Goal: Task Accomplishment & Management: Complete application form

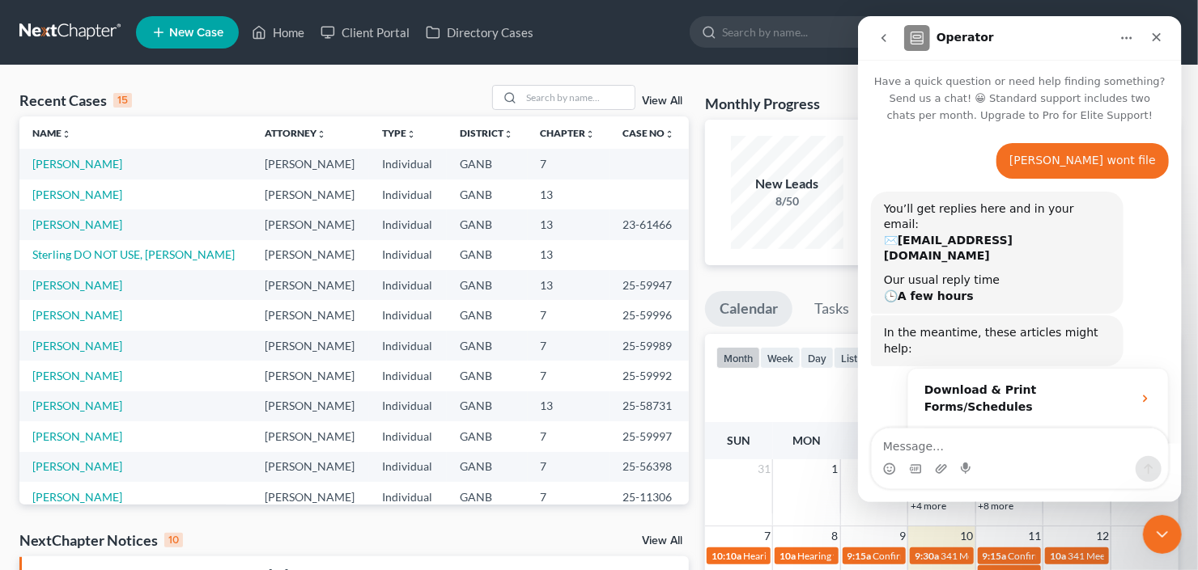
scroll to position [1482, 0]
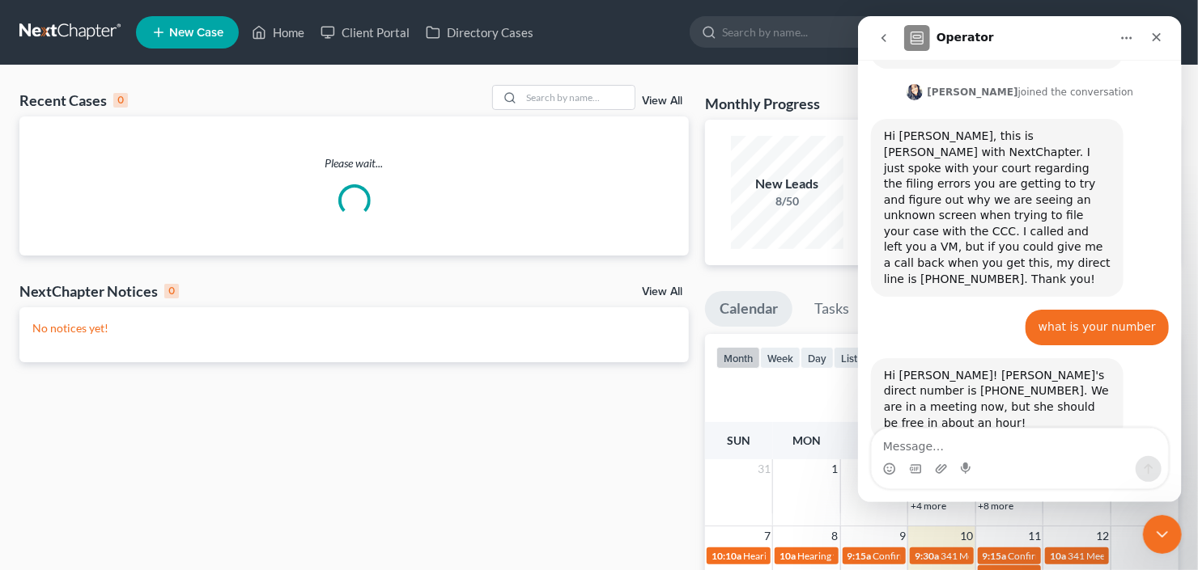
scroll to position [1482, 0]
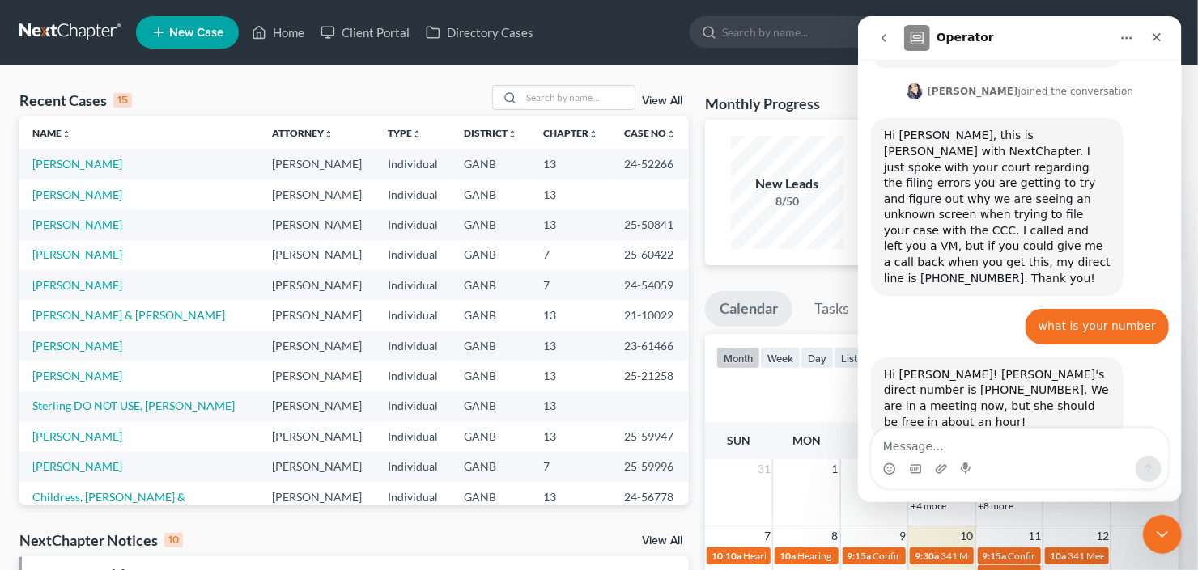
click at [65, 261] on td "[PERSON_NAME]" at bounding box center [139, 255] width 240 height 30
click at [70, 257] on link "[PERSON_NAME]" at bounding box center [77, 255] width 90 height 14
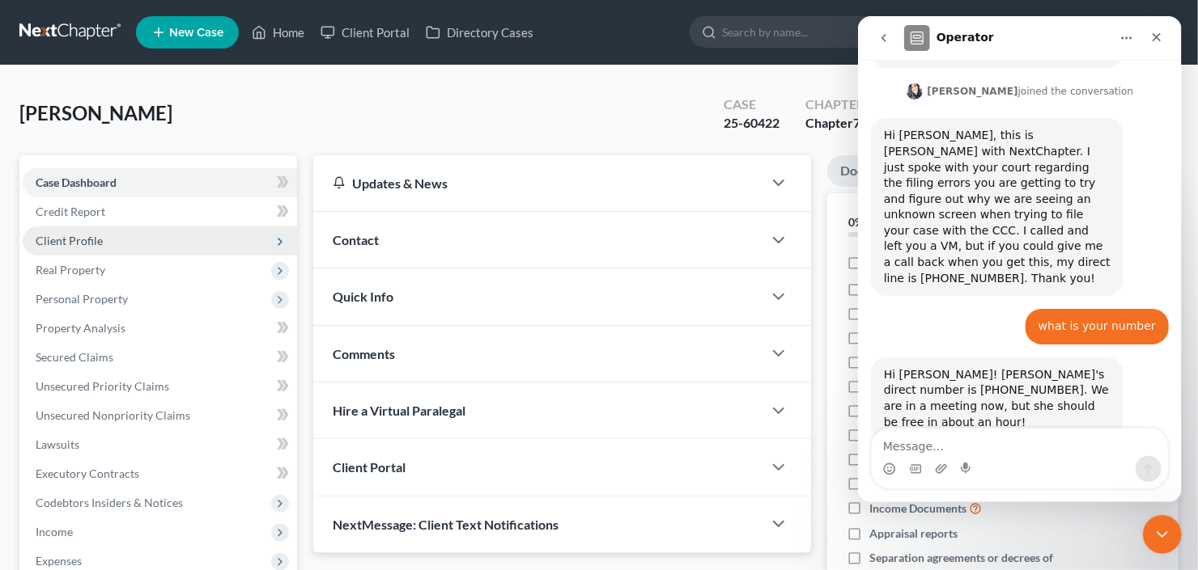
scroll to position [286, 0]
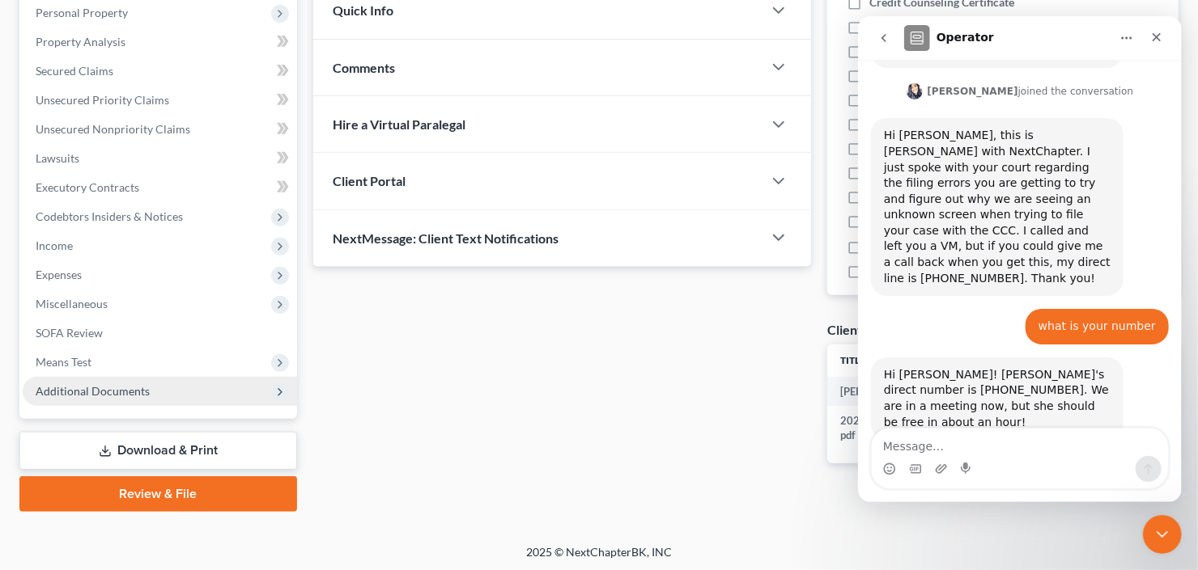
click at [106, 392] on span "Additional Documents" at bounding box center [93, 391] width 114 height 14
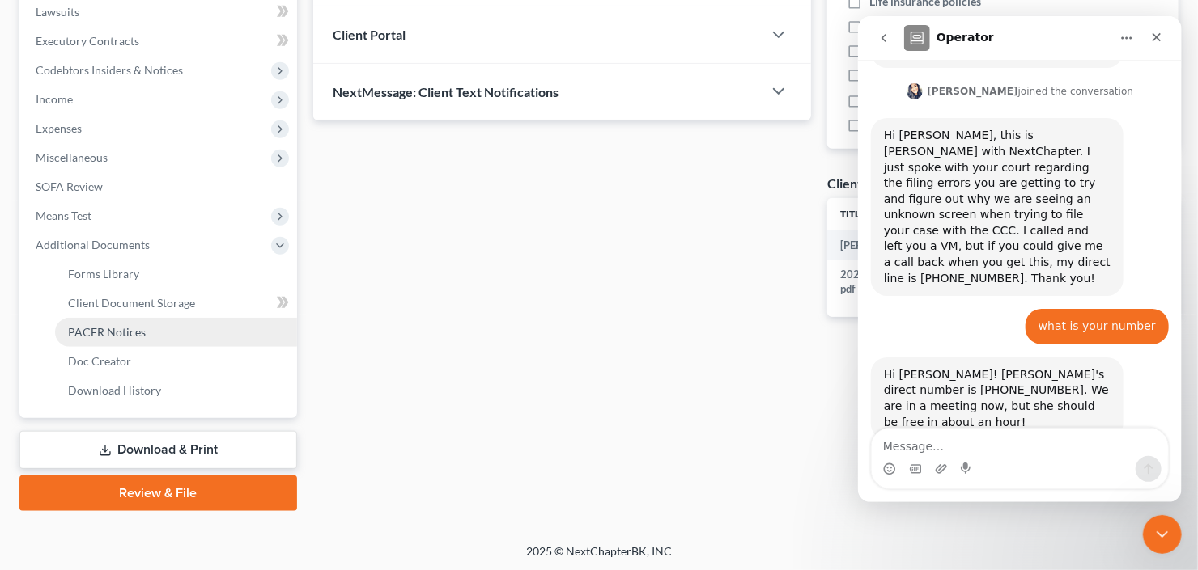
click at [111, 328] on span "PACER Notices" at bounding box center [107, 332] width 78 height 14
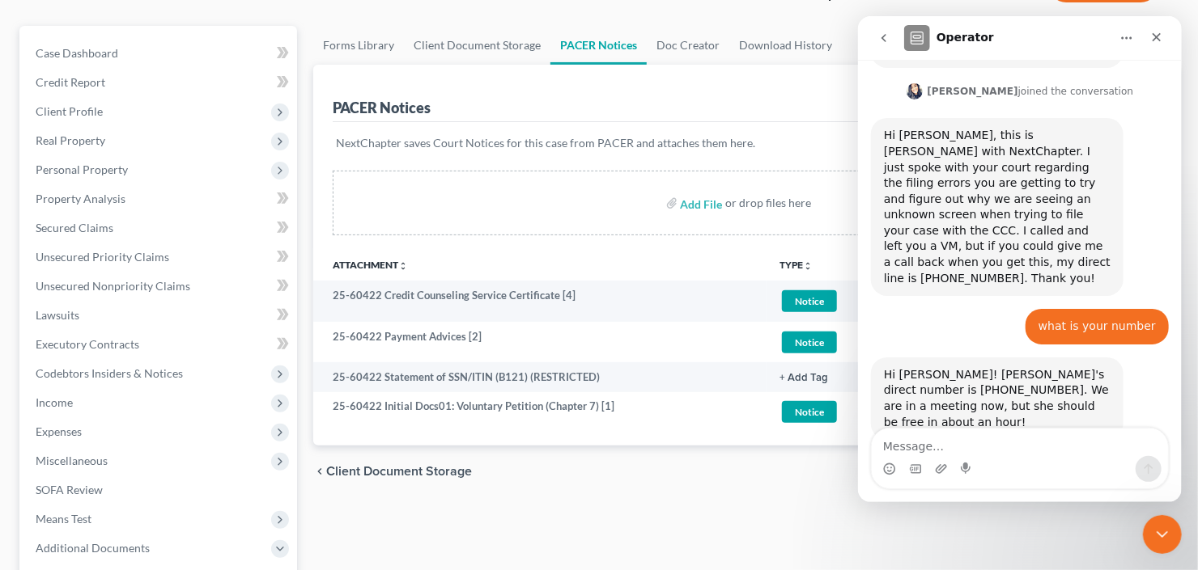
scroll to position [324, 0]
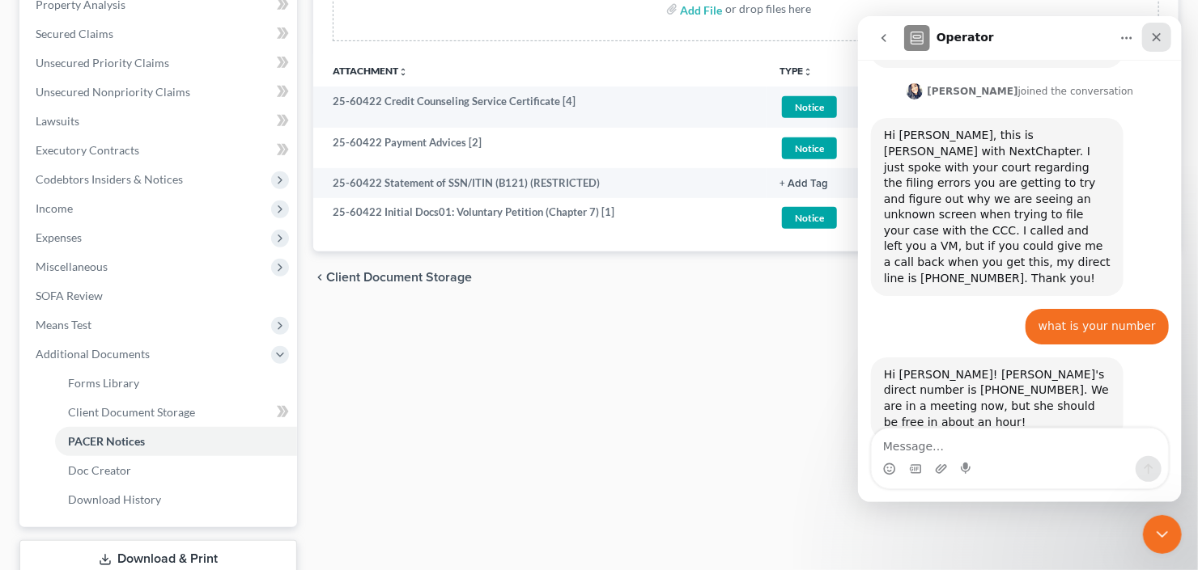
click at [1157, 36] on icon "Close" at bounding box center [1155, 37] width 13 height 13
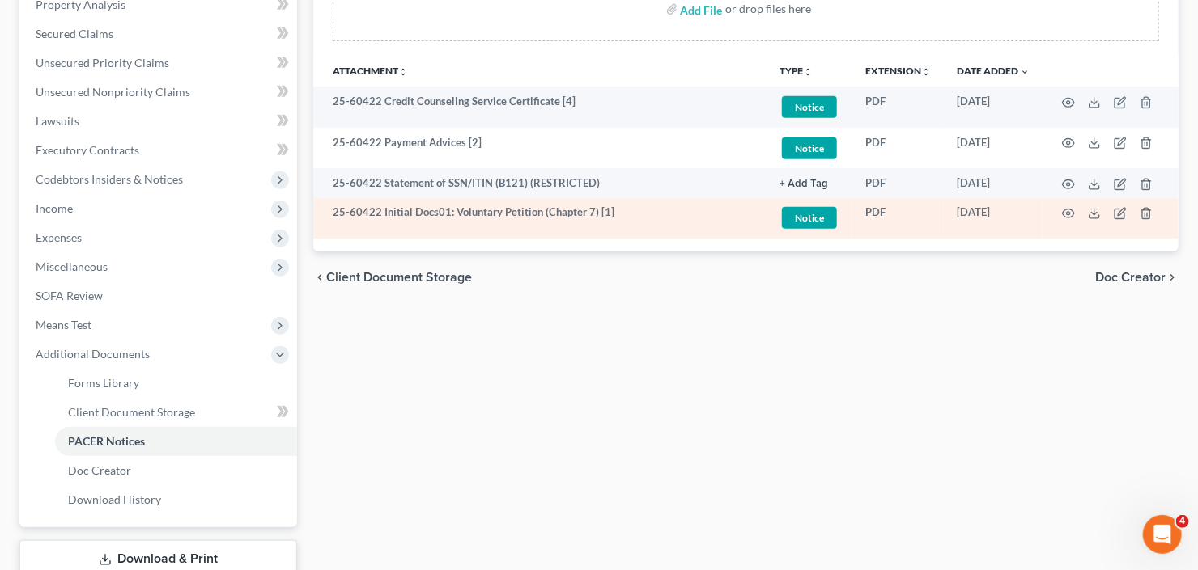
scroll to position [1482, 0]
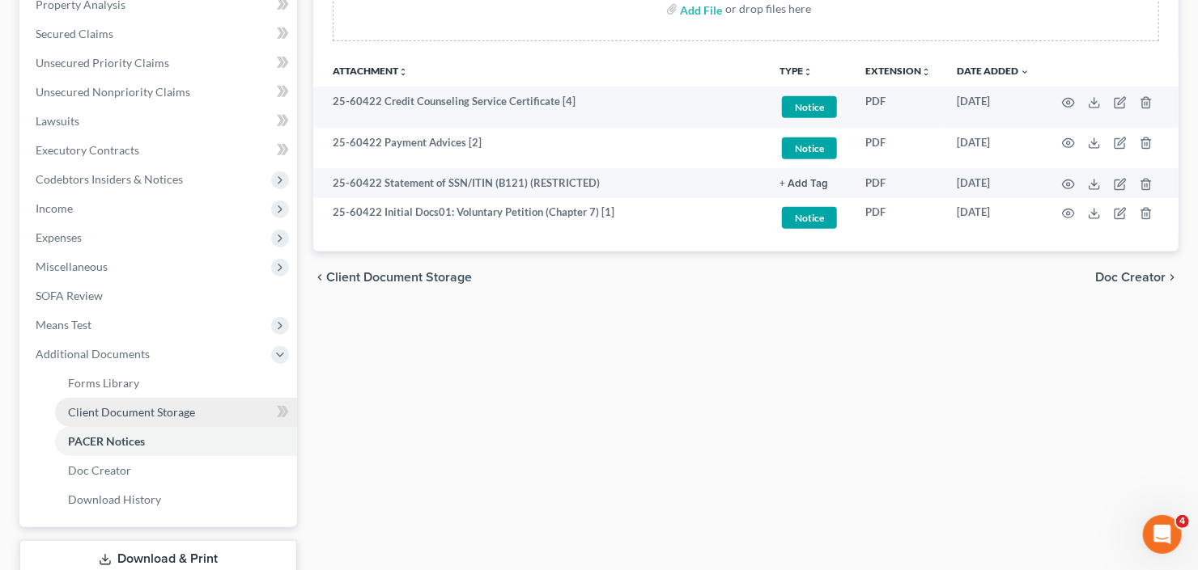
drag, startPoint x: 108, startPoint y: 413, endPoint x: 116, endPoint y: 412, distance: 8.3
click at [107, 414] on span "Client Document Storage" at bounding box center [131, 412] width 127 height 14
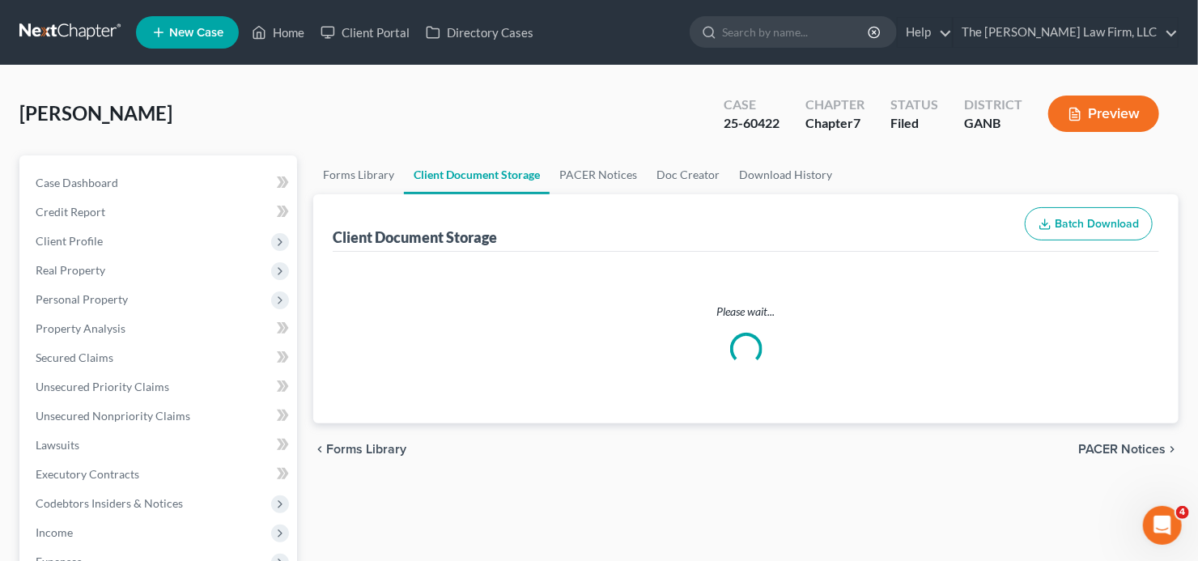
select select "5"
select select "35"
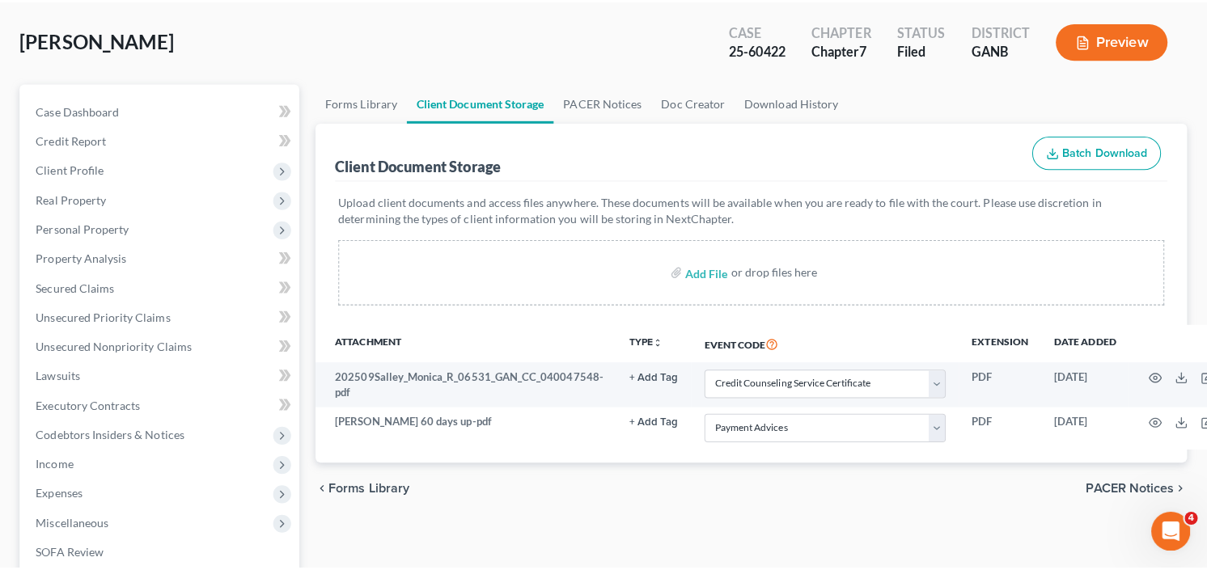
scroll to position [129, 0]
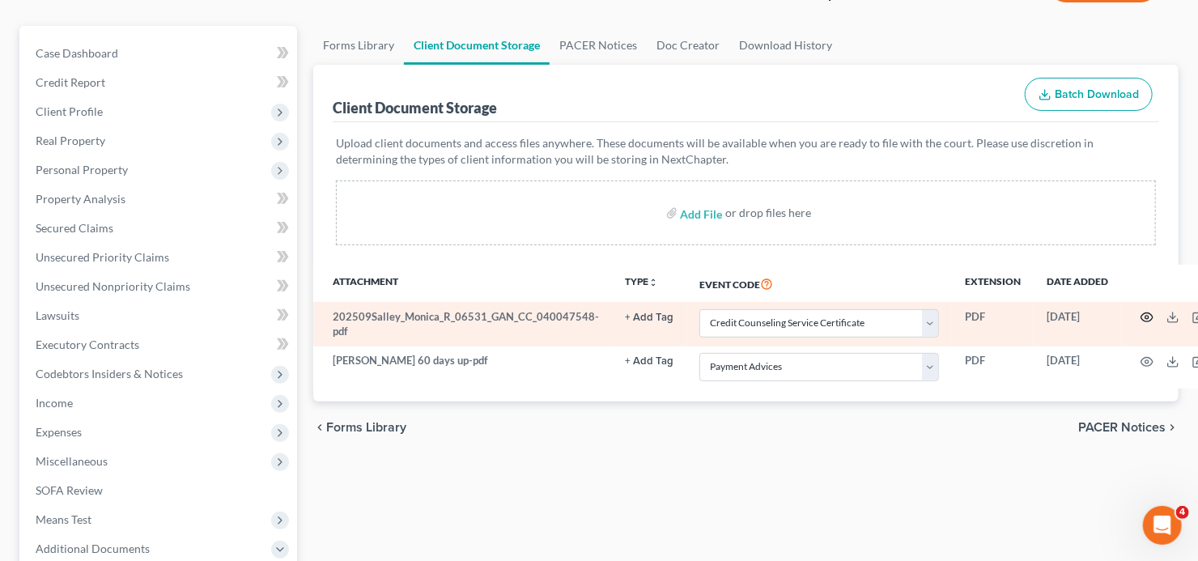
click at [1140, 319] on icon "button" at bounding box center [1146, 317] width 13 height 13
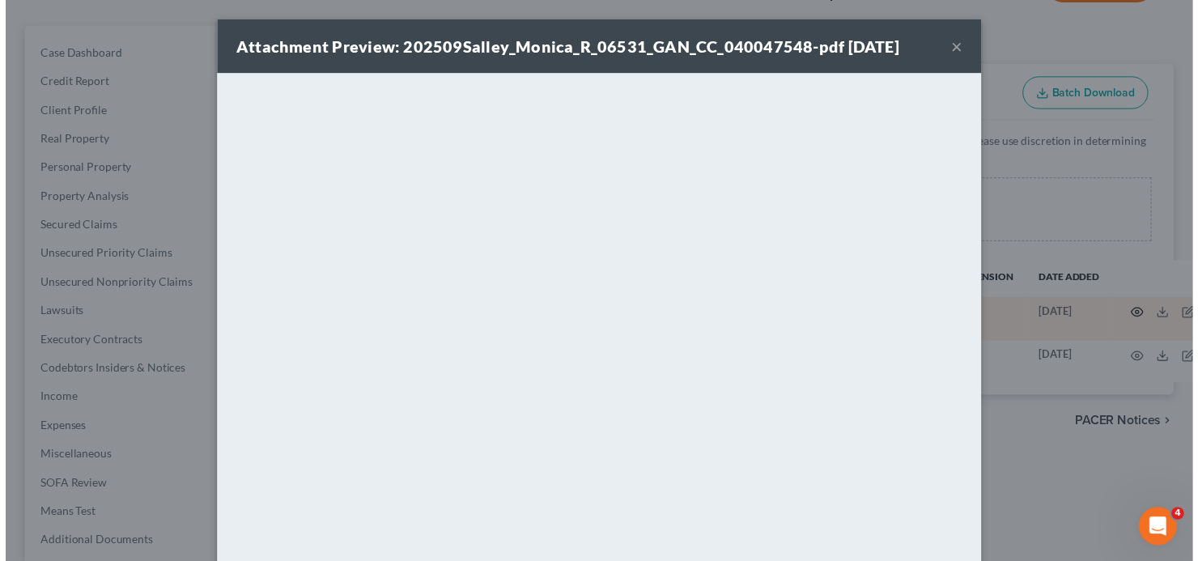
scroll to position [1482, 0]
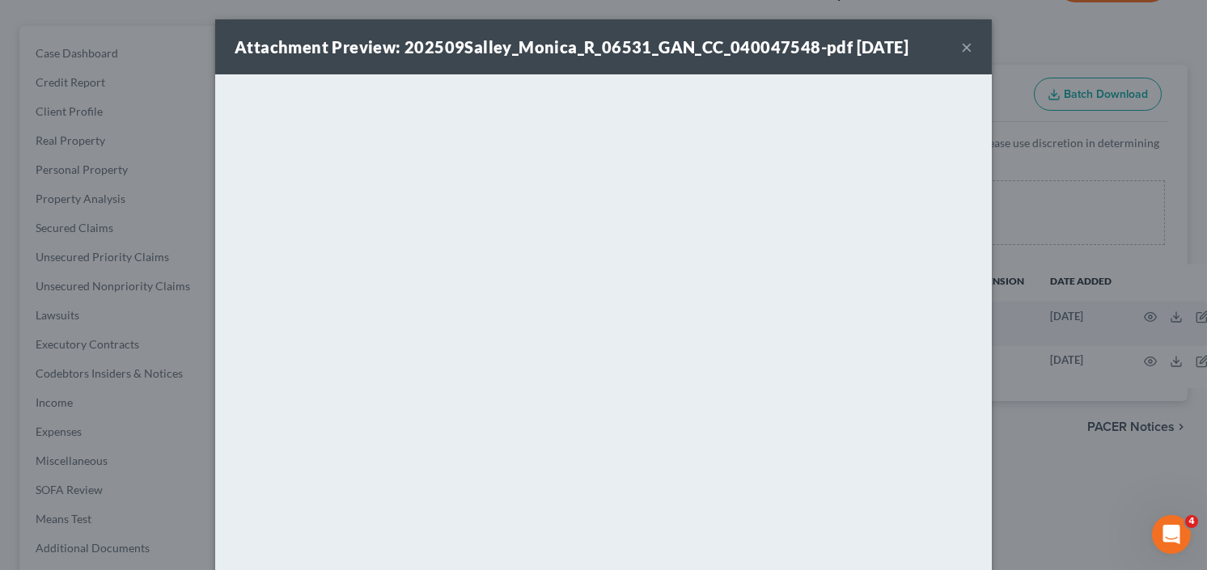
click at [961, 45] on button "×" at bounding box center [966, 46] width 11 height 19
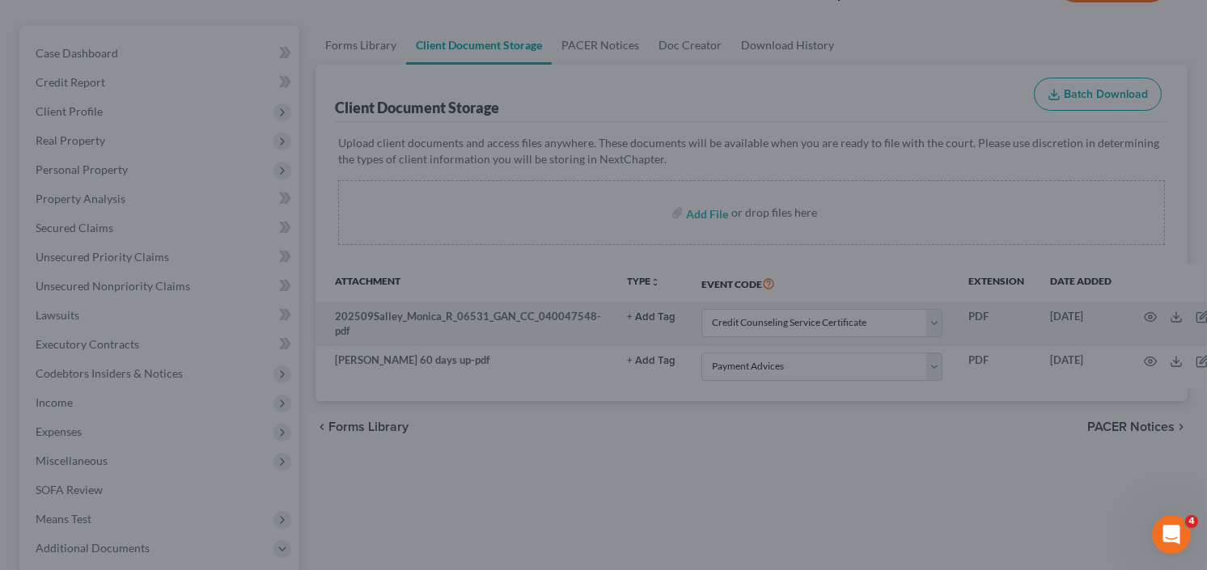
scroll to position [1491, 0]
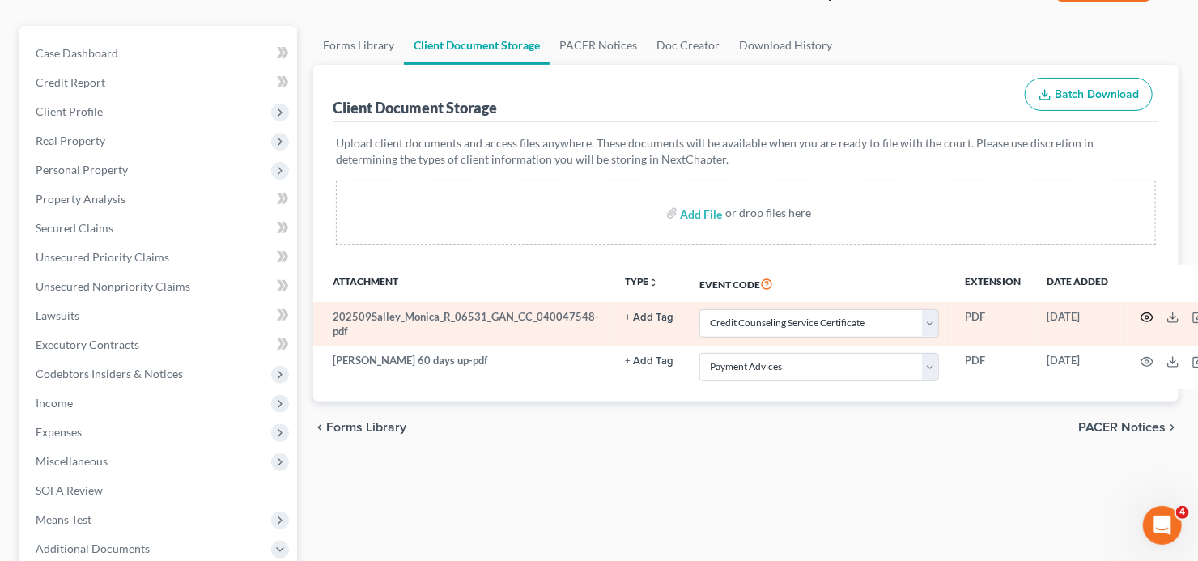
click at [1140, 315] on icon "button" at bounding box center [1146, 317] width 13 height 13
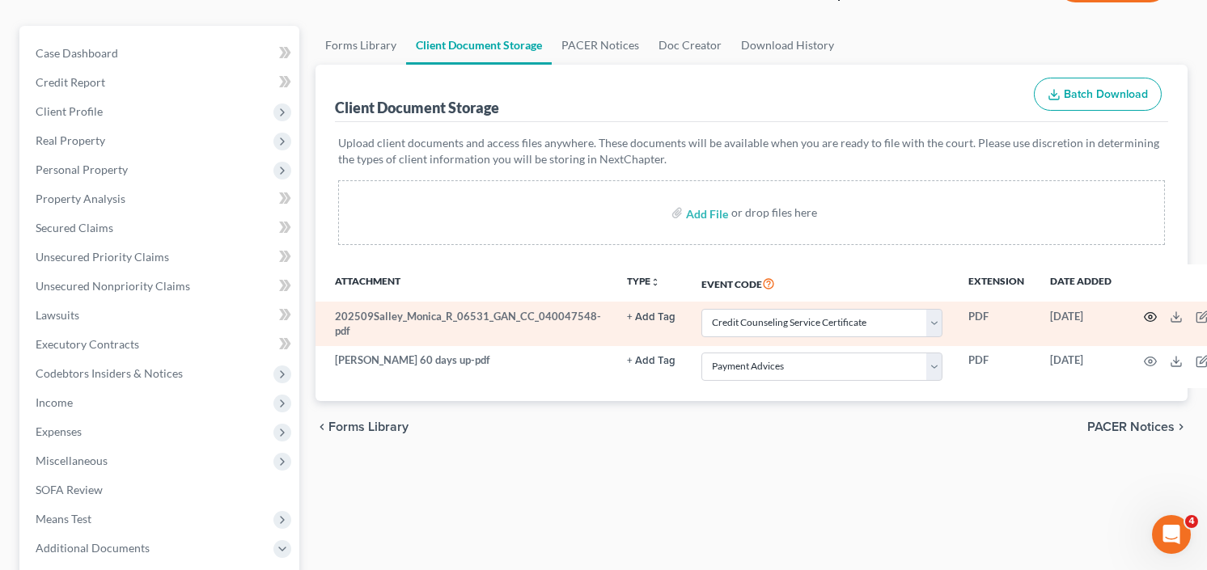
scroll to position [1482, 0]
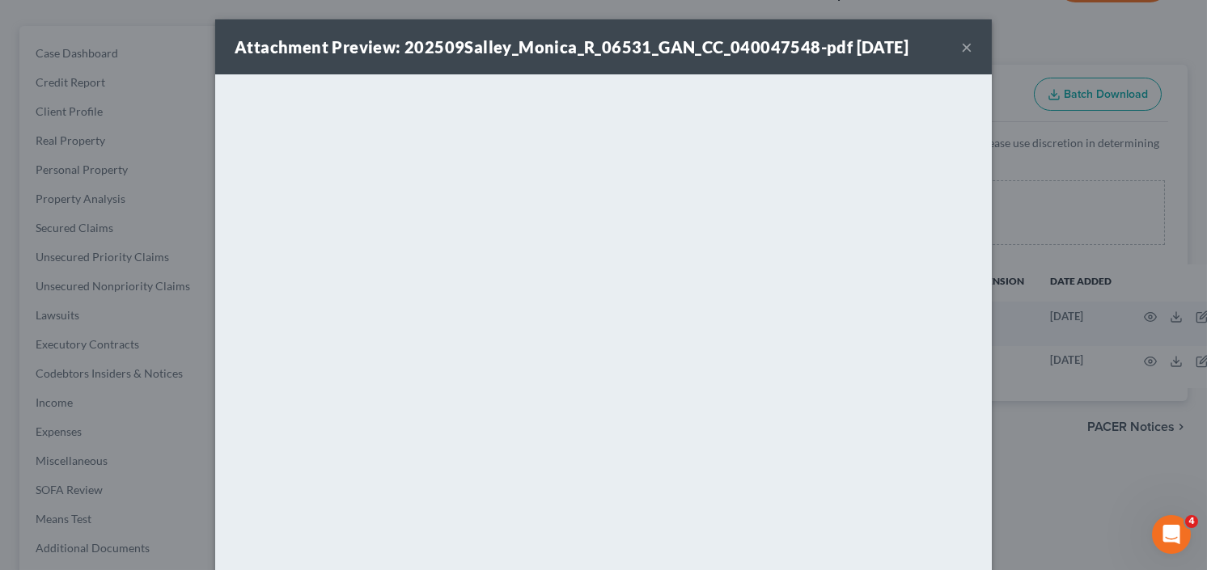
click at [962, 45] on button "×" at bounding box center [966, 46] width 11 height 19
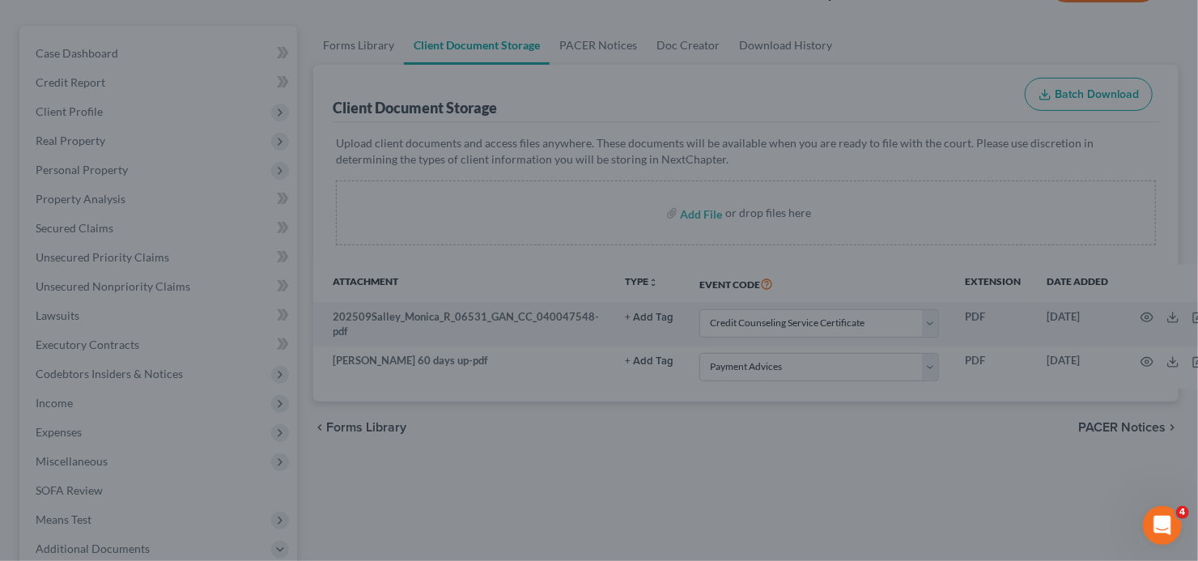
scroll to position [1491, 0]
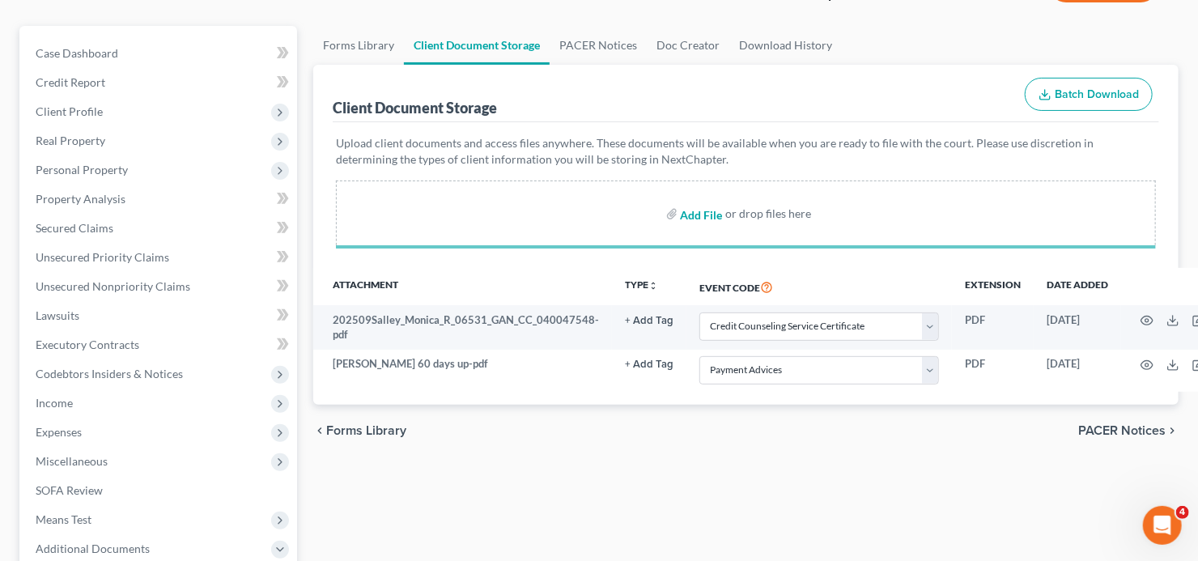
select select "5"
select select "35"
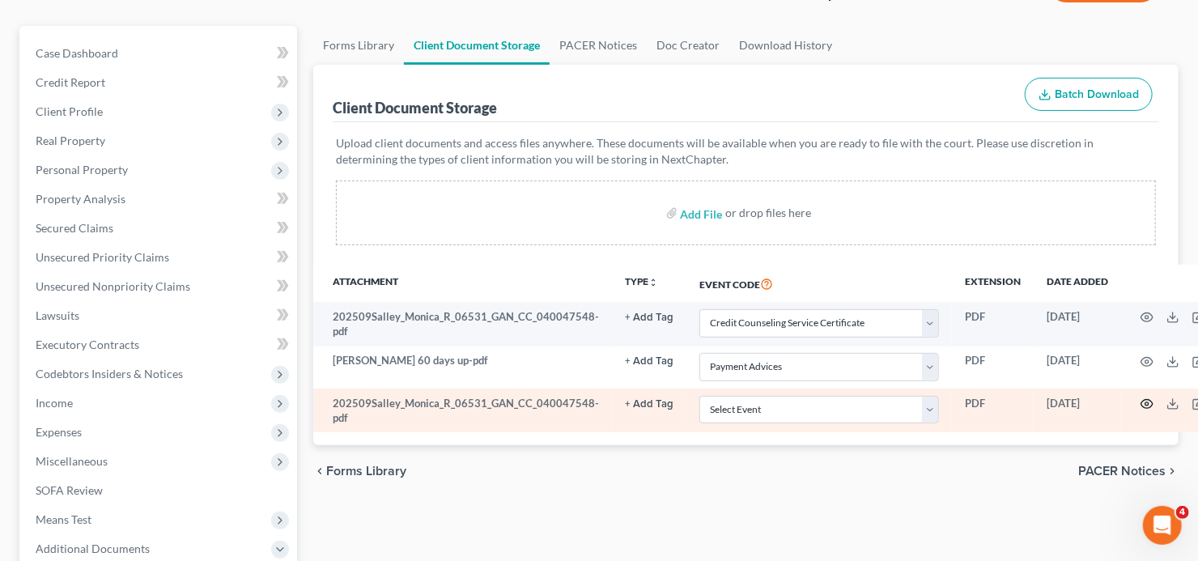
click at [1140, 404] on icon "button" at bounding box center [1146, 403] width 13 height 13
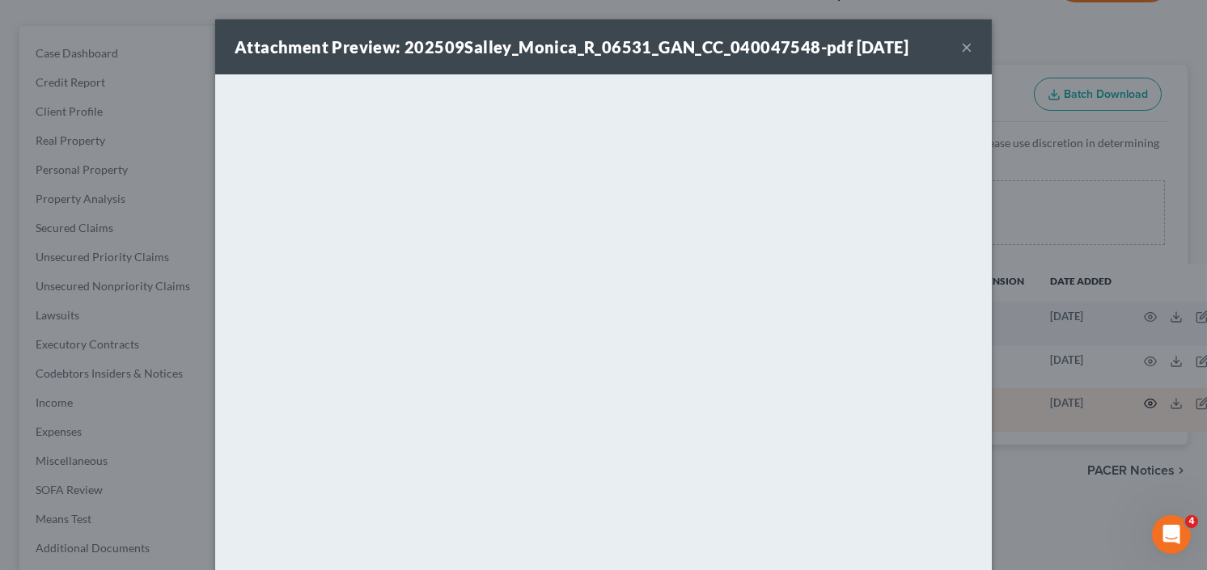
scroll to position [1482, 0]
click at [963, 49] on button "×" at bounding box center [966, 46] width 11 height 19
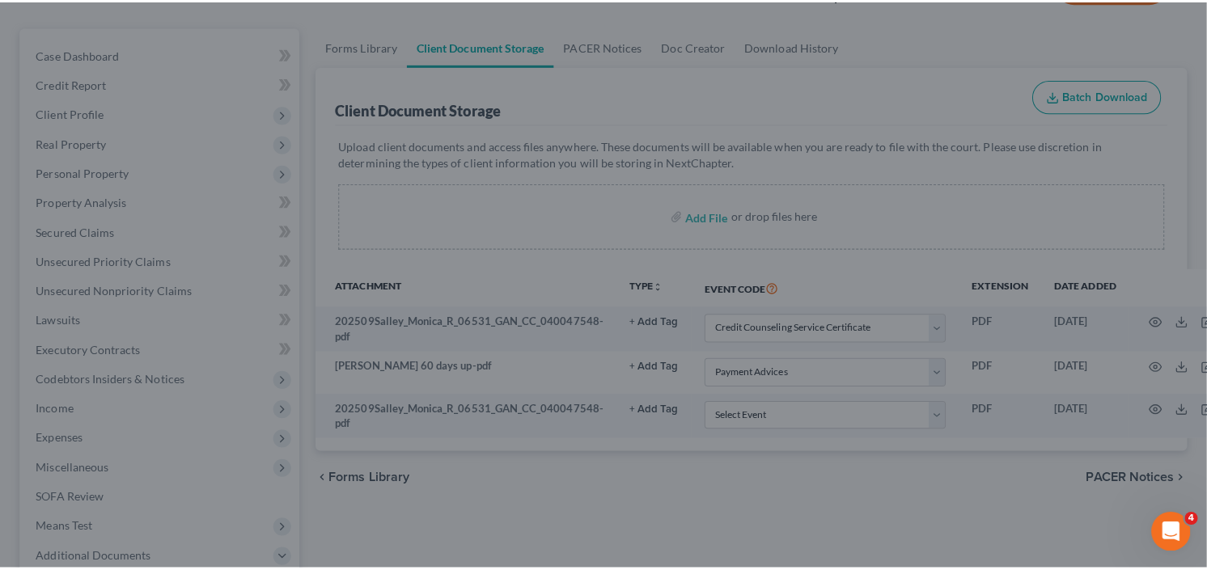
scroll to position [1491, 0]
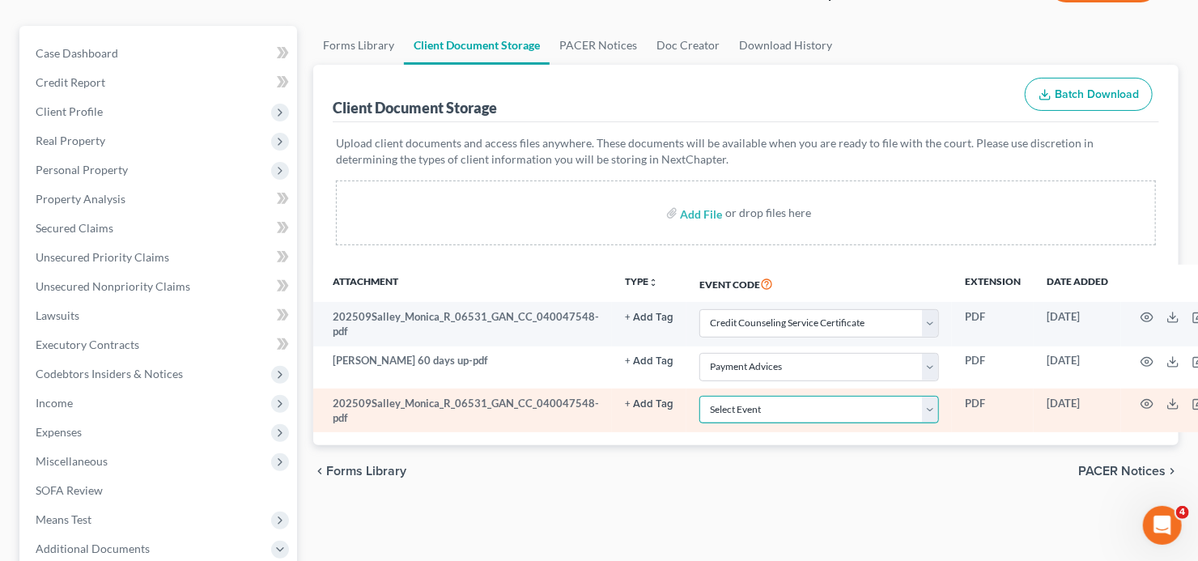
click at [800, 404] on select "Select Event 01 - Chapter 13 Plan - Initial Plan 02-Application to Pay Filing F…" at bounding box center [819, 410] width 240 height 28
select select "5"
click at [699, 396] on select "Select Event 01 - Chapter 13 Plan - Initial Plan 02-Application to Pay Filing F…" at bounding box center [819, 410] width 240 height 28
click at [1140, 405] on icon "button" at bounding box center [1146, 403] width 13 height 13
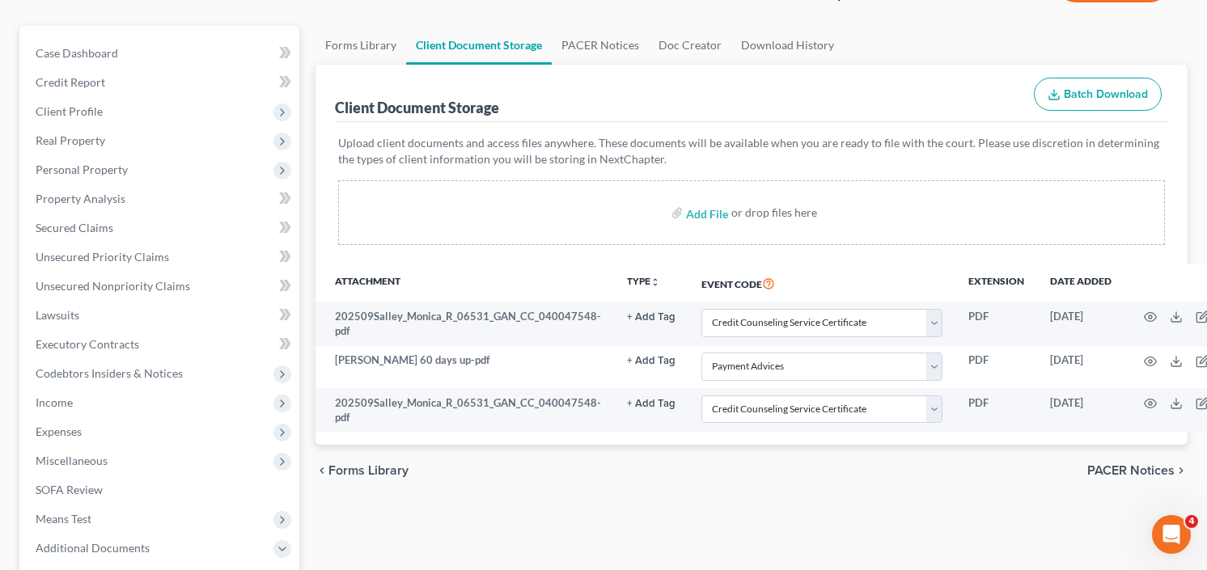
scroll to position [1482, 0]
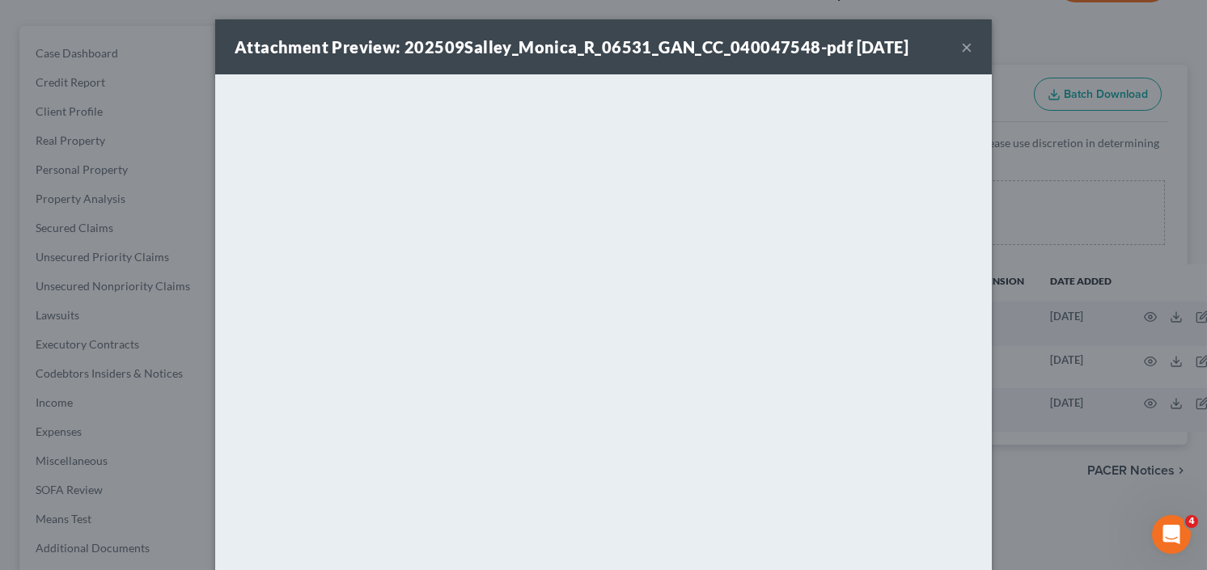
click at [961, 43] on button "×" at bounding box center [966, 46] width 11 height 19
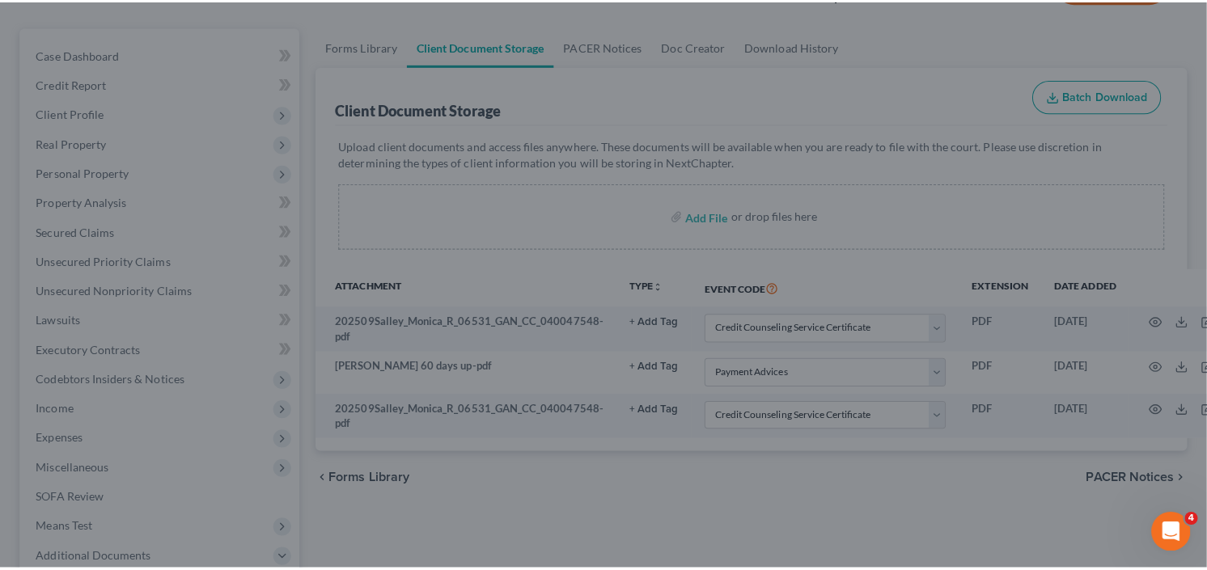
scroll to position [1491, 0]
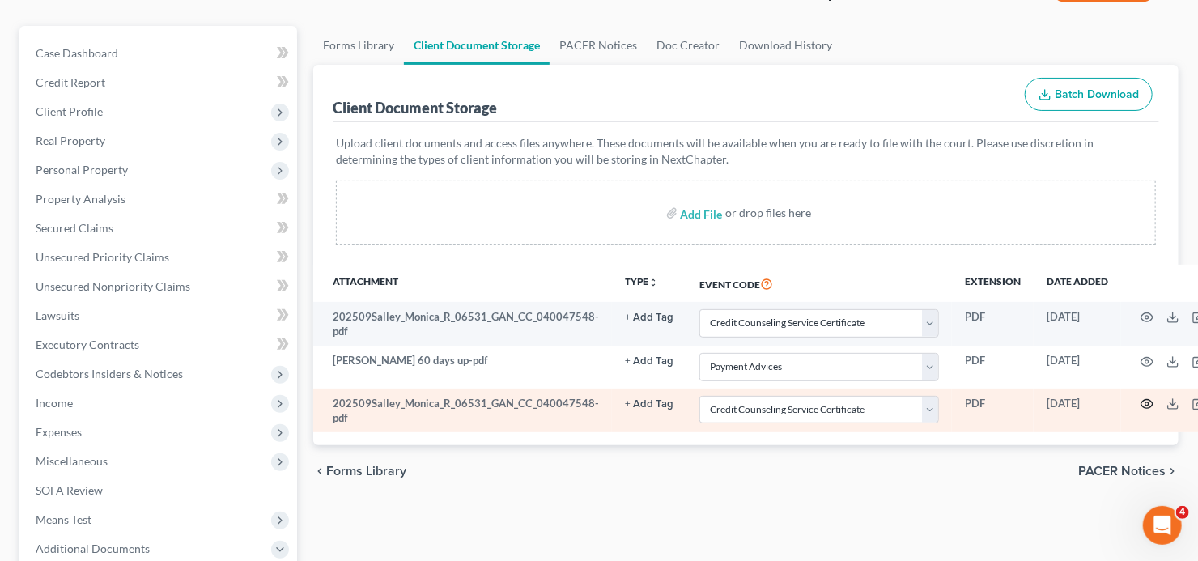
click at [1140, 400] on icon "button" at bounding box center [1146, 403] width 13 height 13
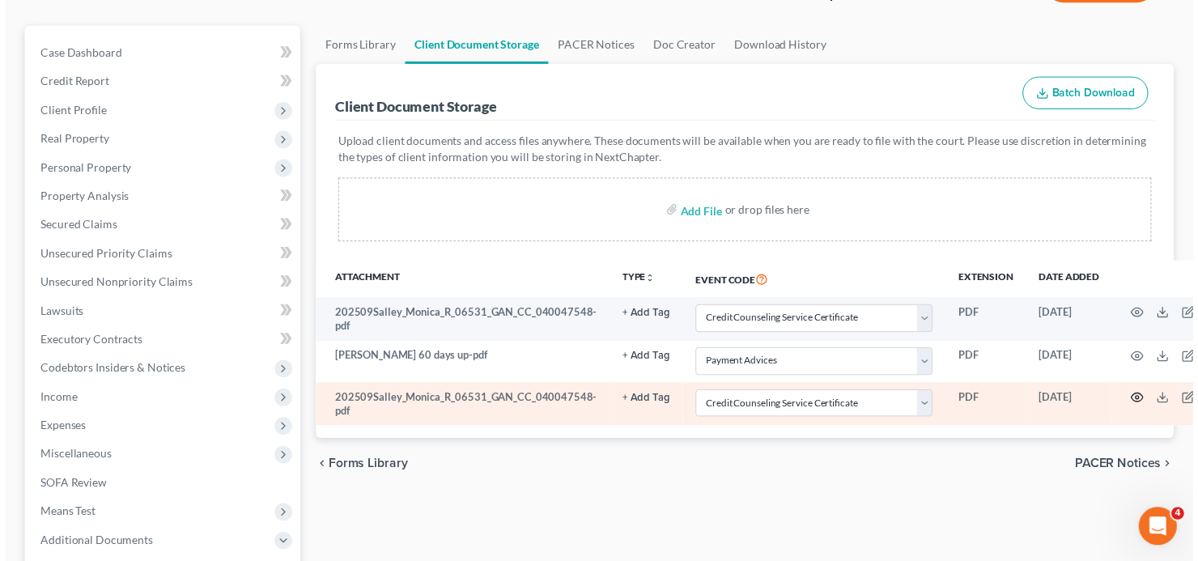
scroll to position [1482, 0]
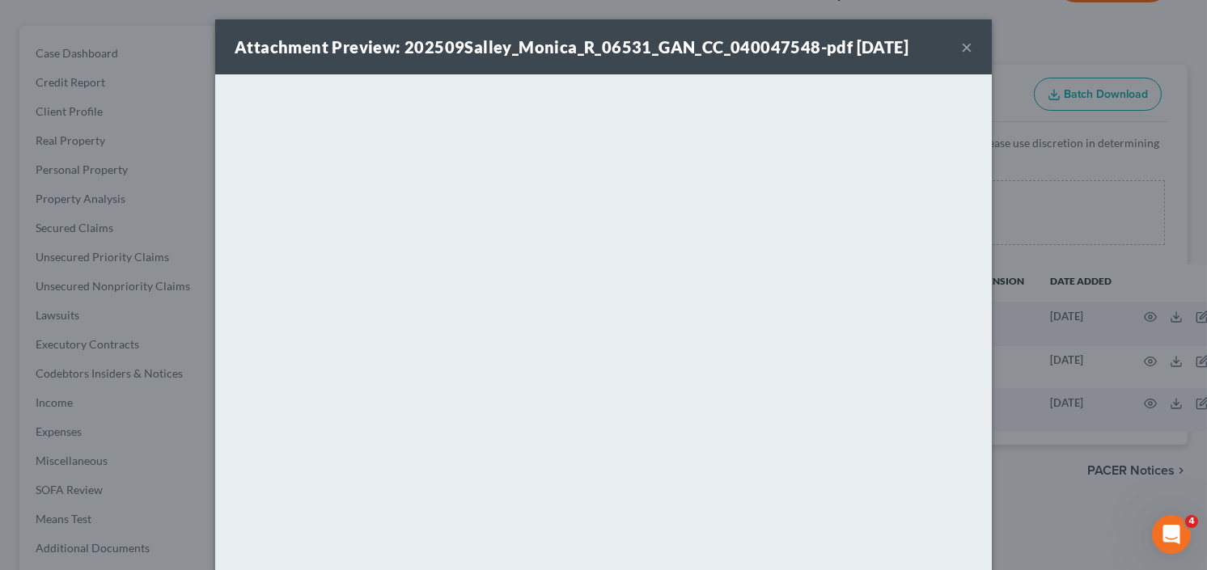
click at [961, 43] on button "×" at bounding box center [966, 46] width 11 height 19
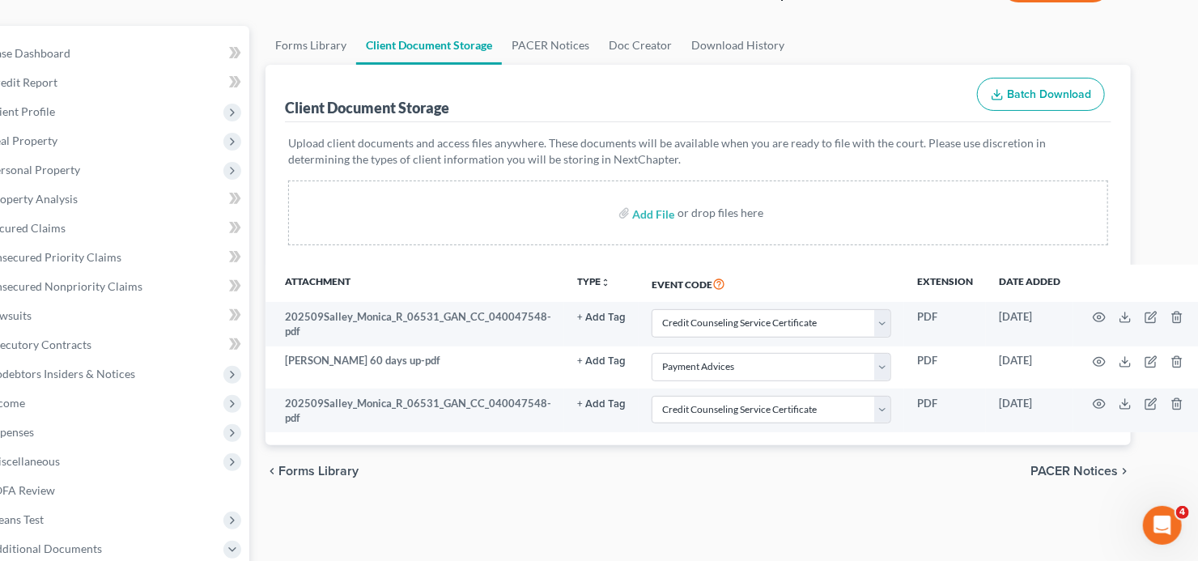
scroll to position [129, 0]
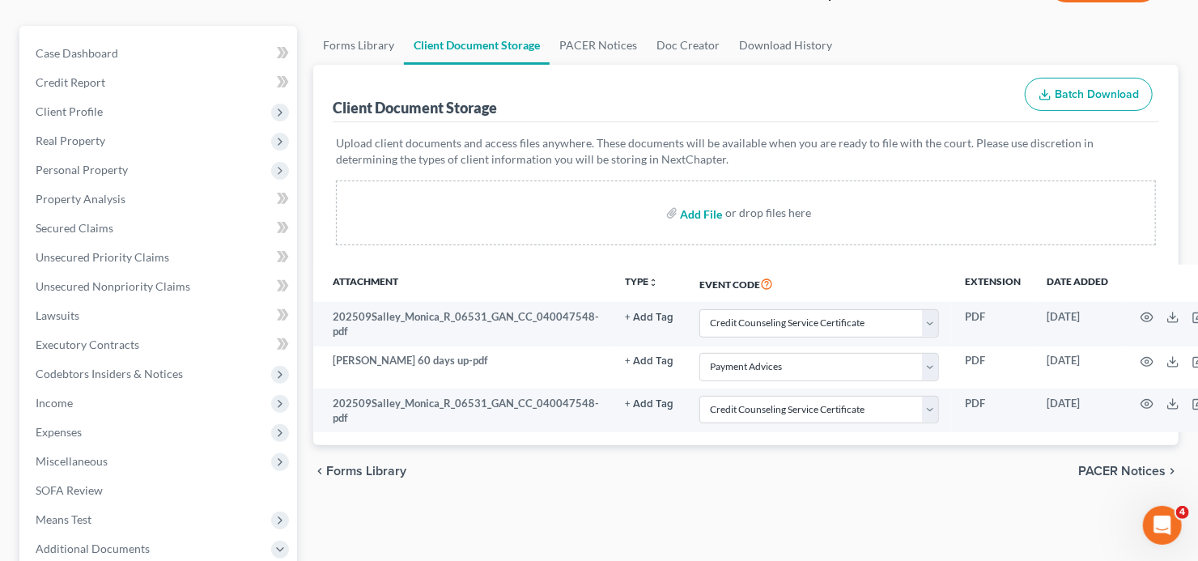
click at [695, 209] on input "file" at bounding box center [700, 212] width 39 height 29
type input "C:\fakepath\202509Salley_Monica_R_06531_GAN_CC_040047548.pdf"
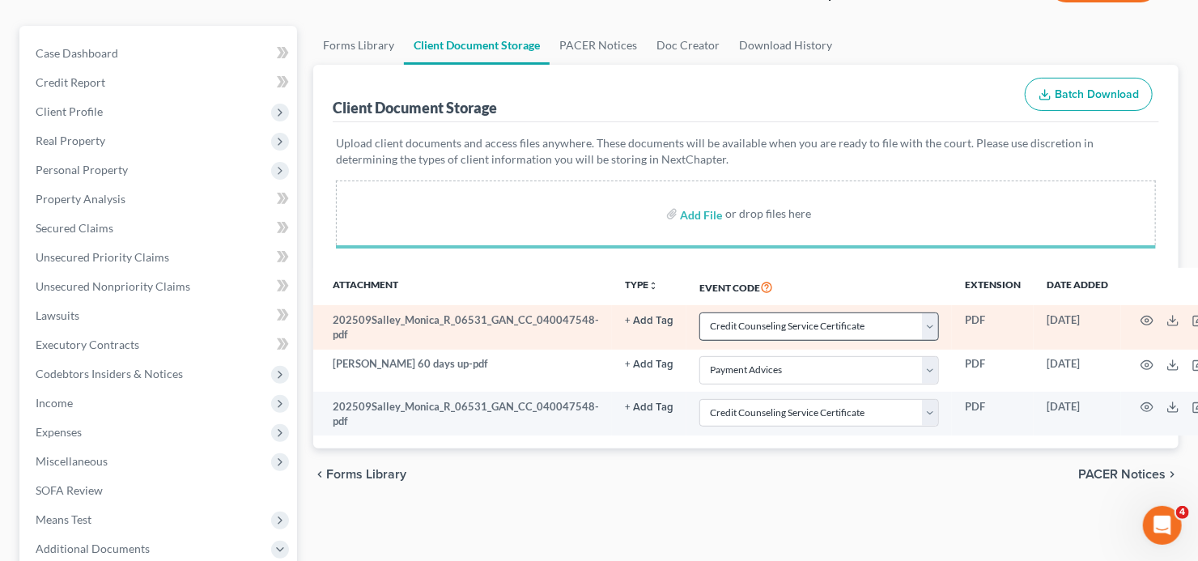
select select "5"
select select "35"
select select "5"
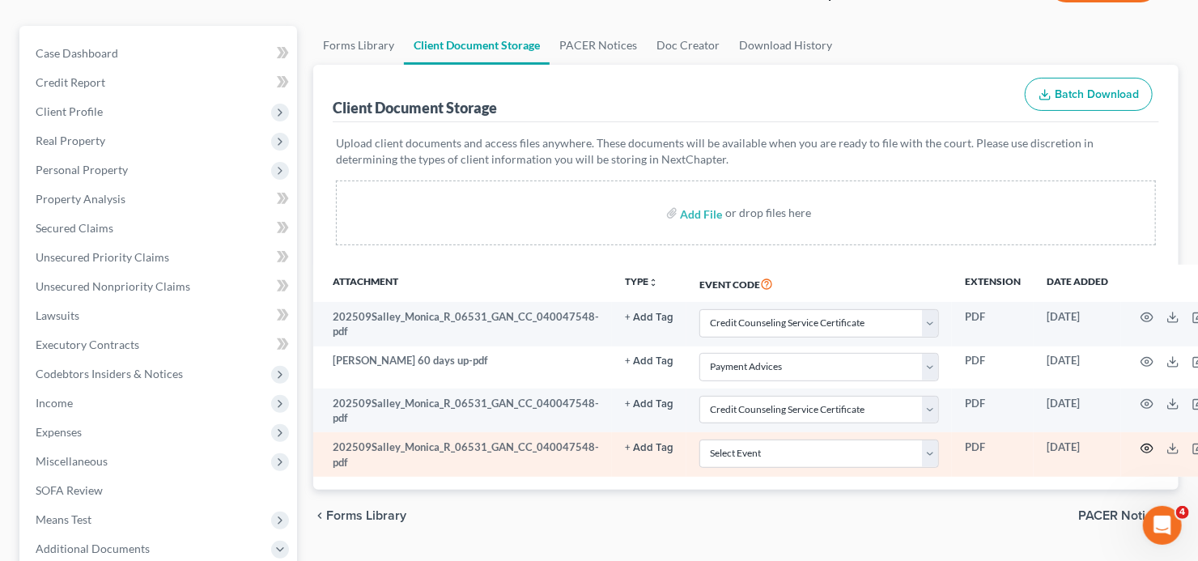
click at [1140, 443] on icon "button" at bounding box center [1146, 448] width 13 height 13
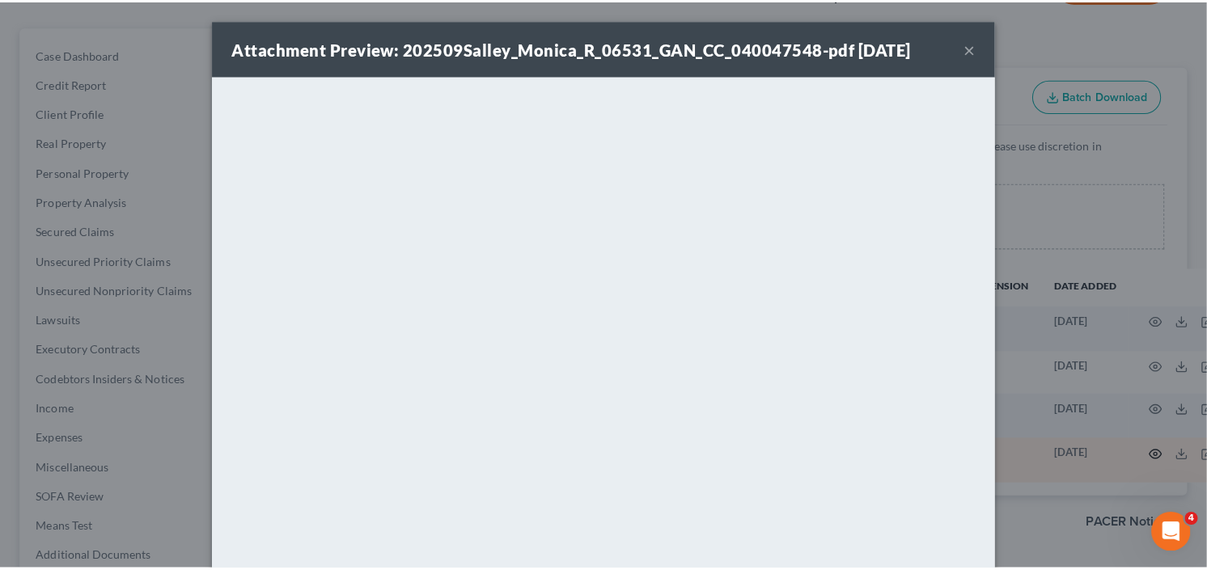
scroll to position [1482, 0]
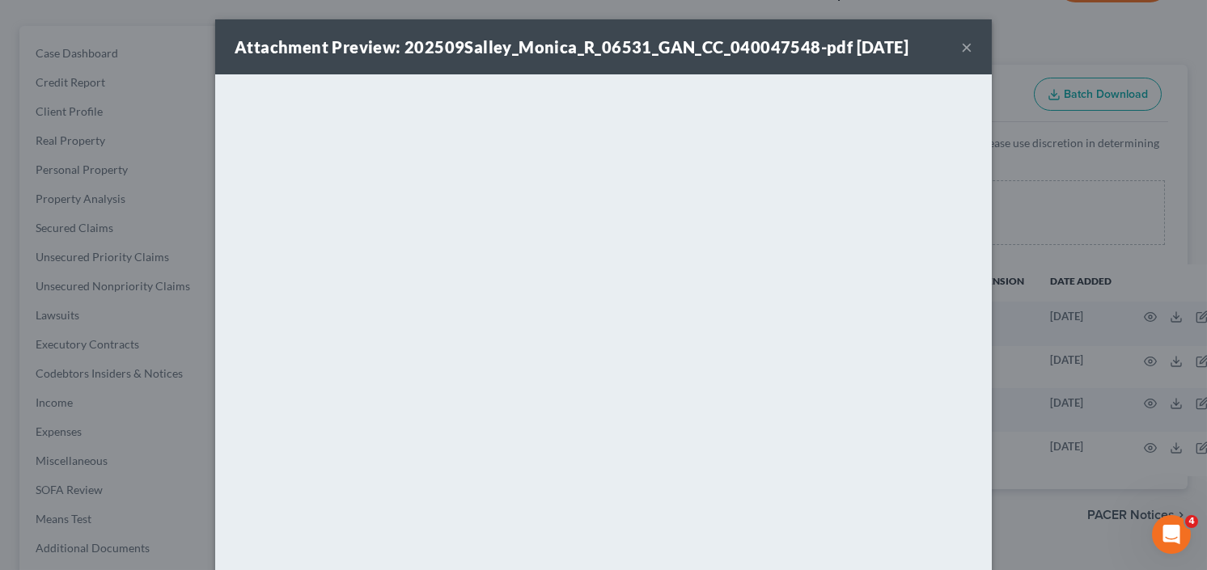
click at [965, 45] on button "×" at bounding box center [966, 46] width 11 height 19
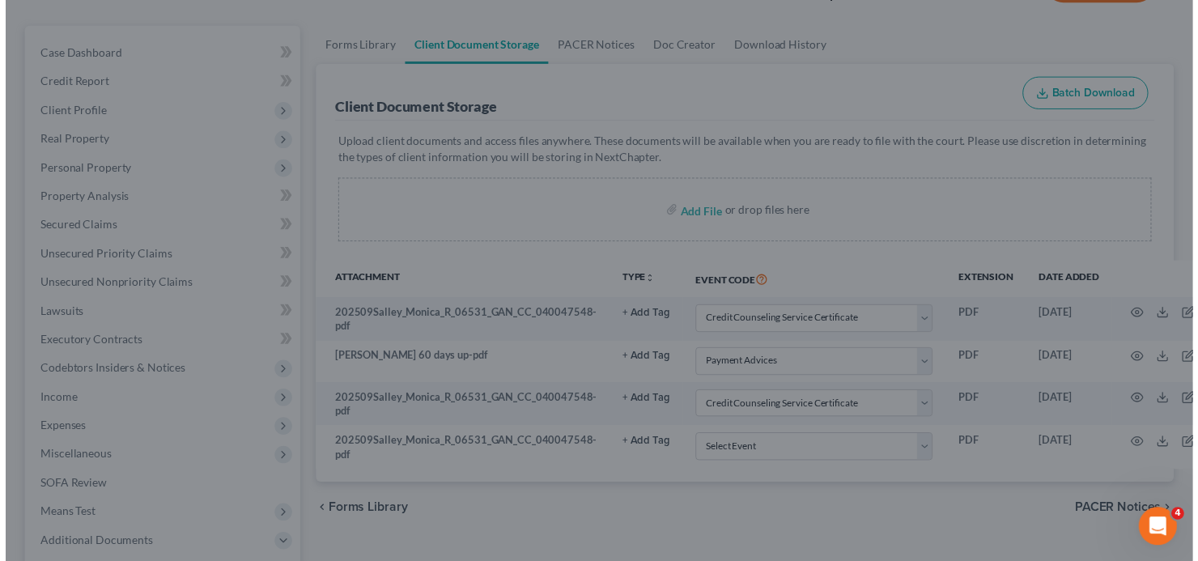
scroll to position [1491, 0]
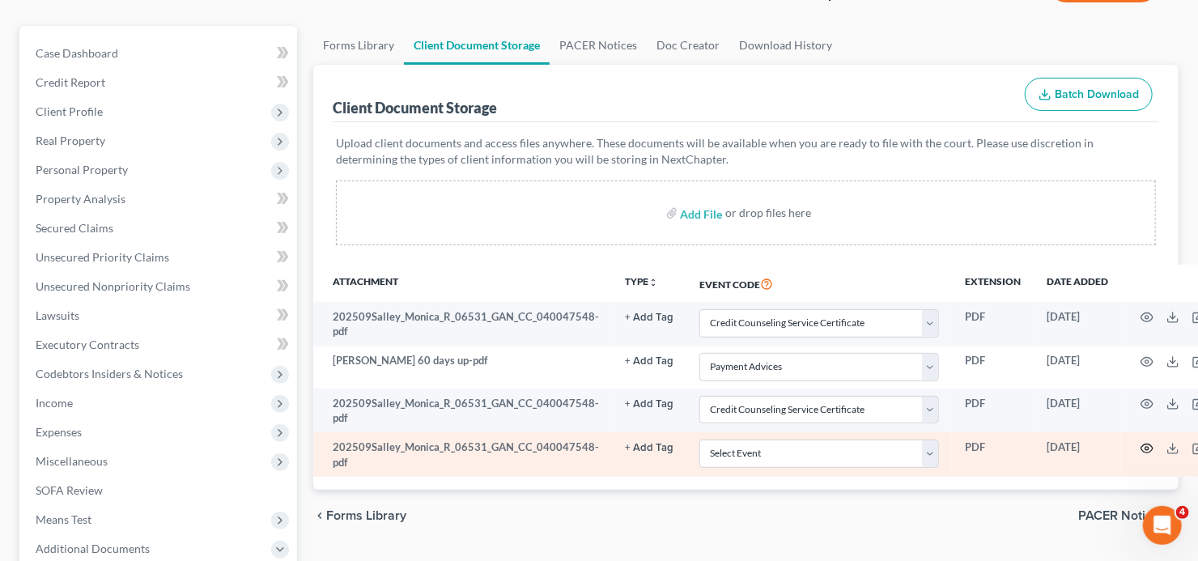
click at [1145, 447] on circle "button" at bounding box center [1146, 448] width 3 height 3
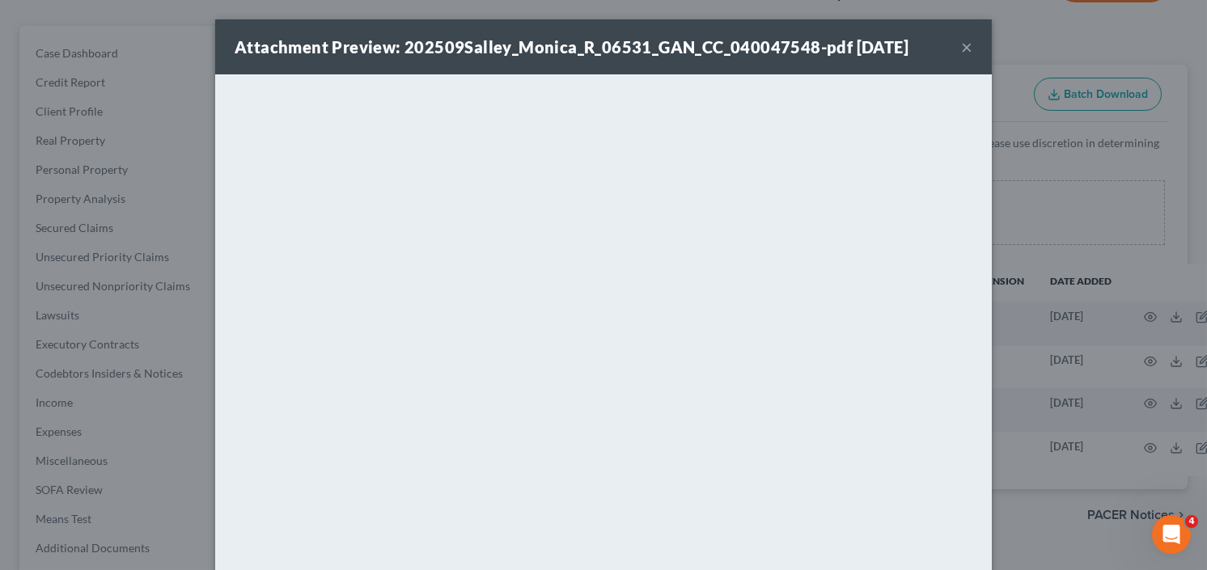
click at [961, 42] on button "×" at bounding box center [966, 46] width 11 height 19
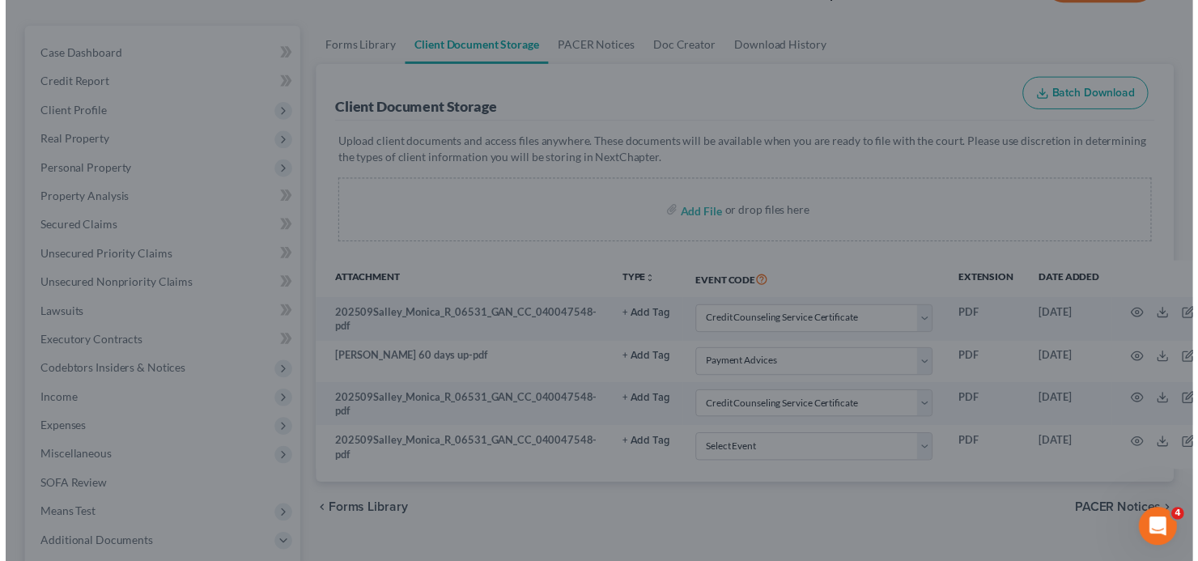
scroll to position [1491, 0]
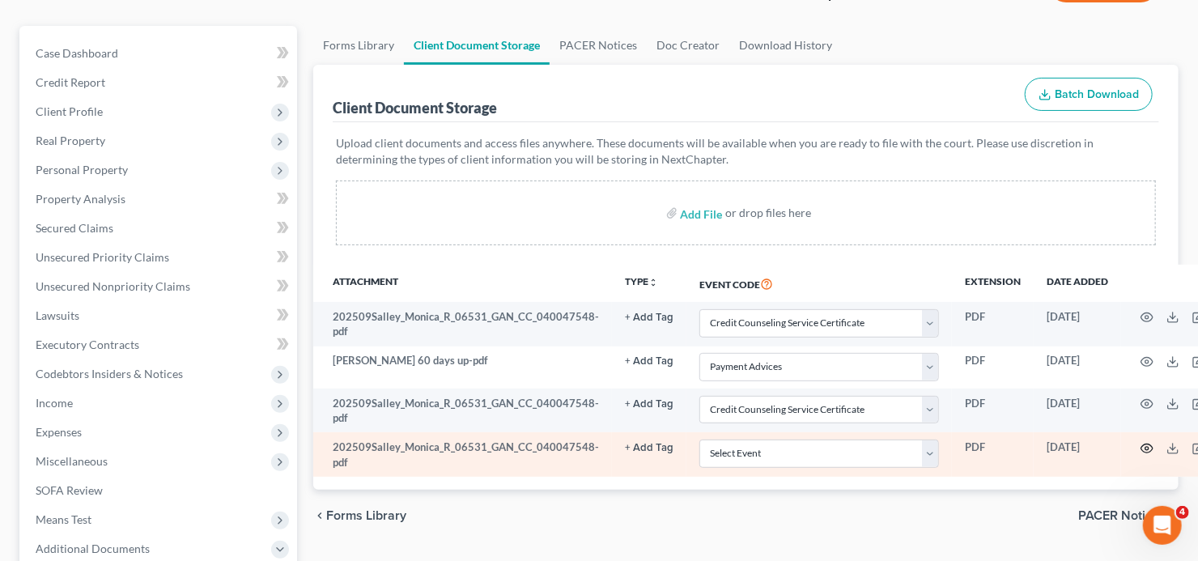
click at [1140, 449] on icon "button" at bounding box center [1146, 448] width 13 height 13
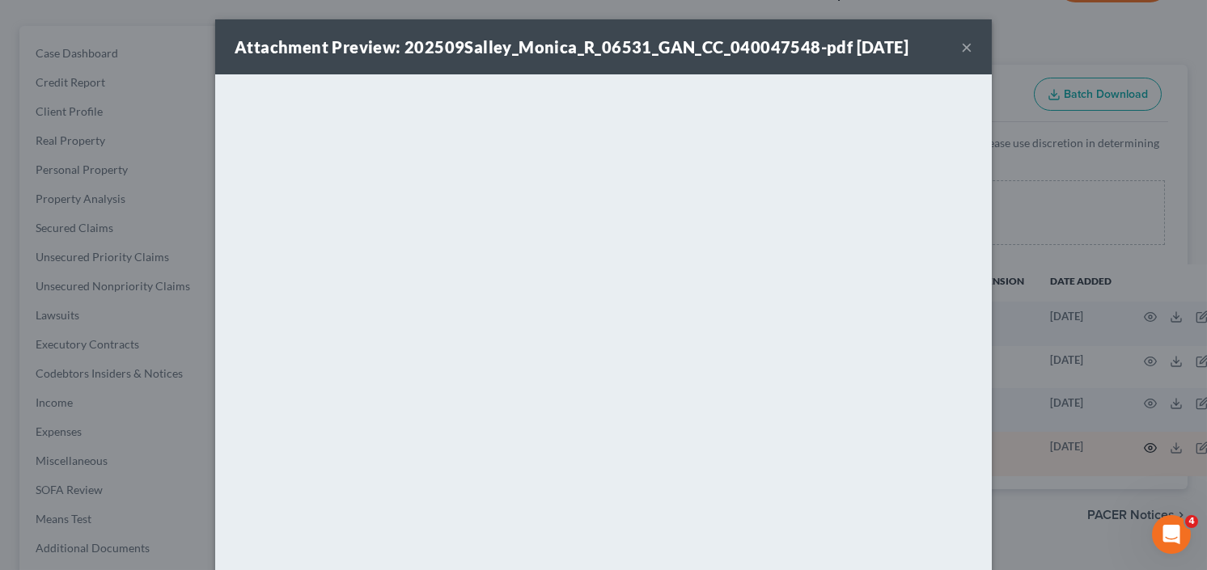
scroll to position [1482, 0]
click at [961, 49] on button "×" at bounding box center [966, 46] width 11 height 19
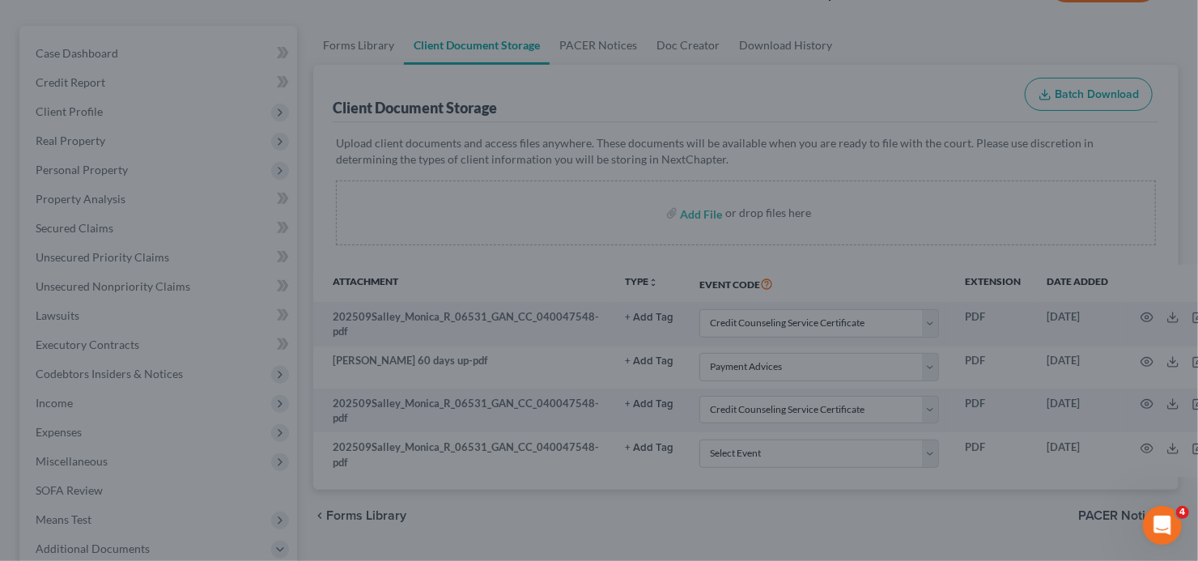
scroll to position [1491, 0]
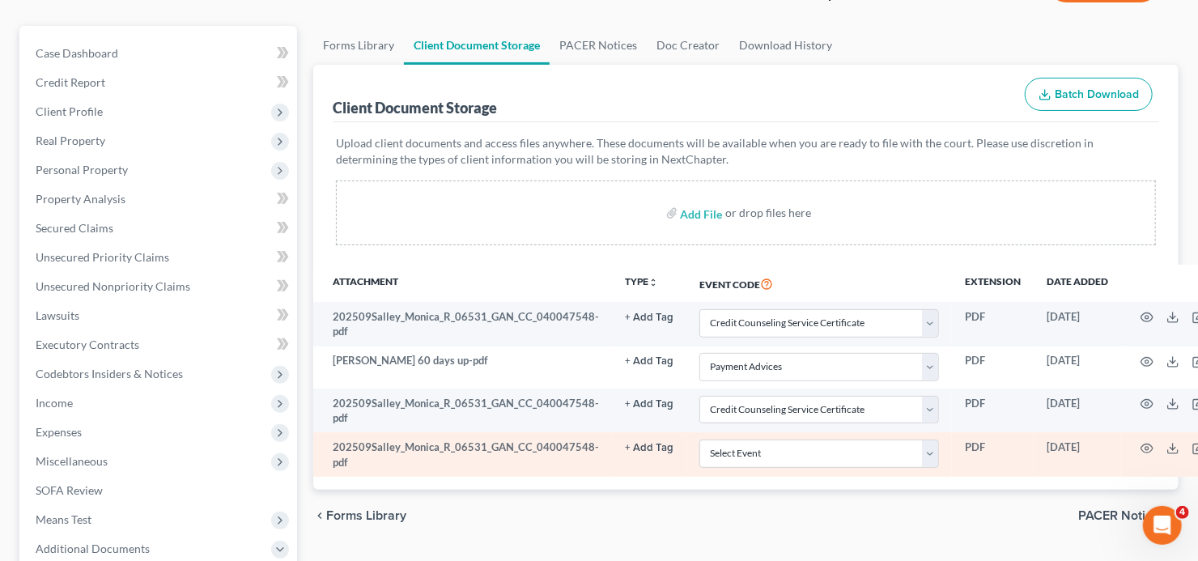
click at [760, 468] on td "Select Event 01 - Chapter 13 Plan - Initial Plan 02-Application to Pay Filing F…" at bounding box center [818, 454] width 265 height 45
click at [758, 462] on select "Select Event 01 - Chapter 13 Plan - Initial Plan 02-Application to Pay Filing F…" at bounding box center [819, 453] width 240 height 28
select select "5"
click at [699, 439] on select "Select Event 01 - Chapter 13 Plan - Initial Plan 02-Application to Pay Filing F…" at bounding box center [819, 453] width 240 height 28
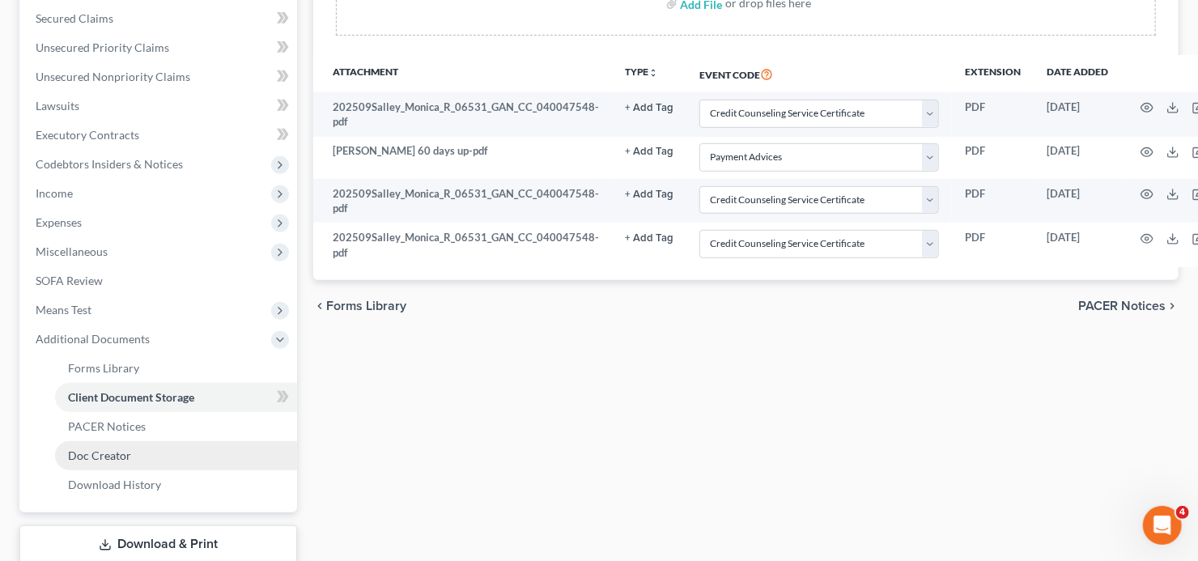
scroll to position [388, 0]
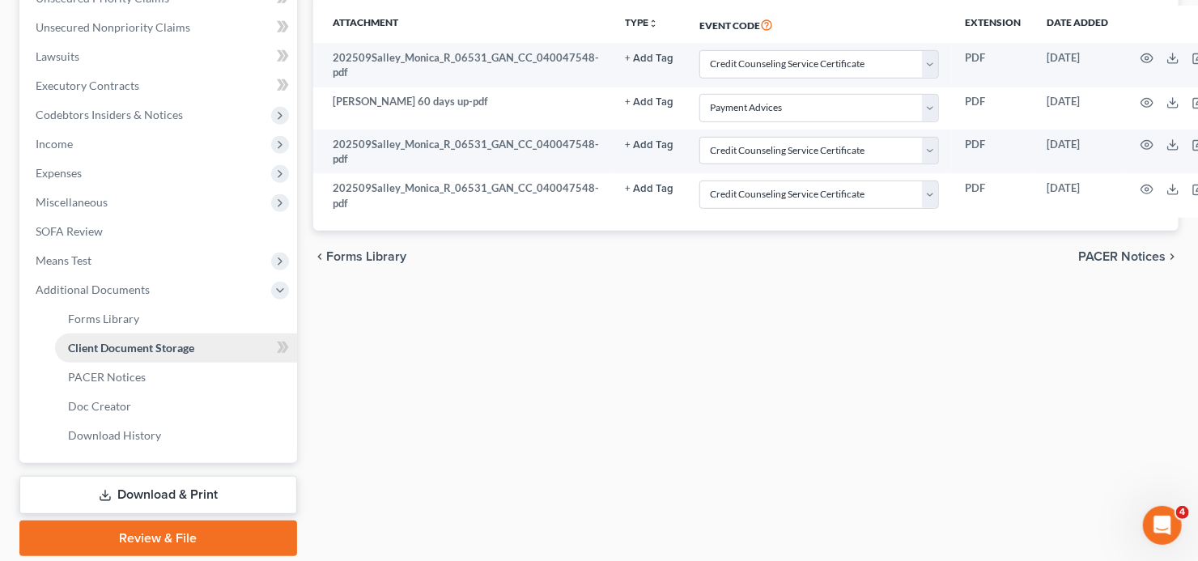
click at [185, 349] on span "Client Document Storage" at bounding box center [131, 348] width 126 height 14
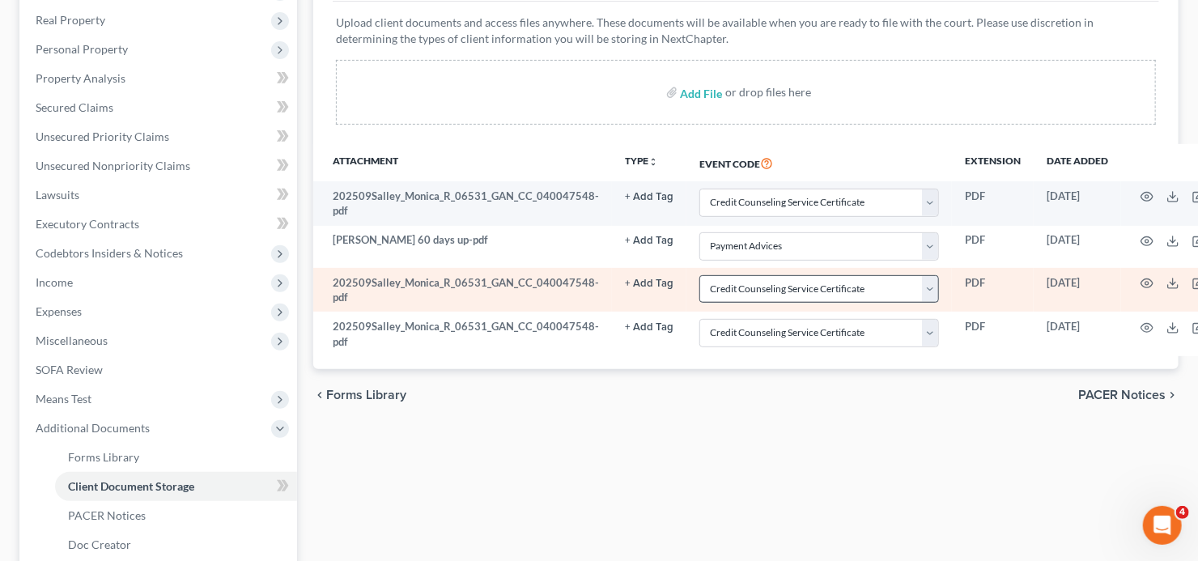
scroll to position [194, 0]
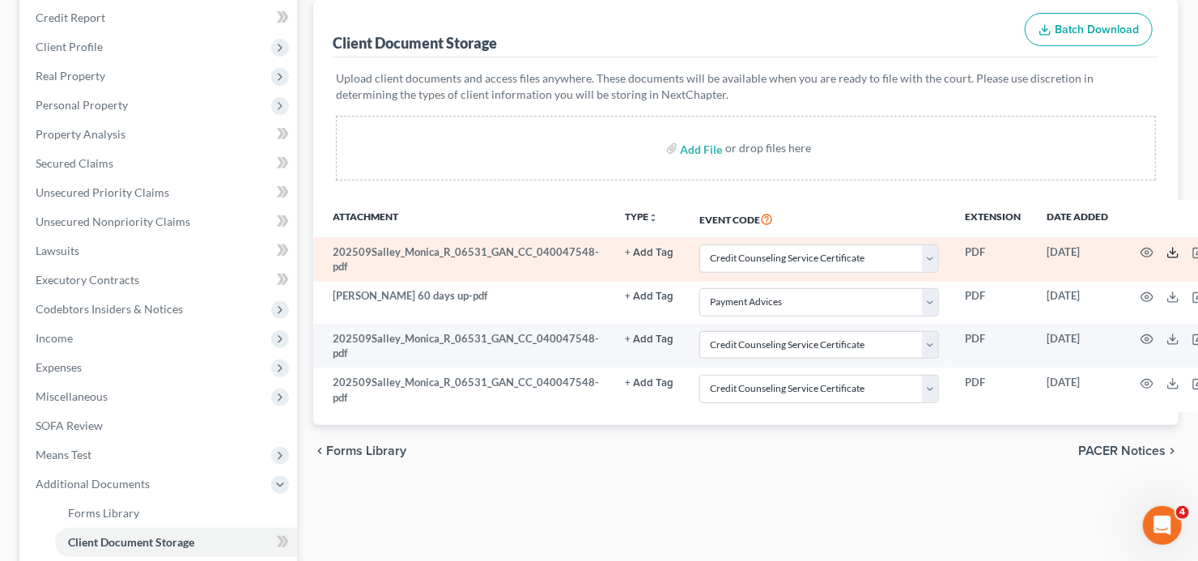
click at [1166, 250] on icon at bounding box center [1172, 252] width 13 height 13
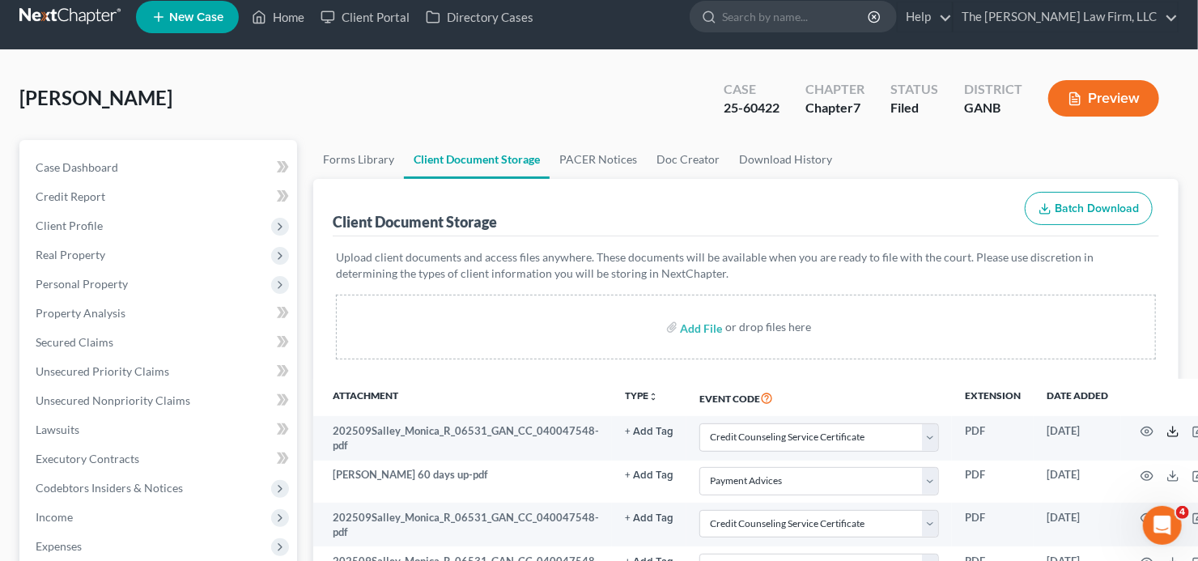
scroll to position [0, 0]
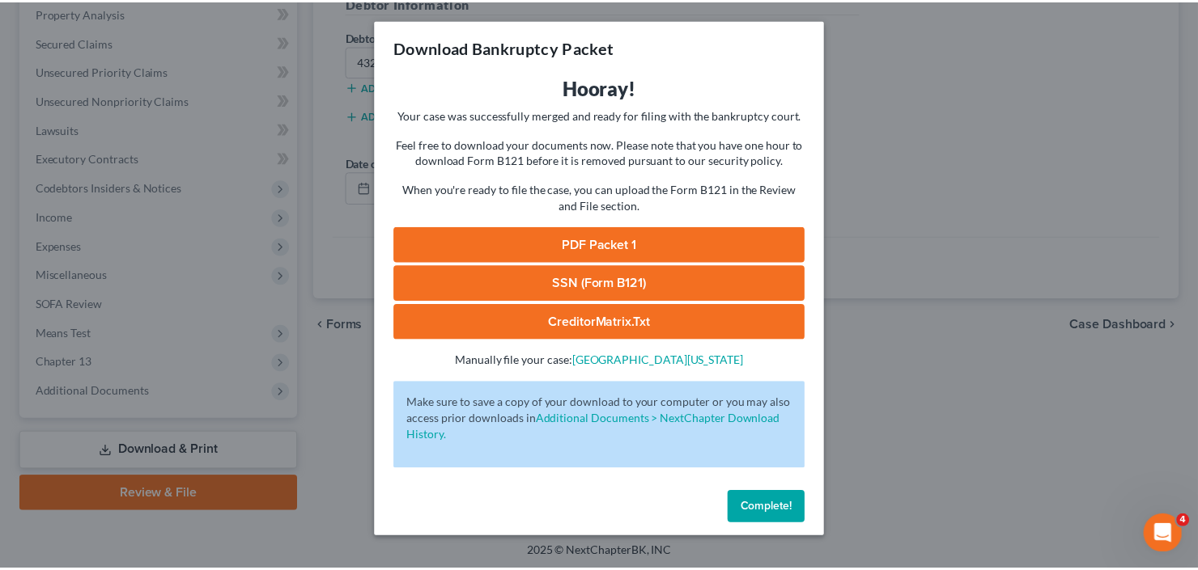
scroll to position [1482, 0]
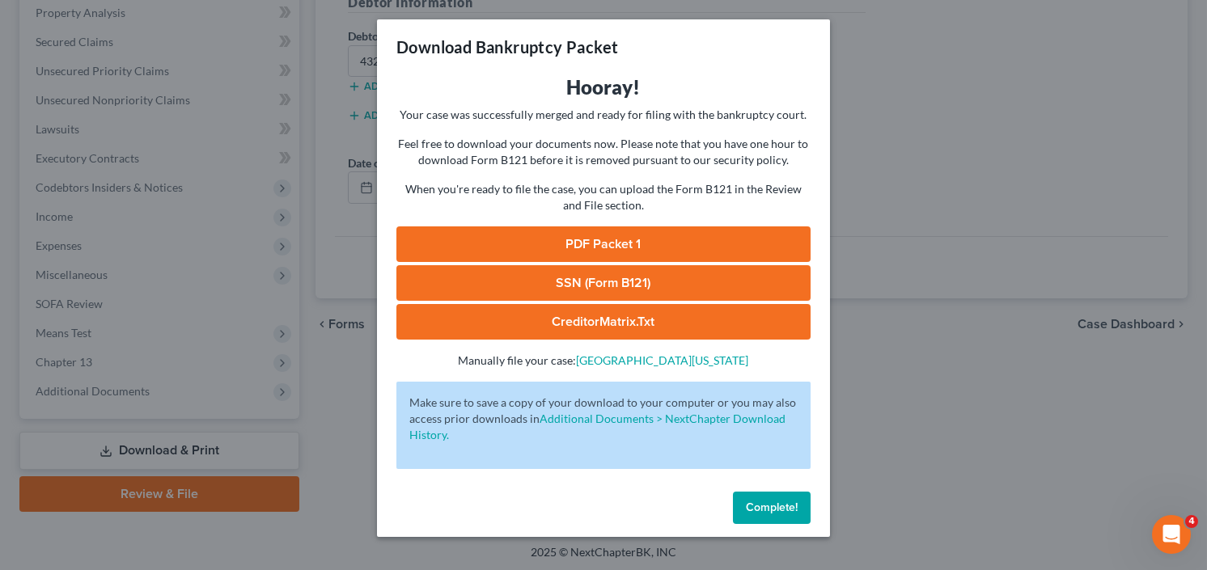
click at [760, 498] on button "Complete!" at bounding box center [772, 508] width 78 height 32
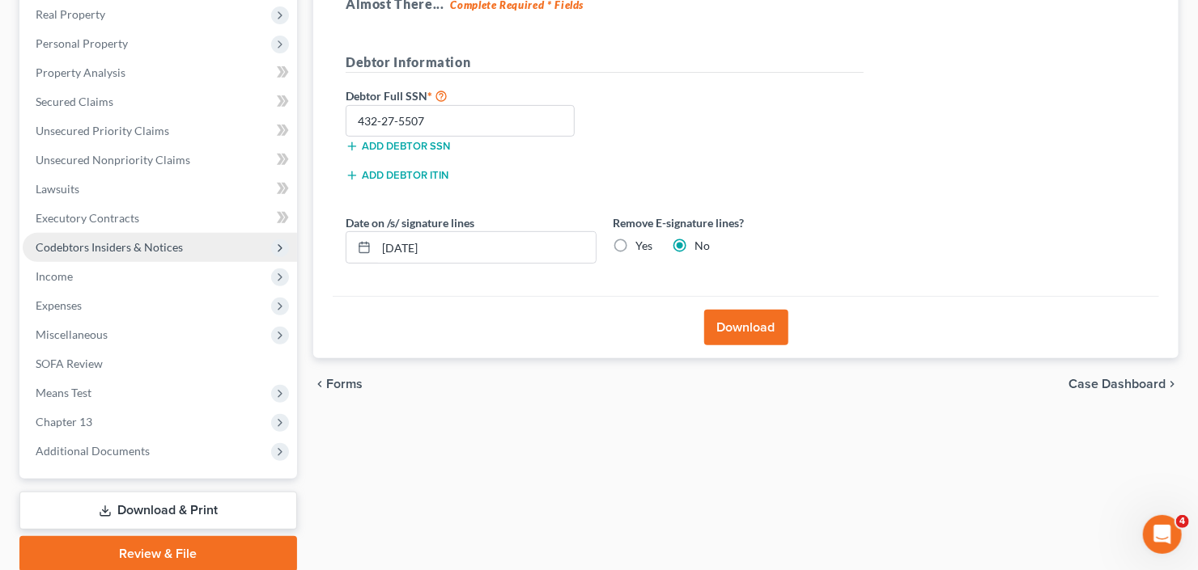
scroll to position [259, 0]
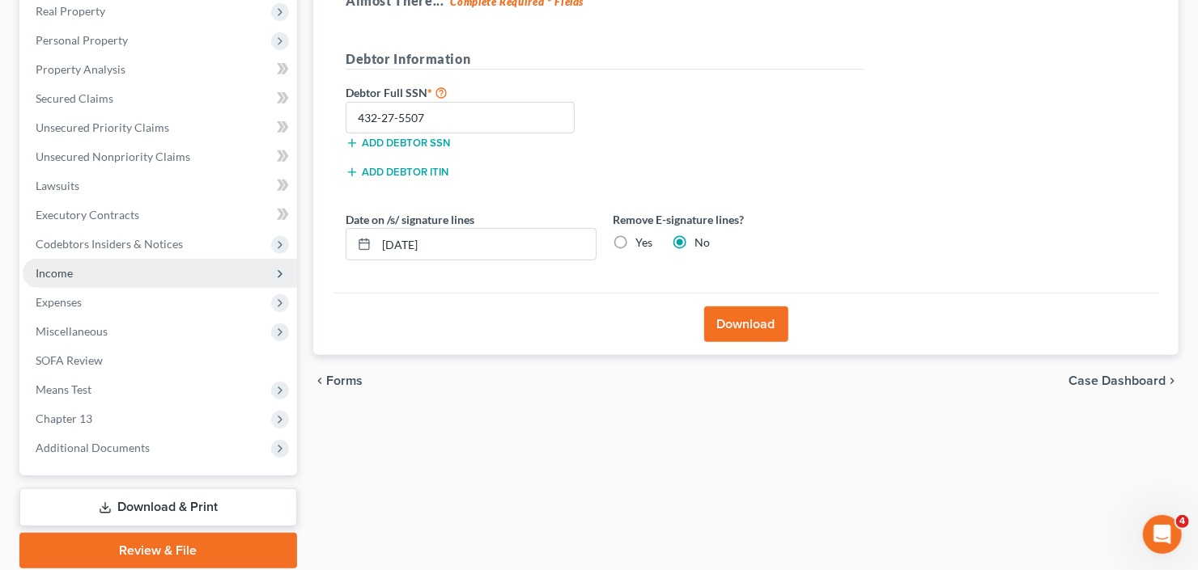
click at [84, 282] on span "Income" at bounding box center [160, 273] width 274 height 29
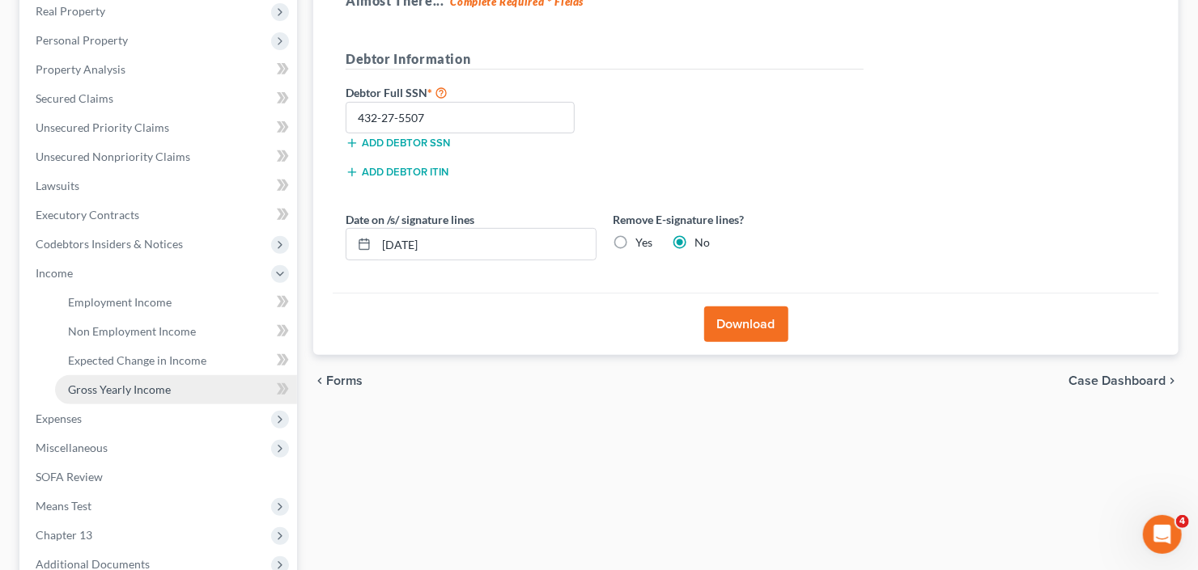
click at [138, 391] on span "Gross Yearly Income" at bounding box center [119, 390] width 103 height 14
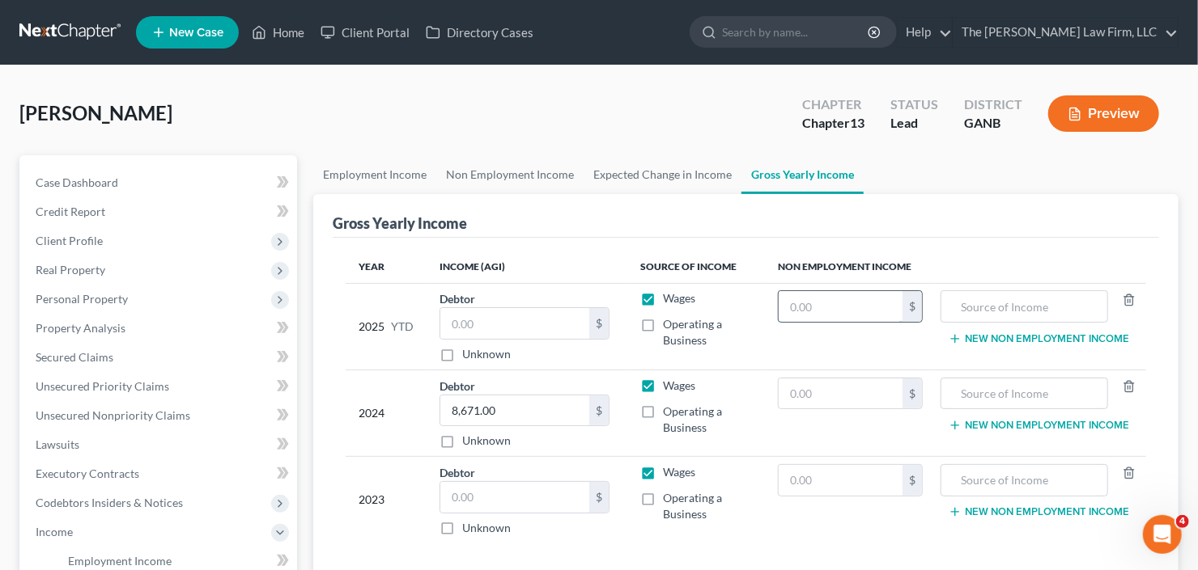
click at [880, 307] on input "text" at bounding box center [840, 306] width 124 height 31
click at [838, 302] on input "text" at bounding box center [840, 306] width 124 height 31
type input "15,669"
click at [1043, 303] on input "text" at bounding box center [1024, 306] width 150 height 31
type input "Pension"
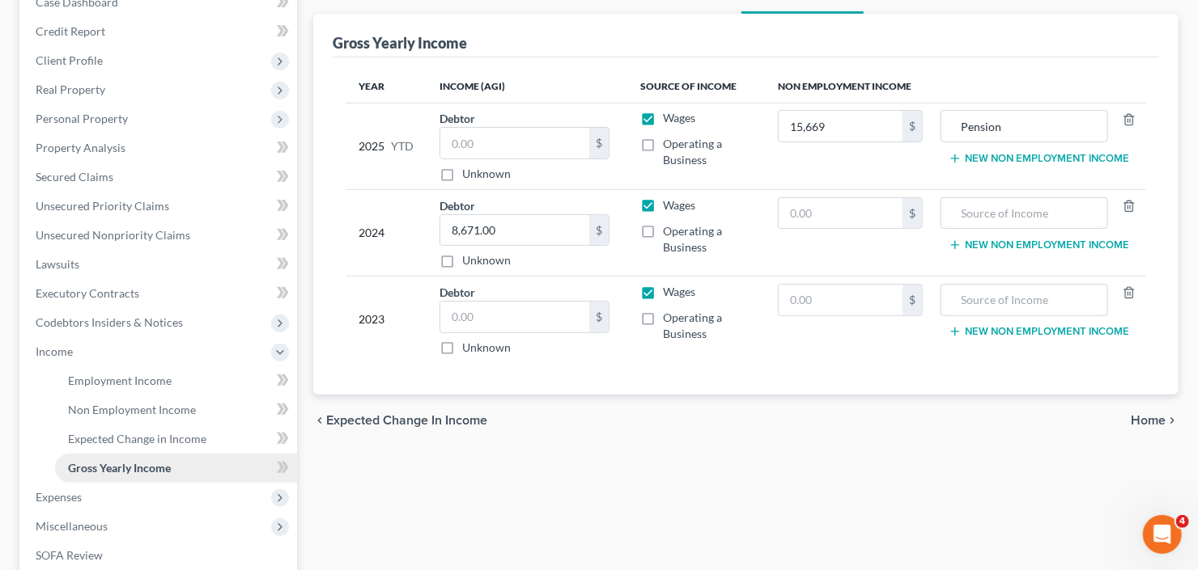
scroll to position [194, 0]
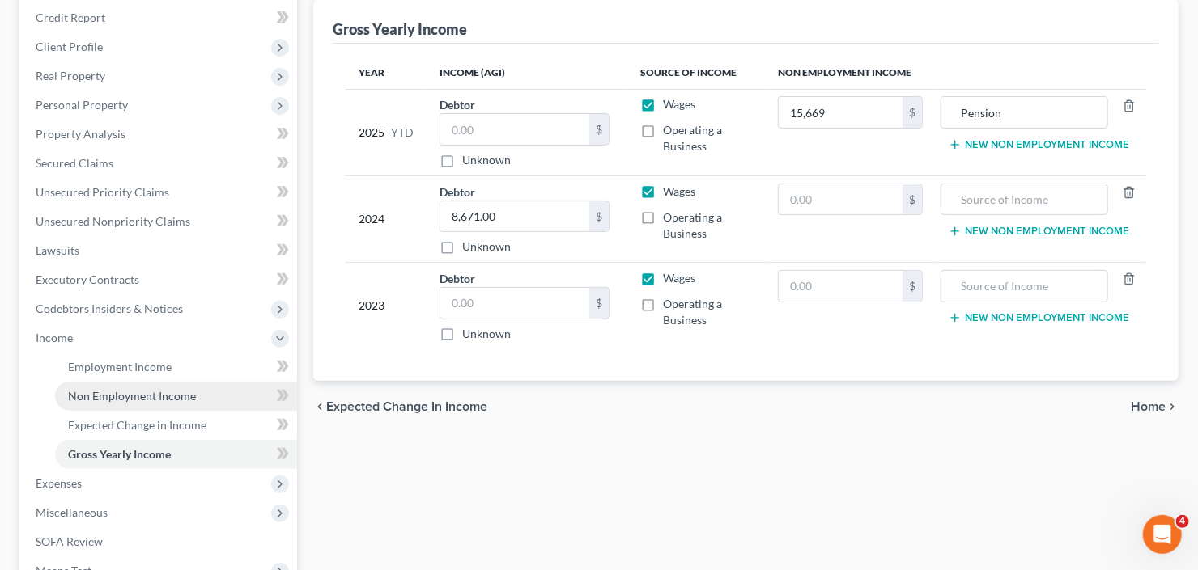
click at [136, 389] on span "Non Employment Income" at bounding box center [132, 396] width 128 height 14
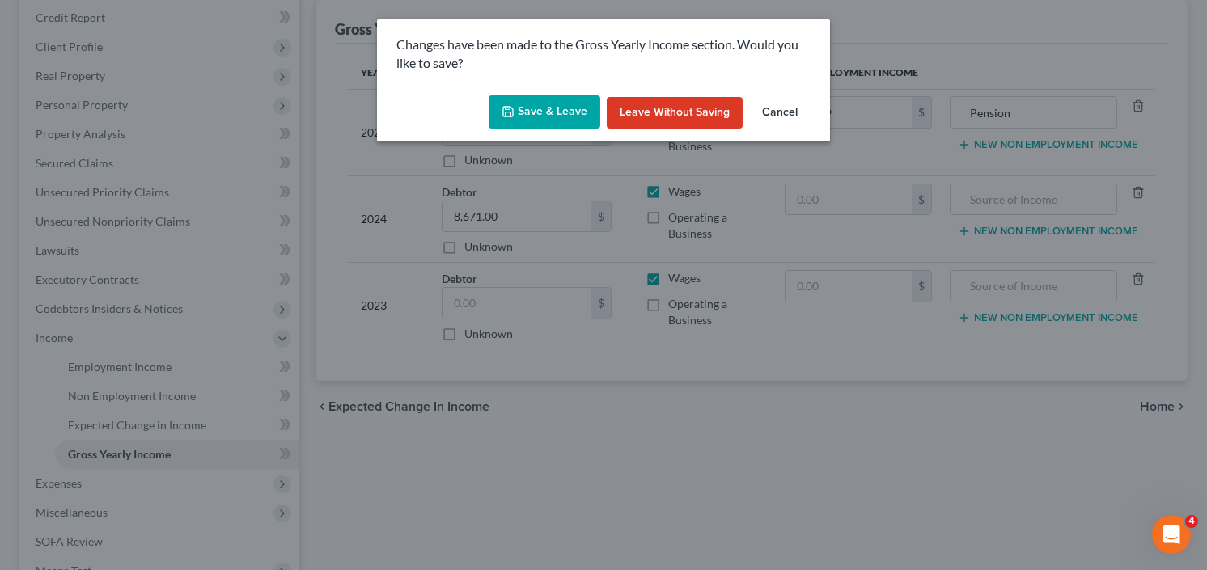
click at [536, 115] on button "Save & Leave" at bounding box center [545, 112] width 112 height 34
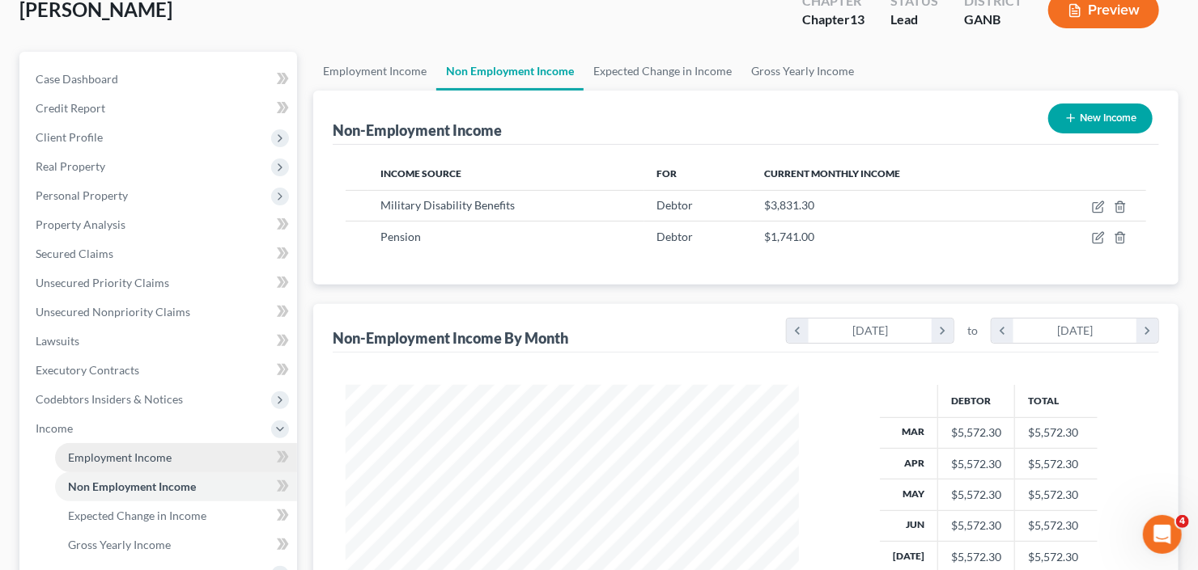
scroll to position [194, 0]
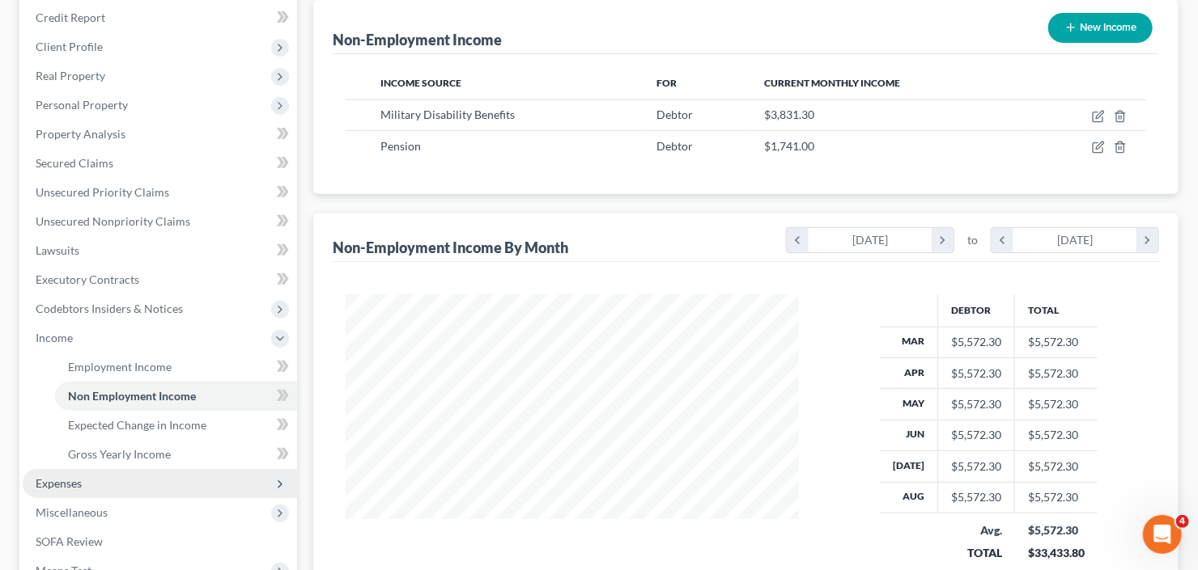
click at [86, 480] on span "Expenses" at bounding box center [160, 483] width 274 height 29
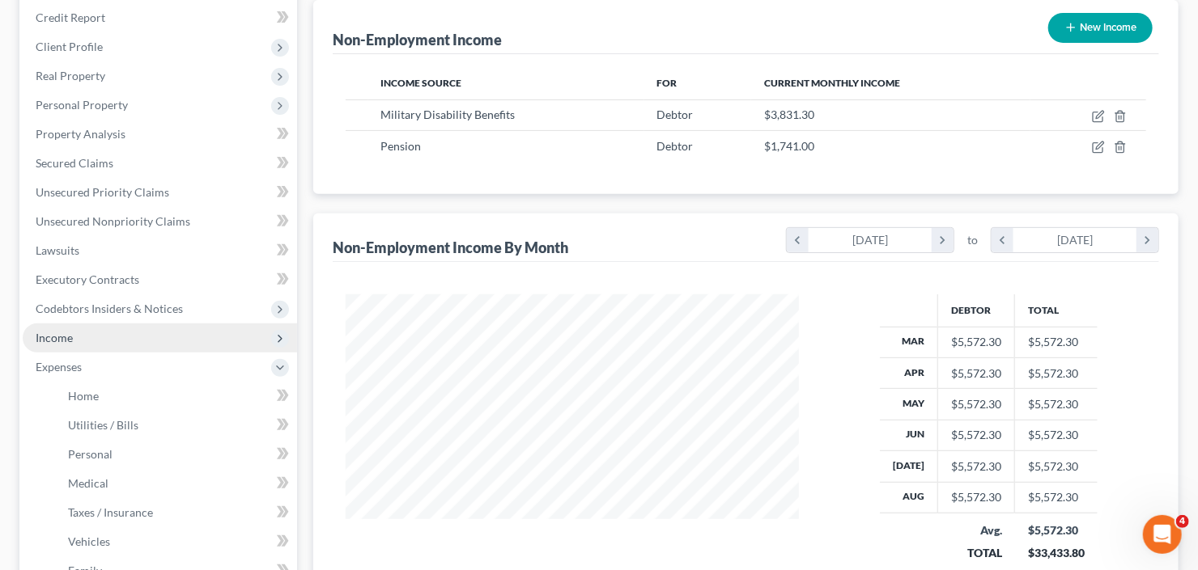
click at [116, 326] on span "Income" at bounding box center [160, 338] width 274 height 29
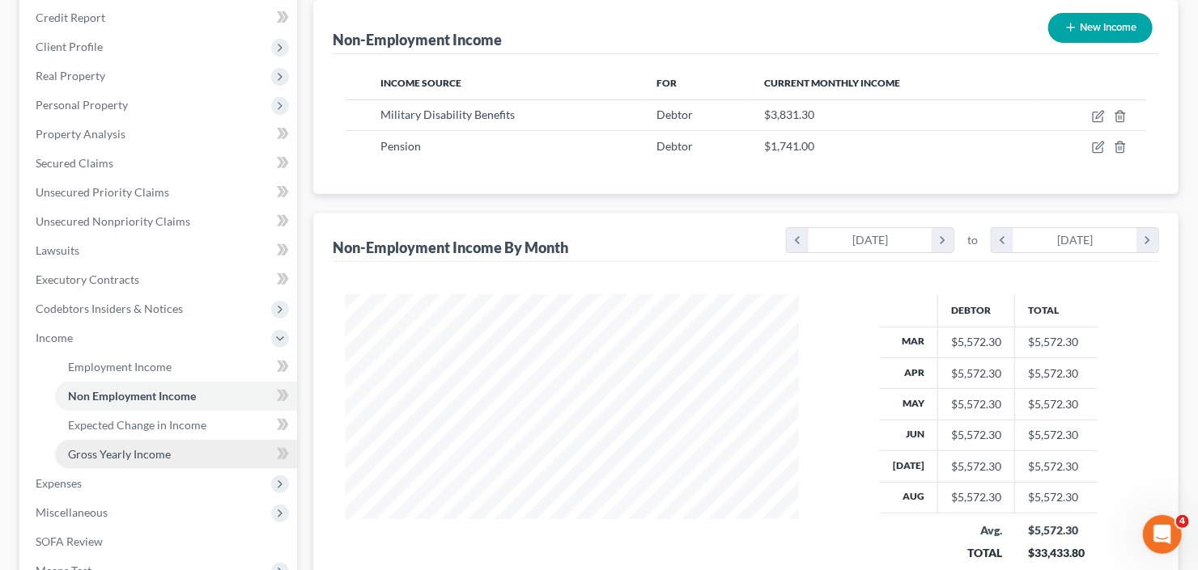
click at [138, 458] on span "Gross Yearly Income" at bounding box center [119, 454] width 103 height 14
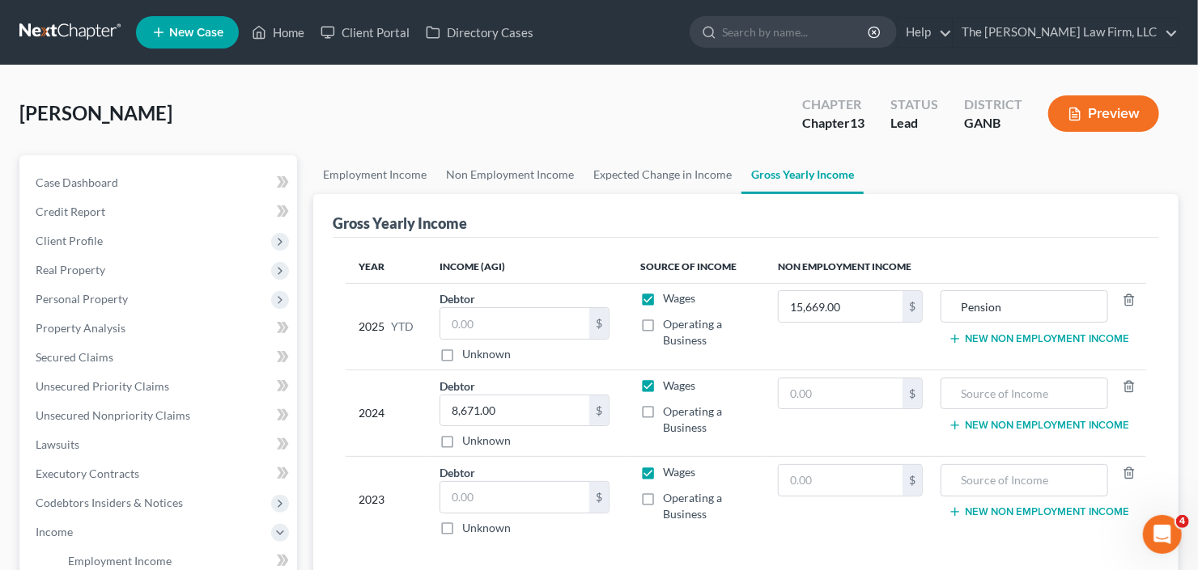
click at [1035, 333] on button "New Non Employment Income" at bounding box center [1038, 339] width 180 height 13
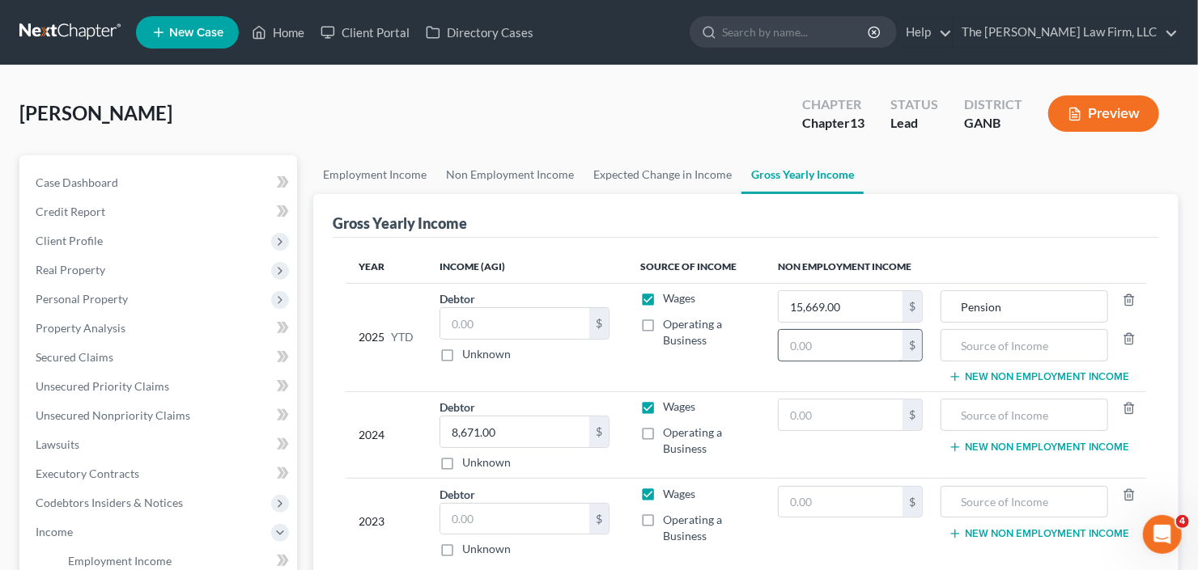
click at [853, 345] on input "text" at bounding box center [840, 345] width 124 height 31
type input "34,481.70"
click at [1028, 334] on input "text" at bounding box center [1024, 345] width 150 height 31
type input "VA Disability"
click at [827, 414] on input "text" at bounding box center [840, 415] width 124 height 31
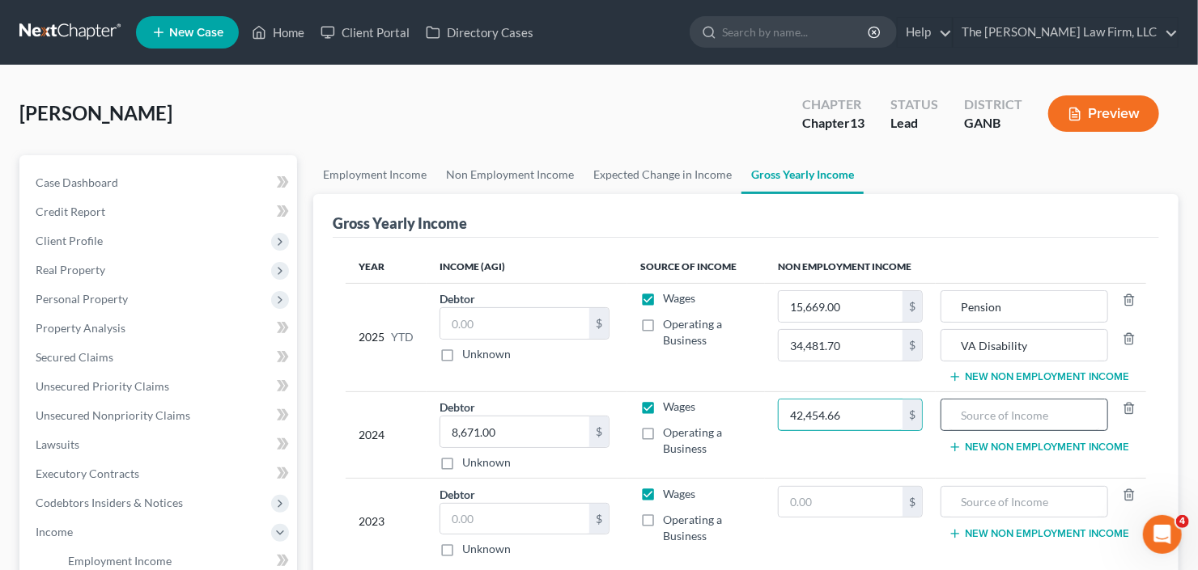
type input "42,454.66"
click at [1007, 414] on input "text" at bounding box center [1024, 415] width 150 height 31
type input "VA Disability"
click at [1020, 441] on button "New Non Employment Income" at bounding box center [1038, 447] width 180 height 13
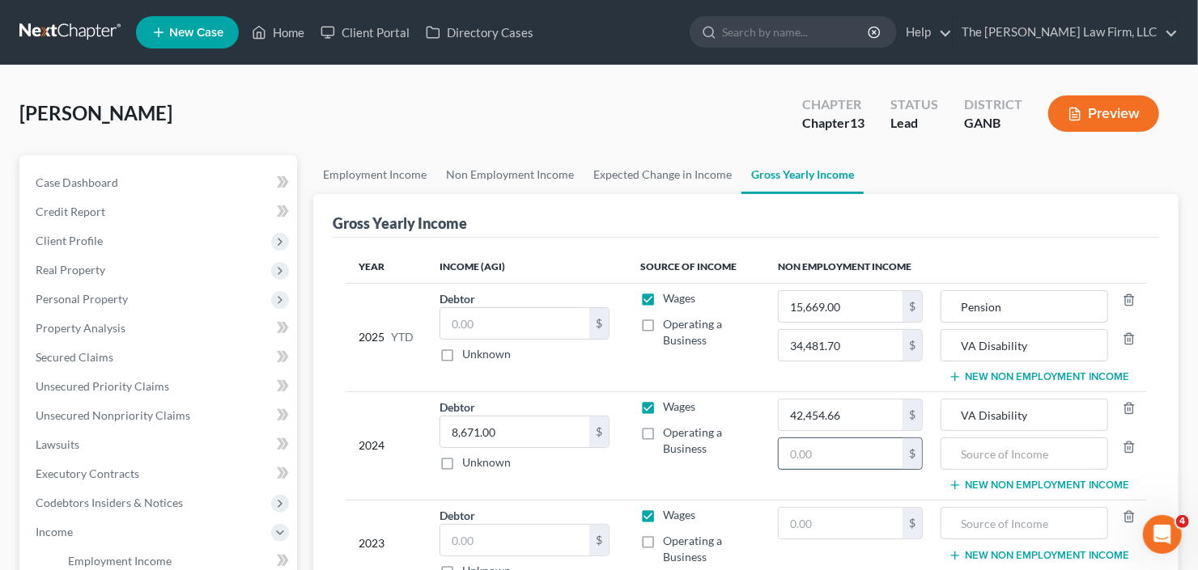
click at [850, 460] on input "text" at bounding box center [840, 454] width 124 height 31
click at [846, 454] on input "text" at bounding box center [840, 454] width 124 height 31
type input "20,892"
click at [995, 460] on input "text" at bounding box center [1024, 454] width 150 height 31
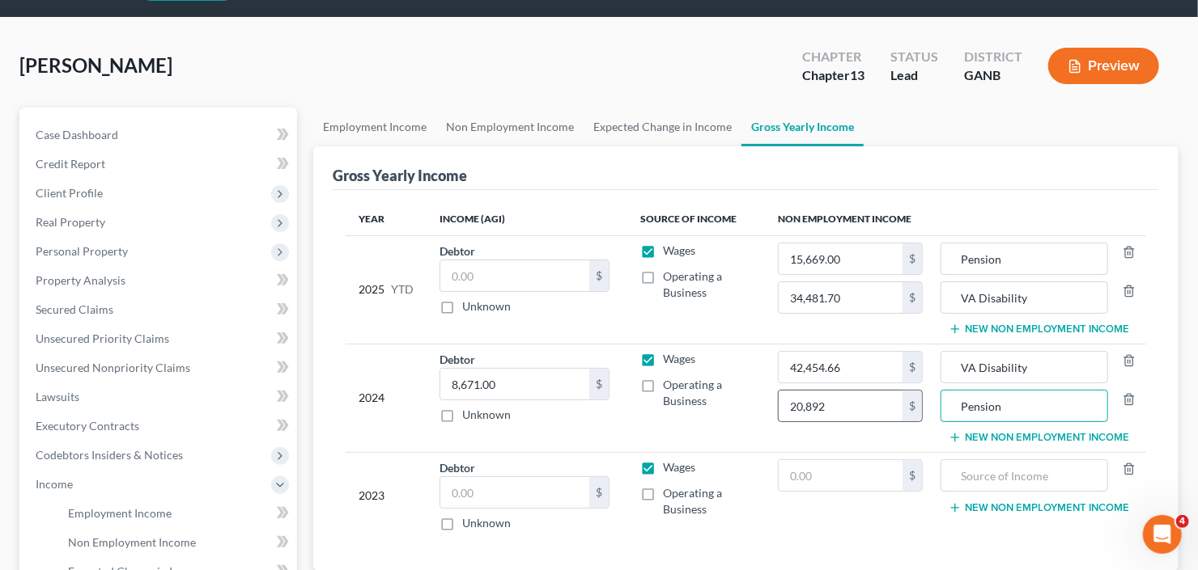
scroll to position [129, 0]
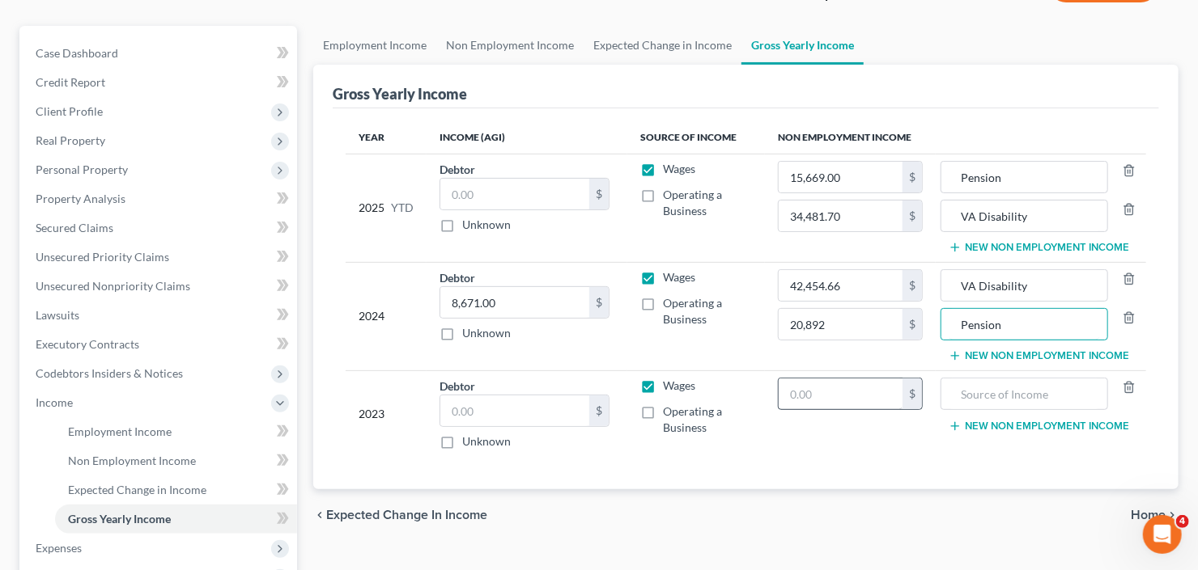
type input "Pension"
click at [869, 397] on input "text" at bounding box center [840, 394] width 124 height 31
type input "20,892"
click at [1031, 385] on input "text" at bounding box center [1024, 394] width 150 height 31
type input "Pension"
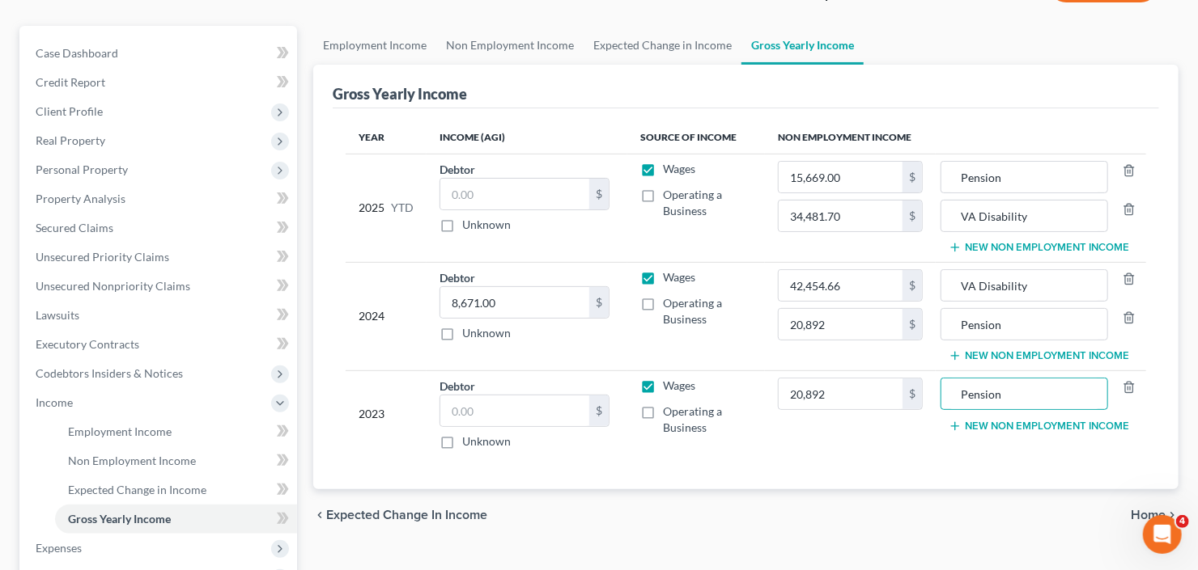
click at [1022, 420] on button "New Non Employment Income" at bounding box center [1038, 426] width 180 height 13
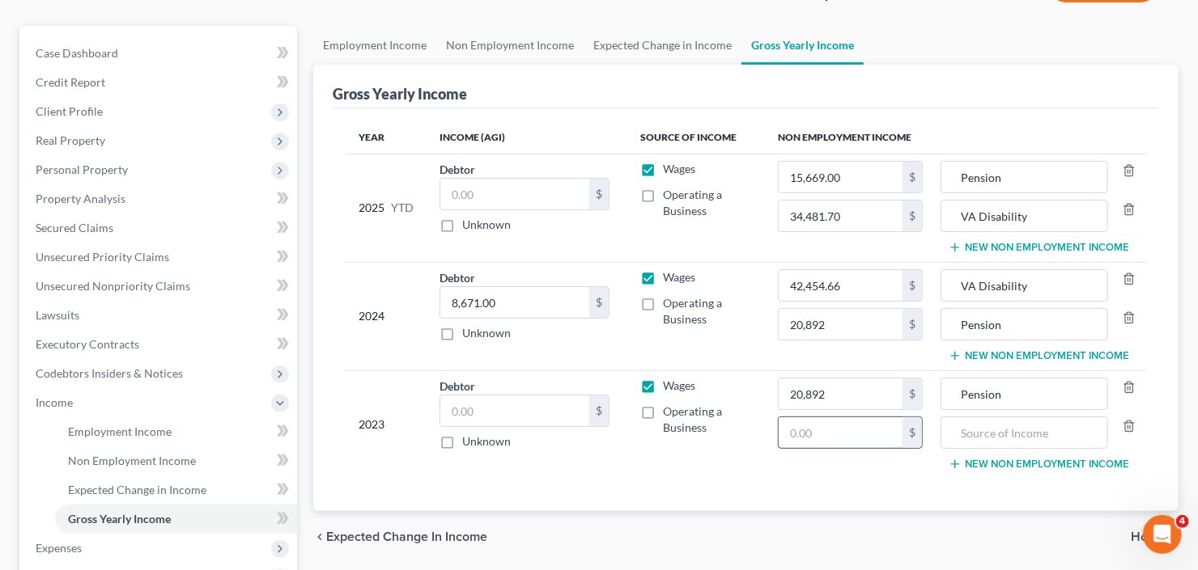
click at [831, 439] on input "text" at bounding box center [840, 433] width 124 height 31
type input "42,454.66"
click at [1032, 429] on input "text" at bounding box center [1024, 433] width 150 height 31
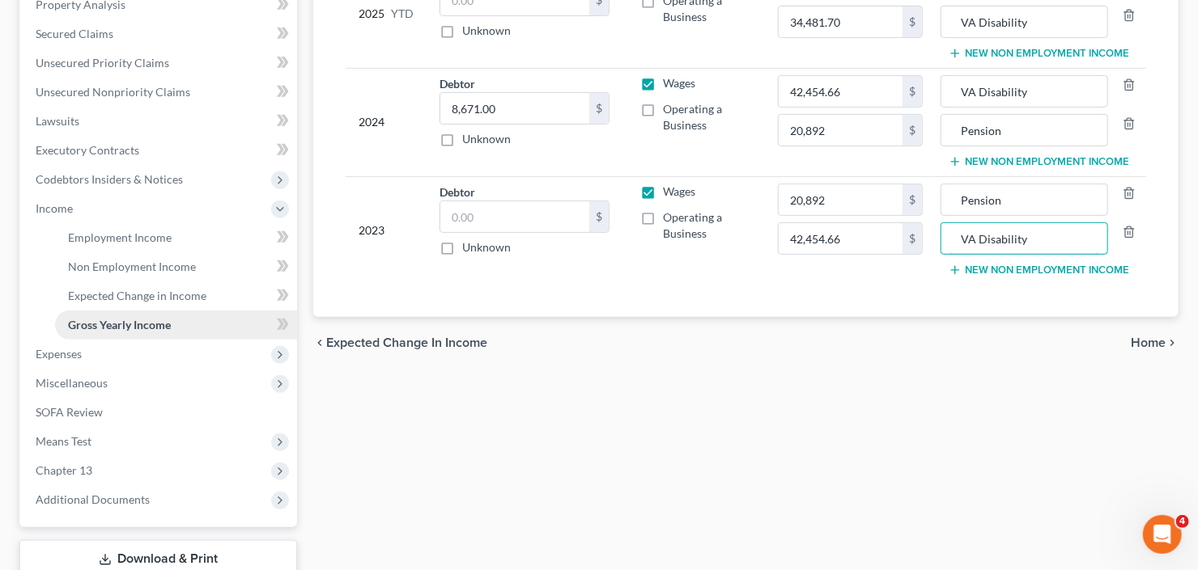
type input "VA Disability"
click at [112, 333] on link "Gross Yearly Income" at bounding box center [176, 325] width 242 height 29
click at [104, 355] on span "Expenses" at bounding box center [160, 354] width 274 height 29
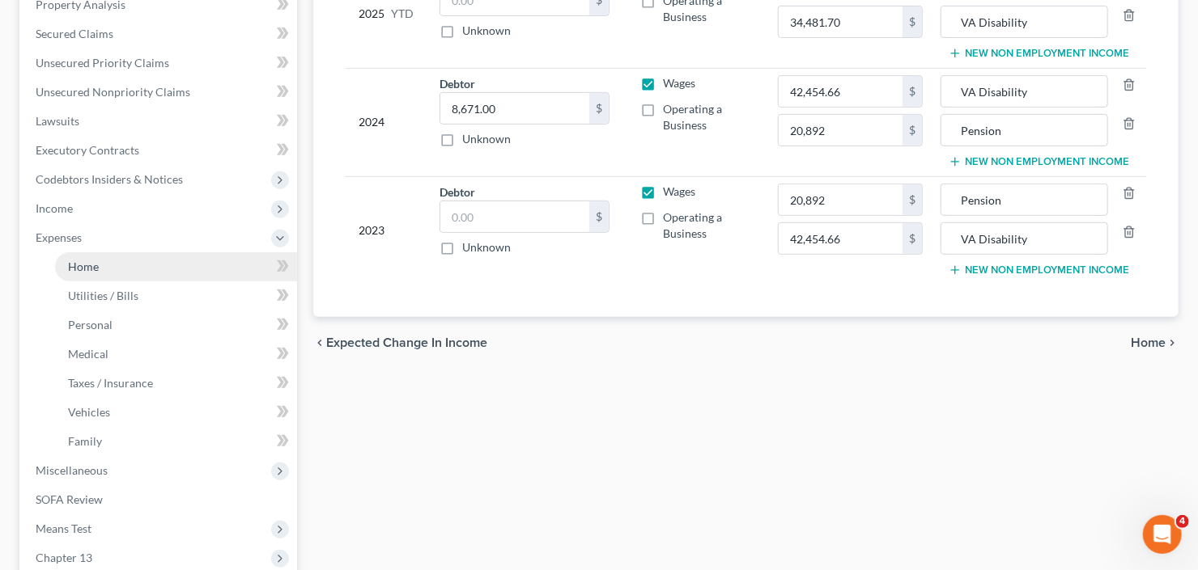
click at [108, 273] on link "Home" at bounding box center [176, 266] width 242 height 29
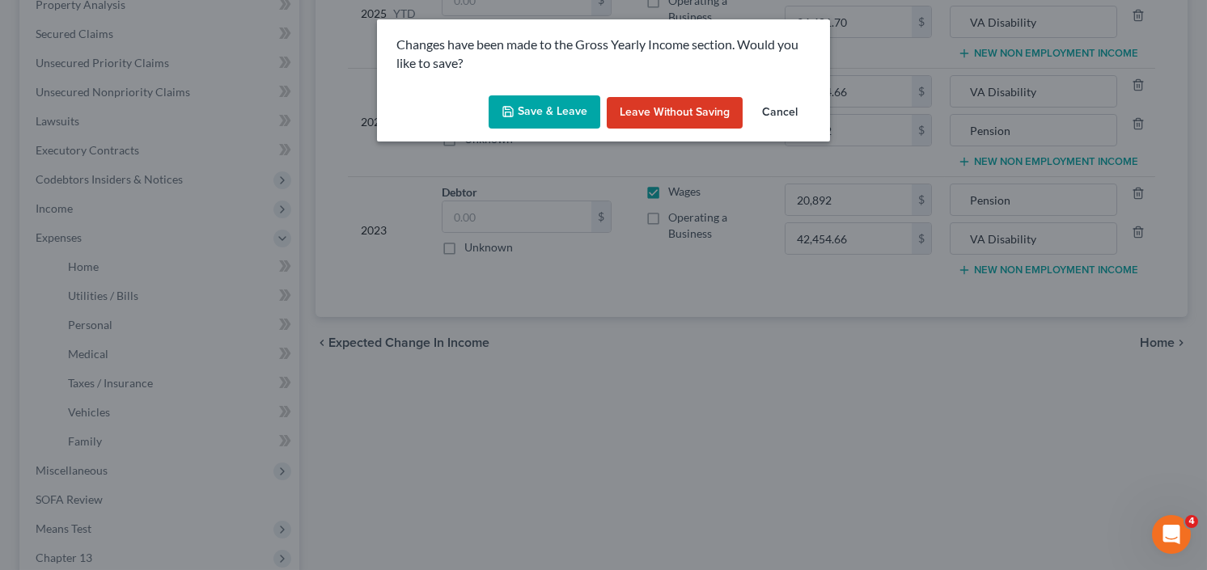
click at [528, 117] on button "Save & Leave" at bounding box center [545, 112] width 112 height 34
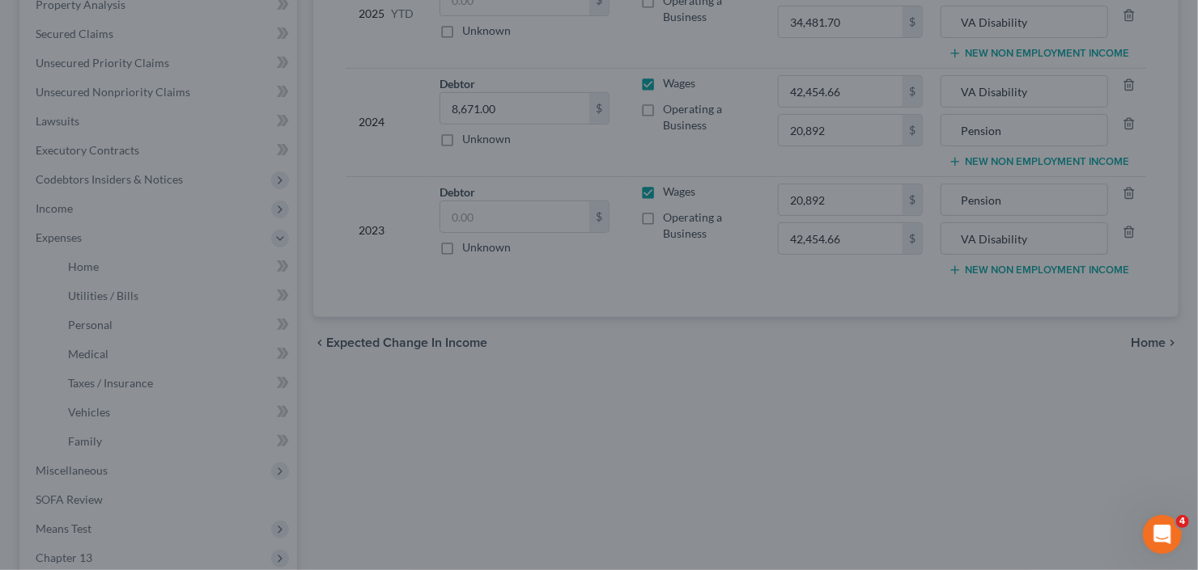
type input "42,454.66"
type input "VA Disability"
type input "20,892.00"
type input "Pension"
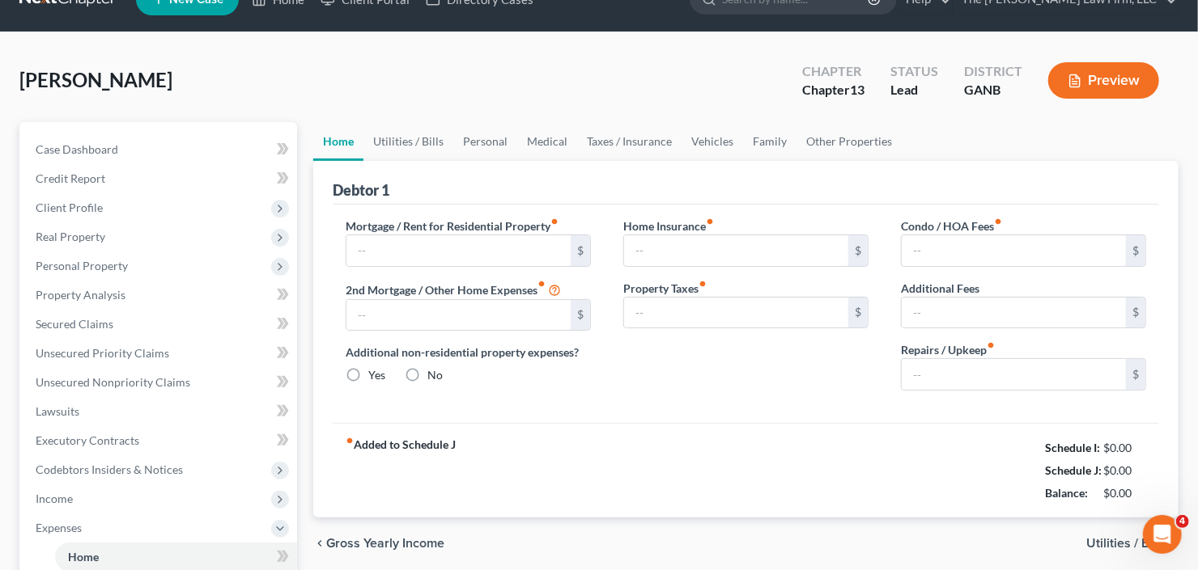
type input "1,026.00"
type input "486.00"
radio input "true"
type input "0.00"
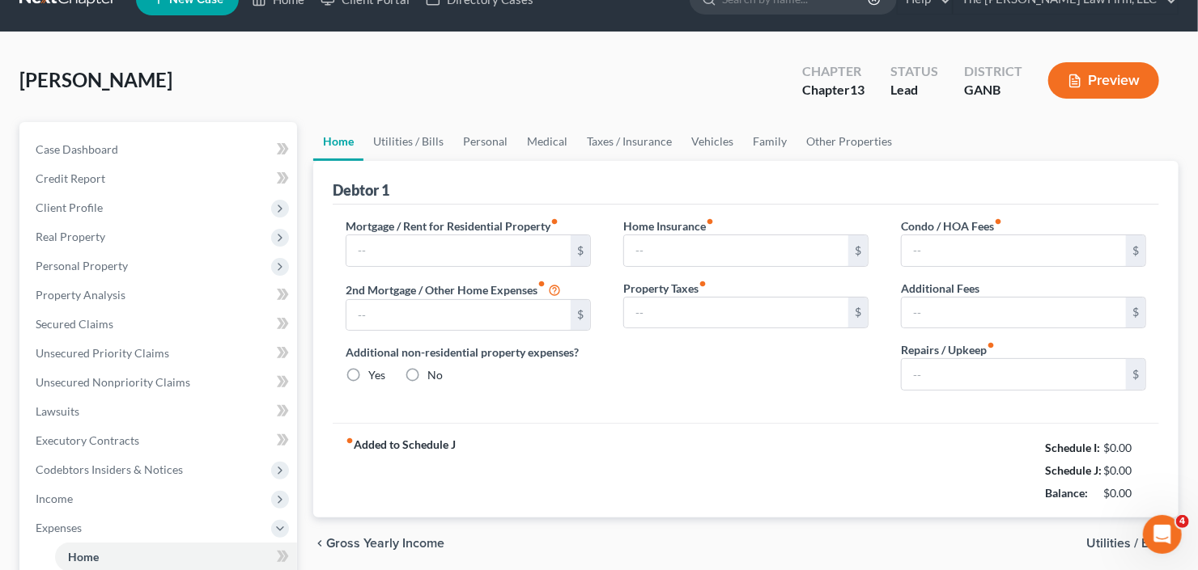
type input "14.00"
type input "0.00"
type input "70.00"
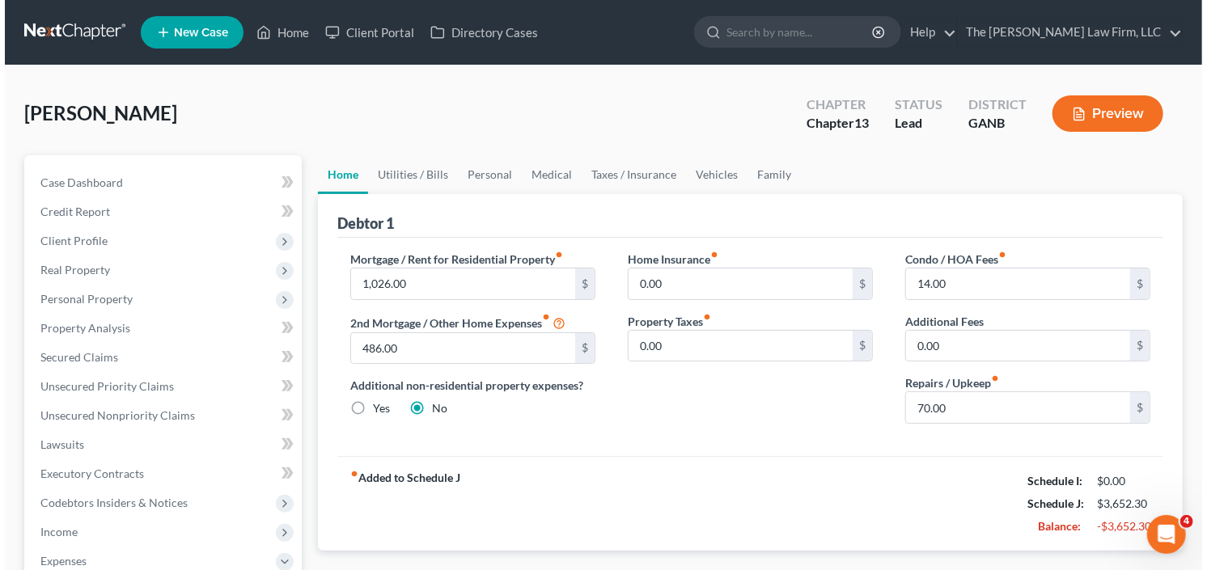
scroll to position [518, 0]
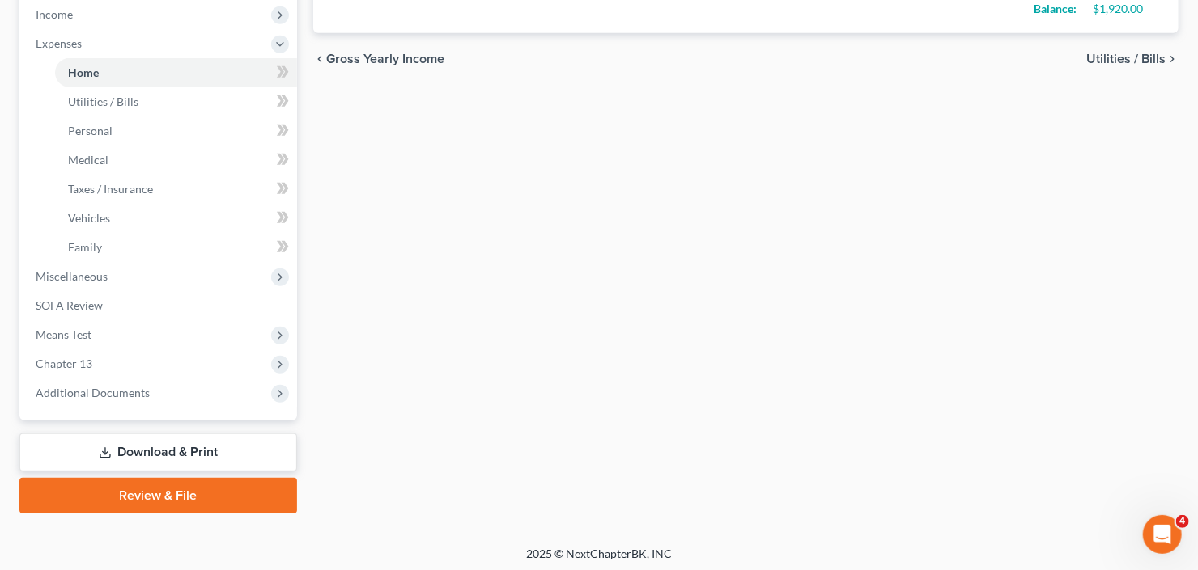
click at [163, 451] on link "Download & Print" at bounding box center [158, 453] width 278 height 38
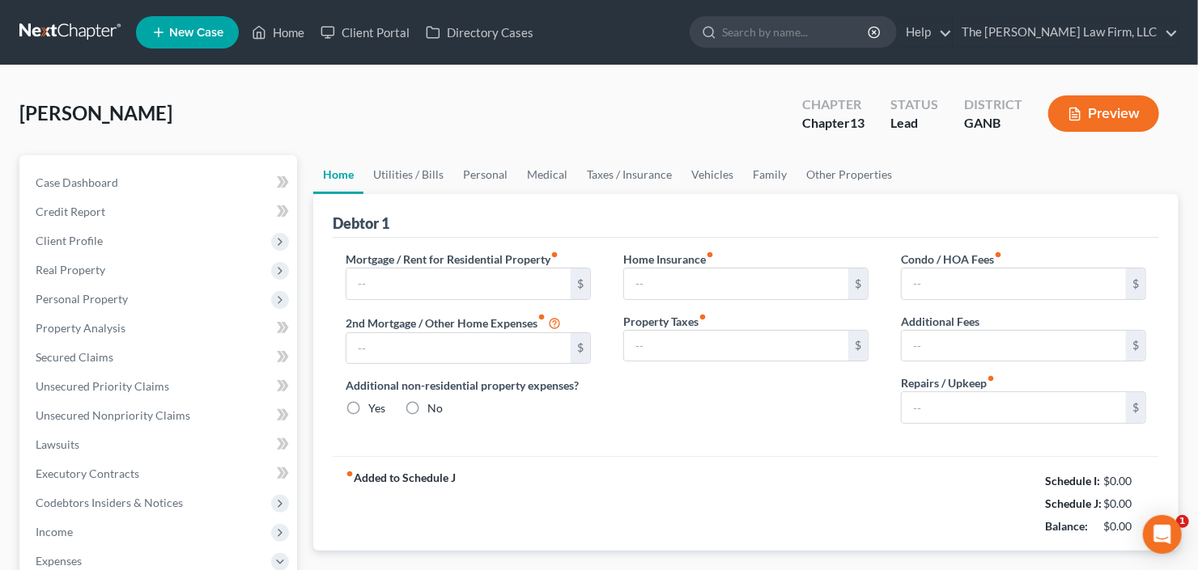
type input "1,026.00"
type input "486.00"
radio input "true"
type input "0.00"
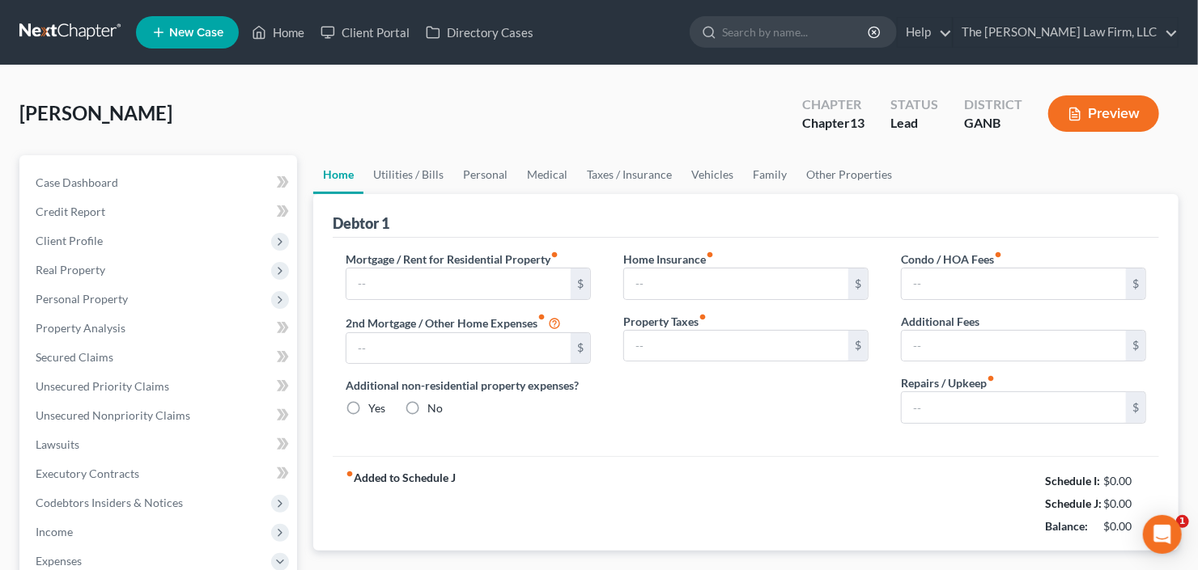
type input "14.00"
type input "0.00"
type input "70.00"
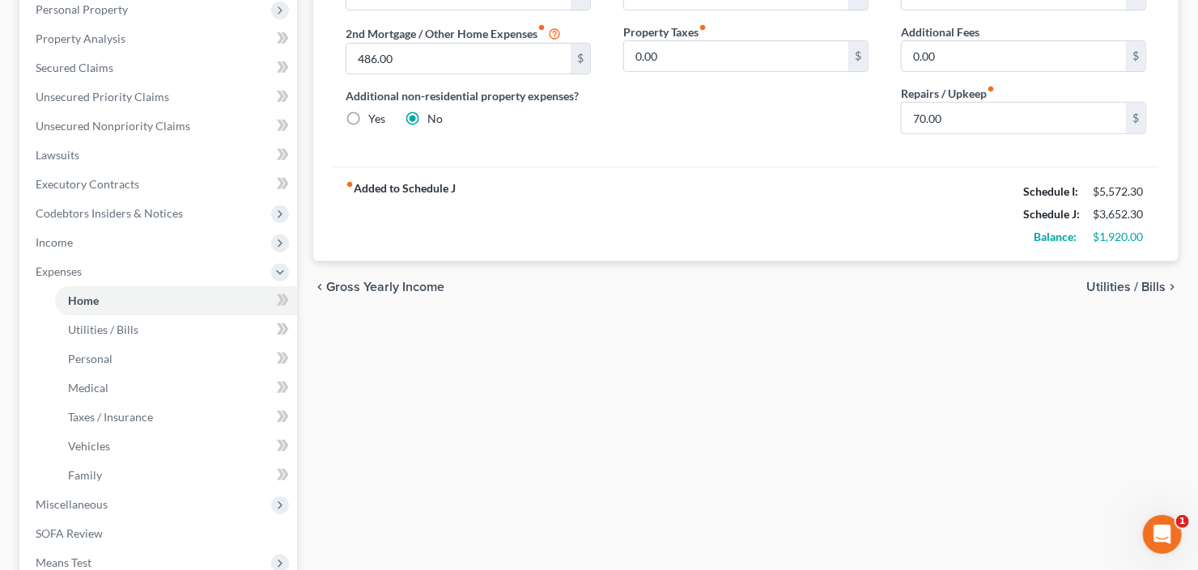
scroll to position [518, 0]
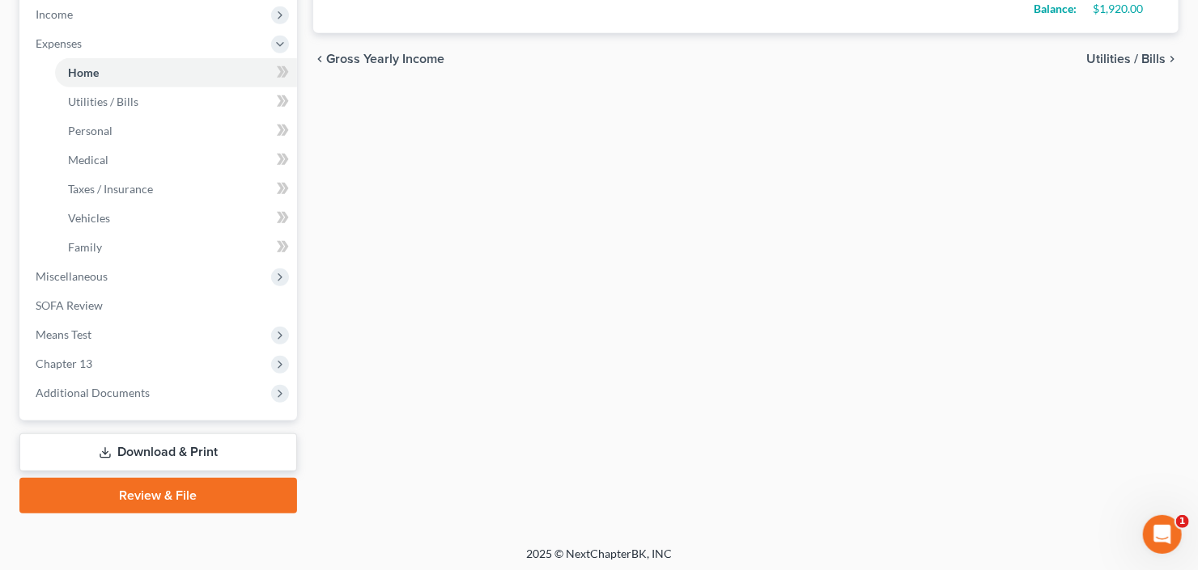
click at [125, 447] on link "Download & Print" at bounding box center [158, 453] width 278 height 38
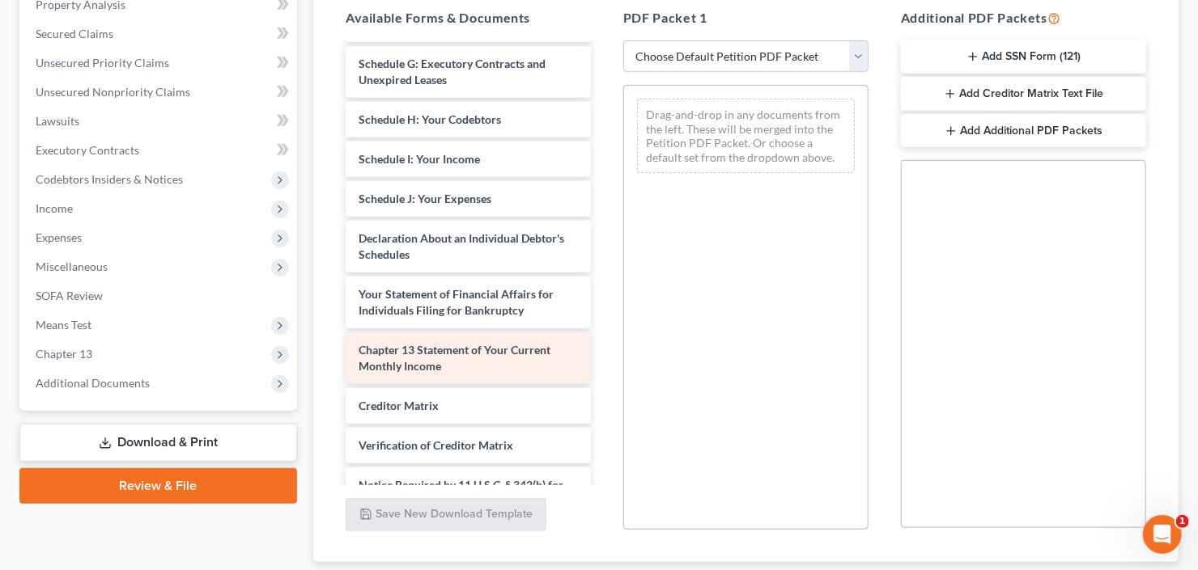
scroll to position [324, 0]
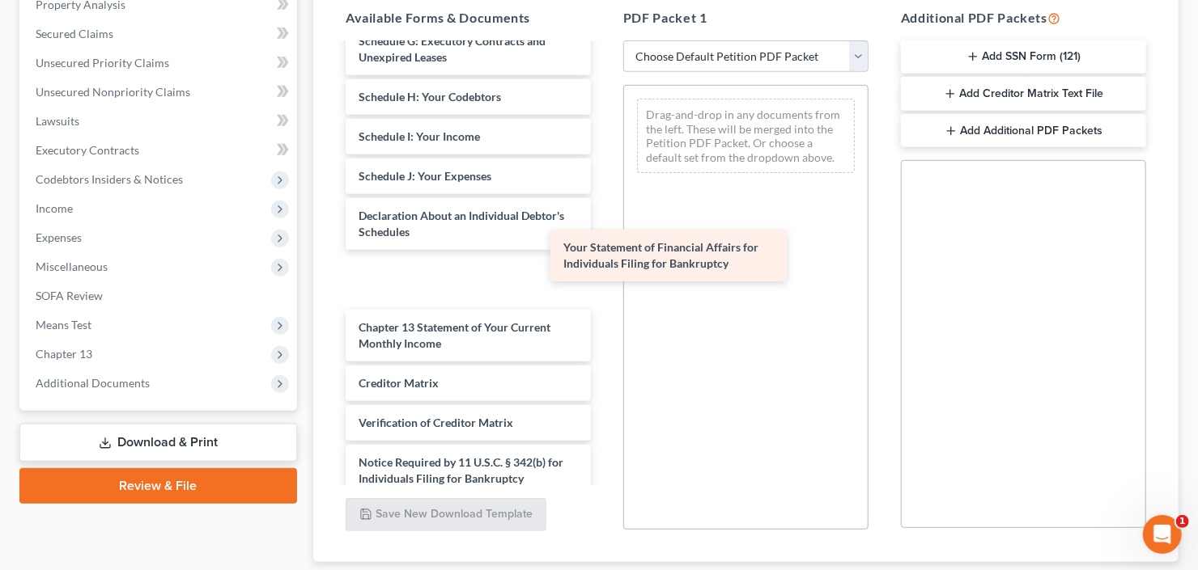
drag, startPoint x: 399, startPoint y: 280, endPoint x: 653, endPoint y: 237, distance: 257.7
click at [604, 237] on div "Your Statement of Financial Affairs for Individuals Filing for Bankruptcy Volun…" at bounding box center [468, 129] width 271 height 816
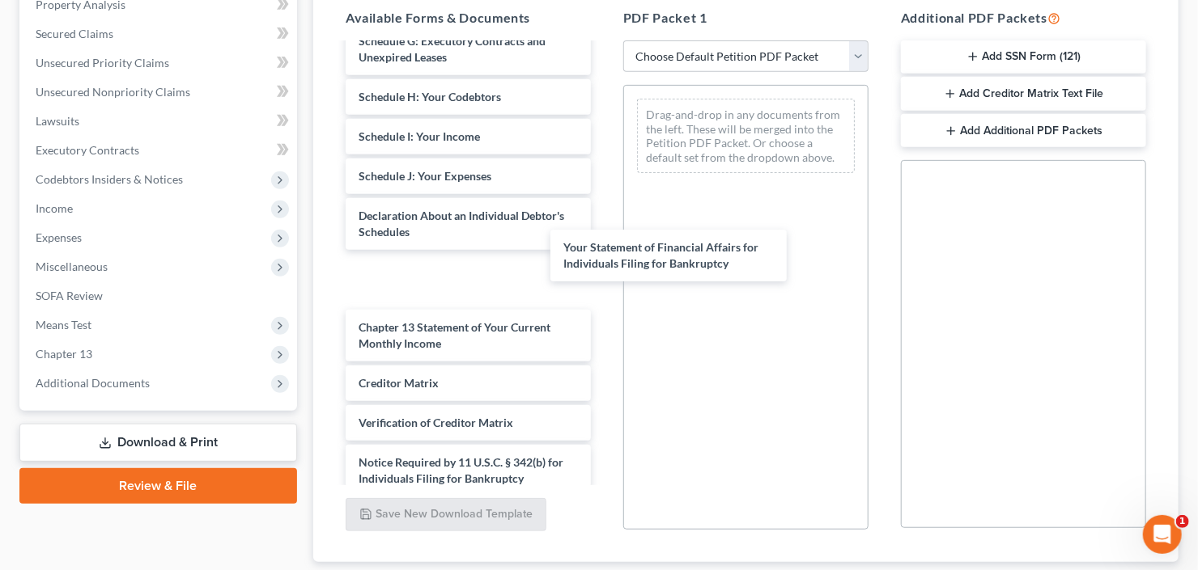
scroll to position [322, 0]
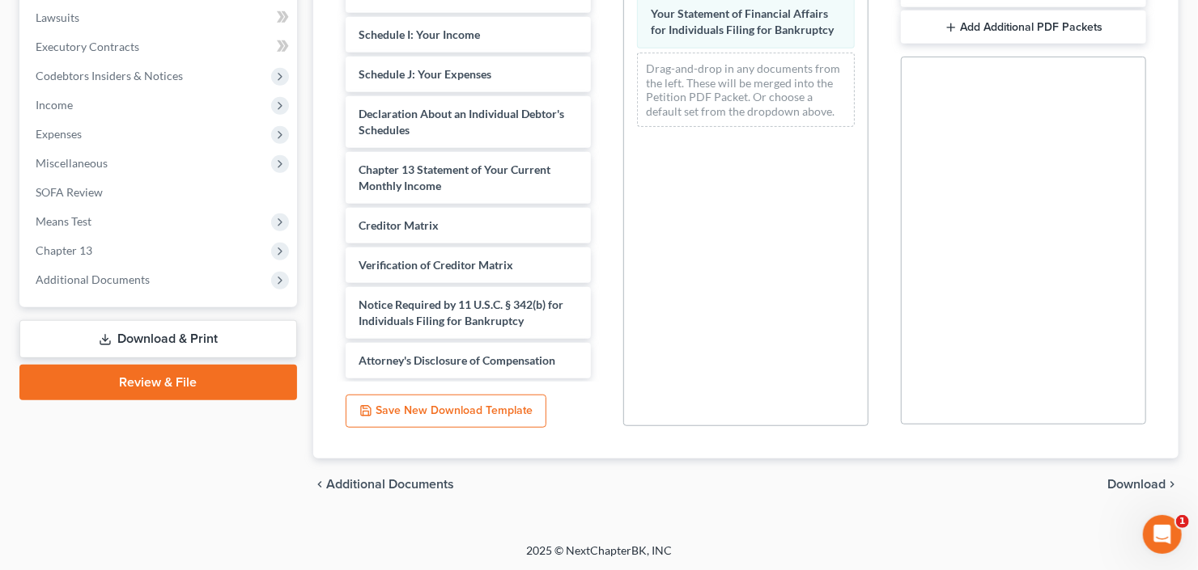
click at [1142, 485] on span "Download" at bounding box center [1136, 484] width 58 height 13
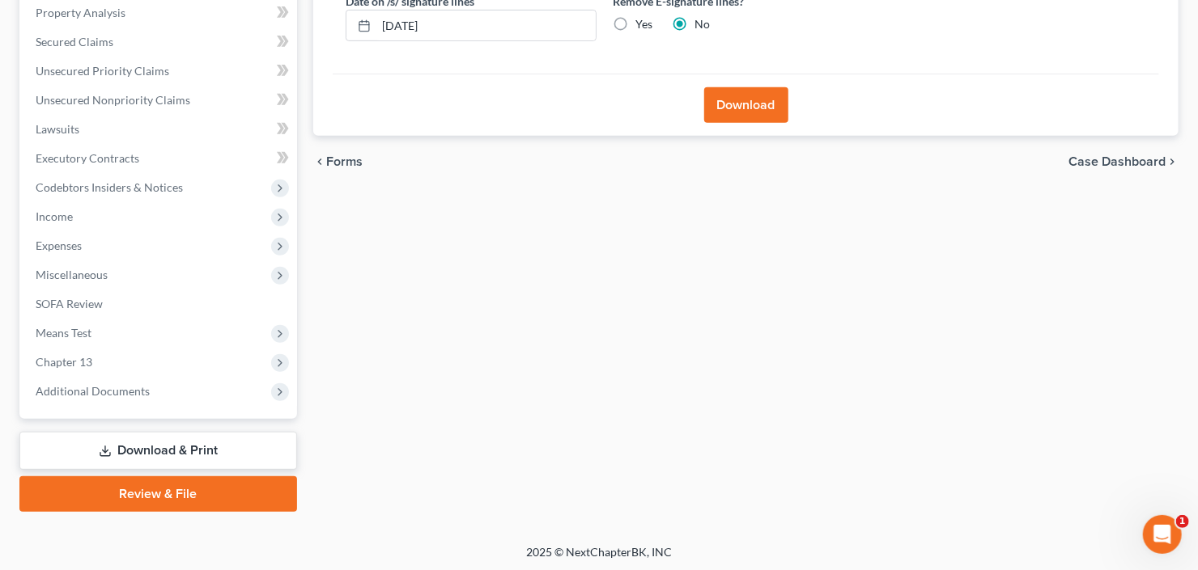
scroll to position [121, 0]
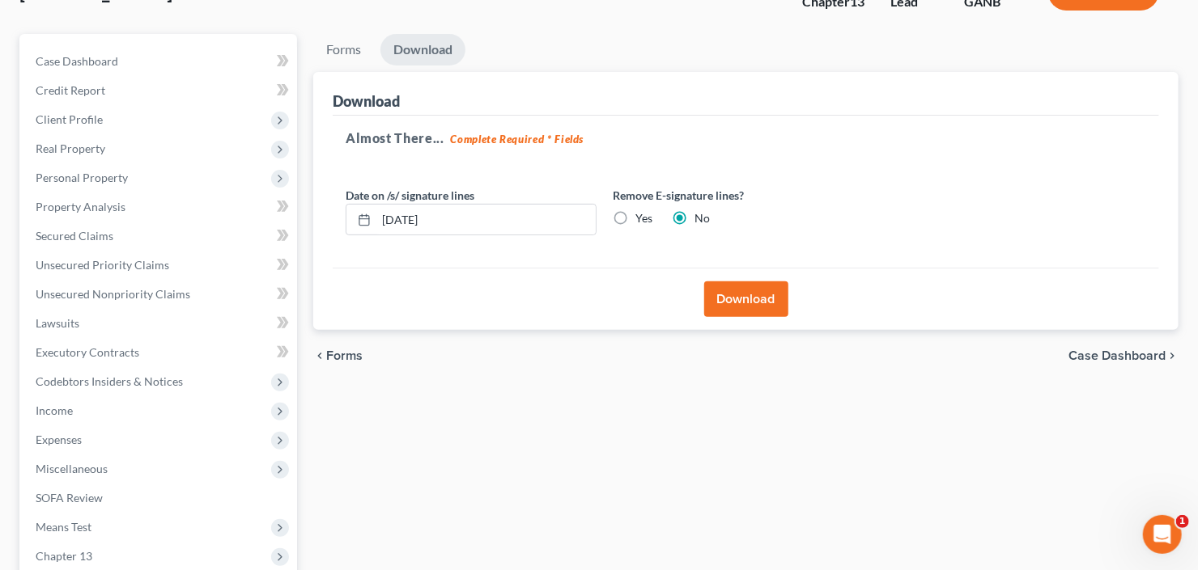
click at [749, 292] on button "Download" at bounding box center [746, 300] width 84 height 36
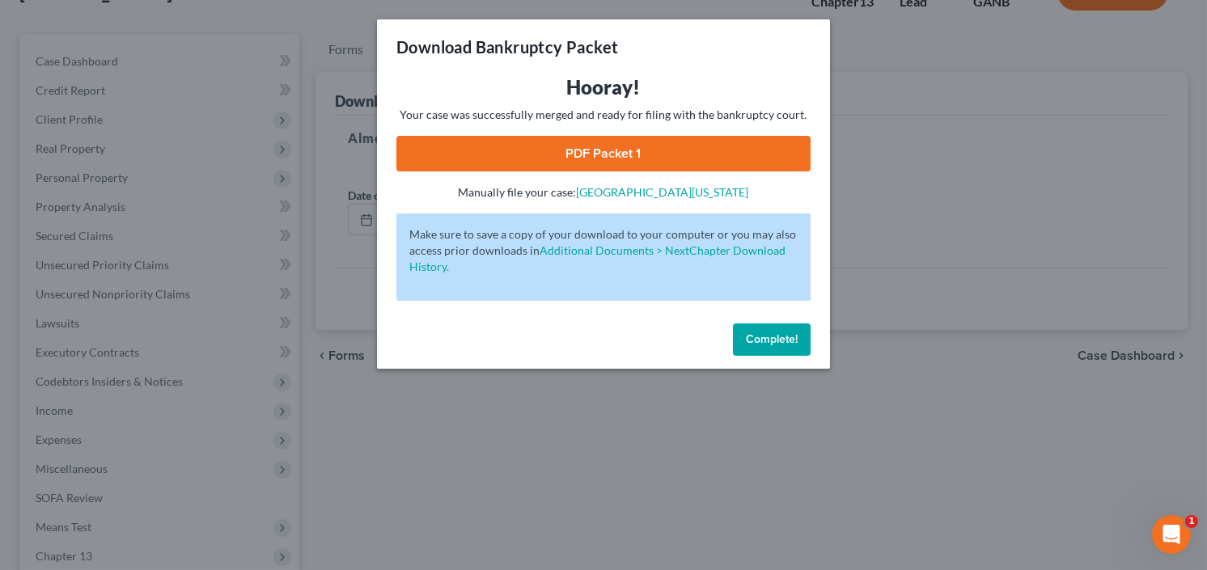
click at [625, 157] on link "PDF Packet 1" at bounding box center [603, 154] width 414 height 36
click at [787, 333] on span "Complete!" at bounding box center [772, 340] width 52 height 14
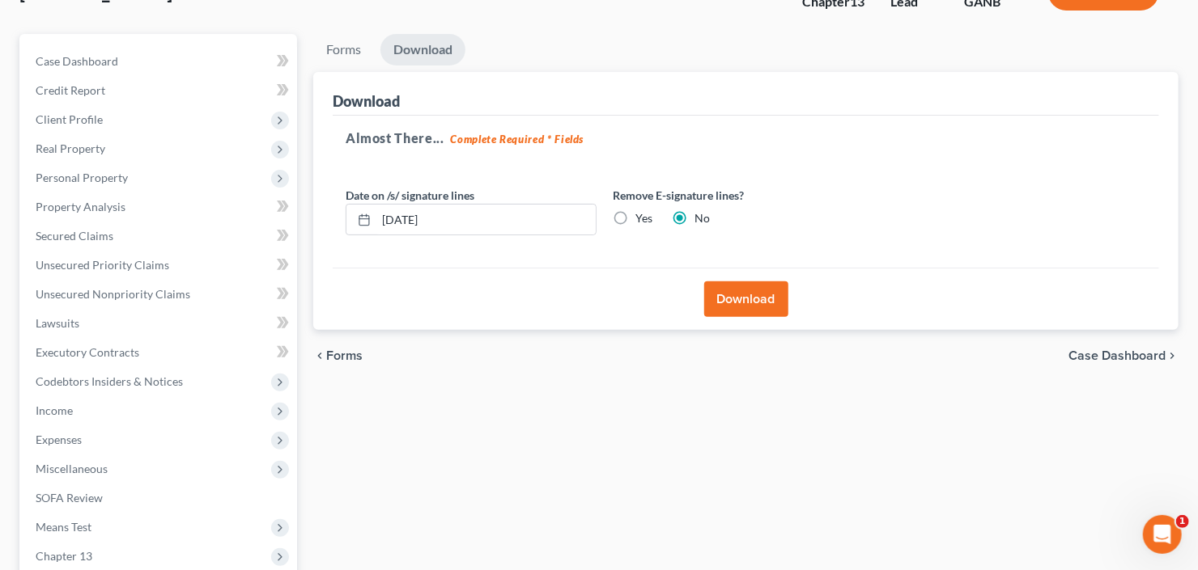
scroll to position [316, 0]
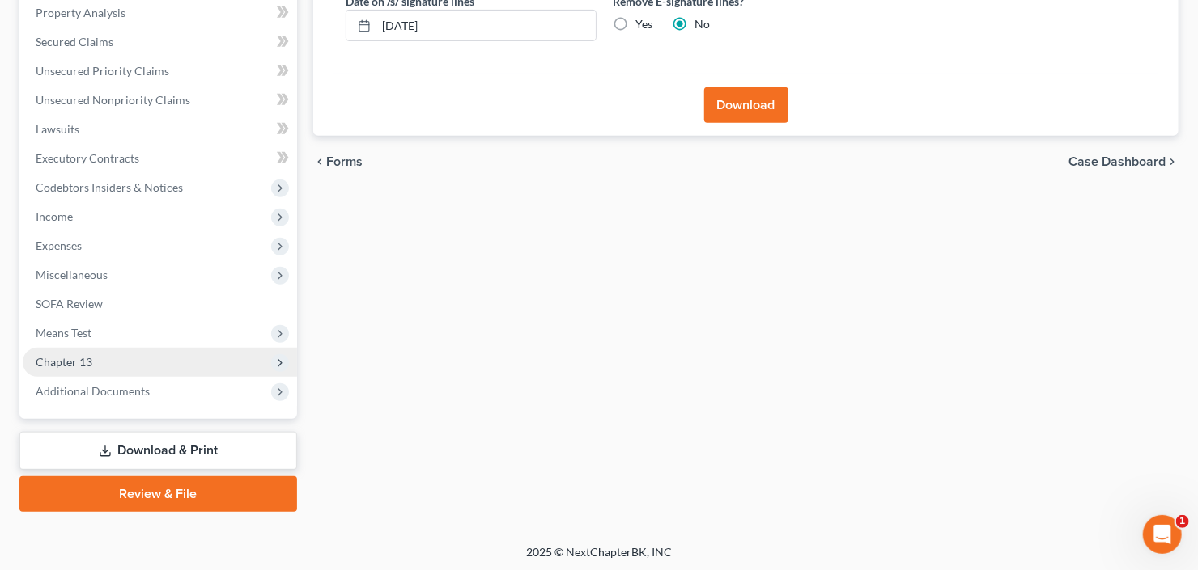
click at [66, 360] on span "Chapter 13" at bounding box center [64, 362] width 57 height 14
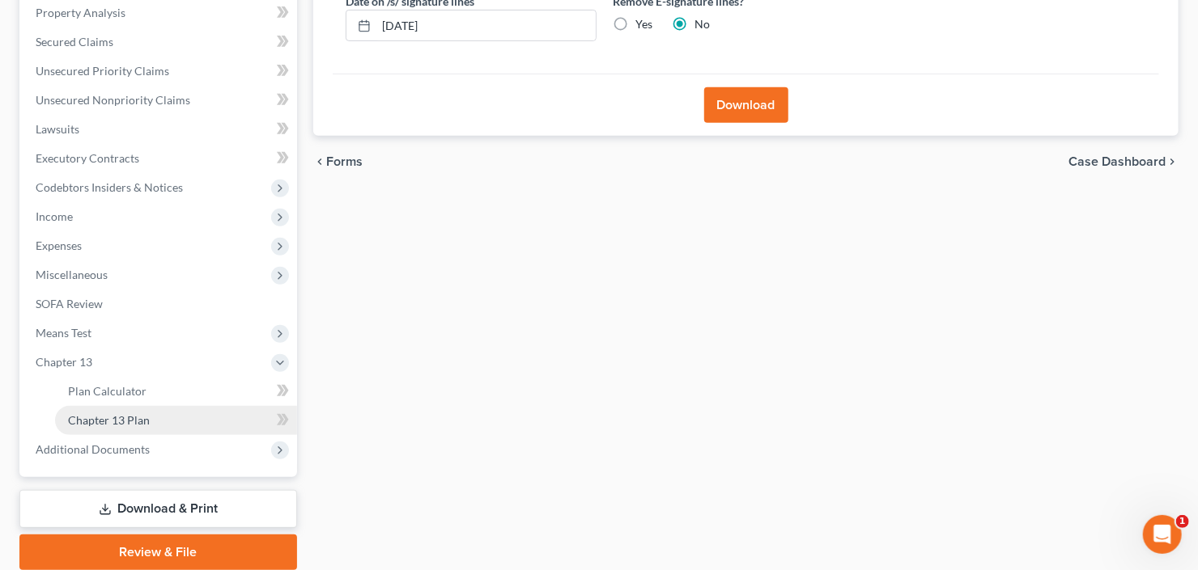
click at [97, 418] on span "Chapter 13 Plan" at bounding box center [109, 420] width 82 height 14
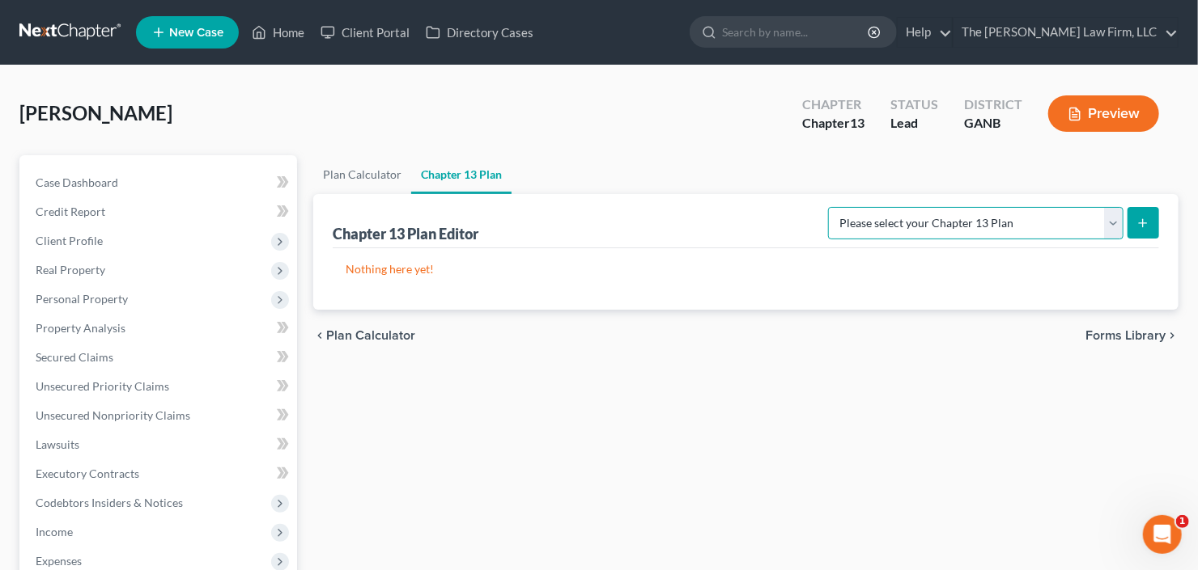
click at [1044, 229] on select "Please select your Chapter 13 Plan National Form Plan - Official Form 113 North…" at bounding box center [975, 223] width 295 height 32
select select "2"
click at [830, 207] on select "Please select your Chapter 13 Plan National Form Plan - Official Form 113 North…" at bounding box center [975, 223] width 295 height 32
click at [1147, 217] on icon "submit" at bounding box center [1142, 223] width 13 height 13
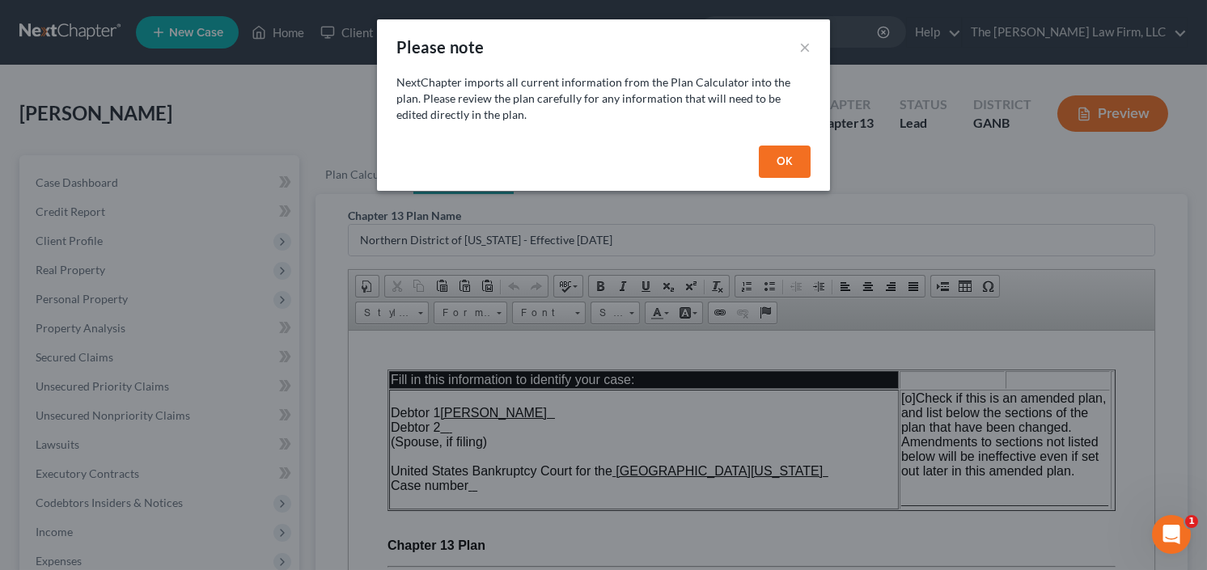
click at [781, 158] on button "OK" at bounding box center [785, 162] width 52 height 32
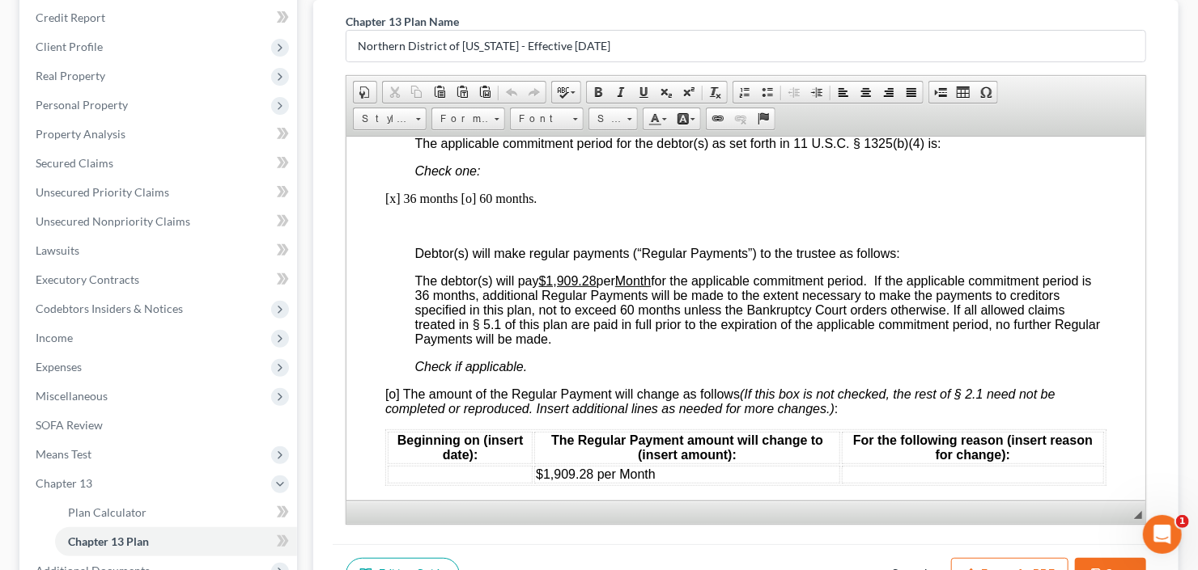
scroll to position [1165, 0]
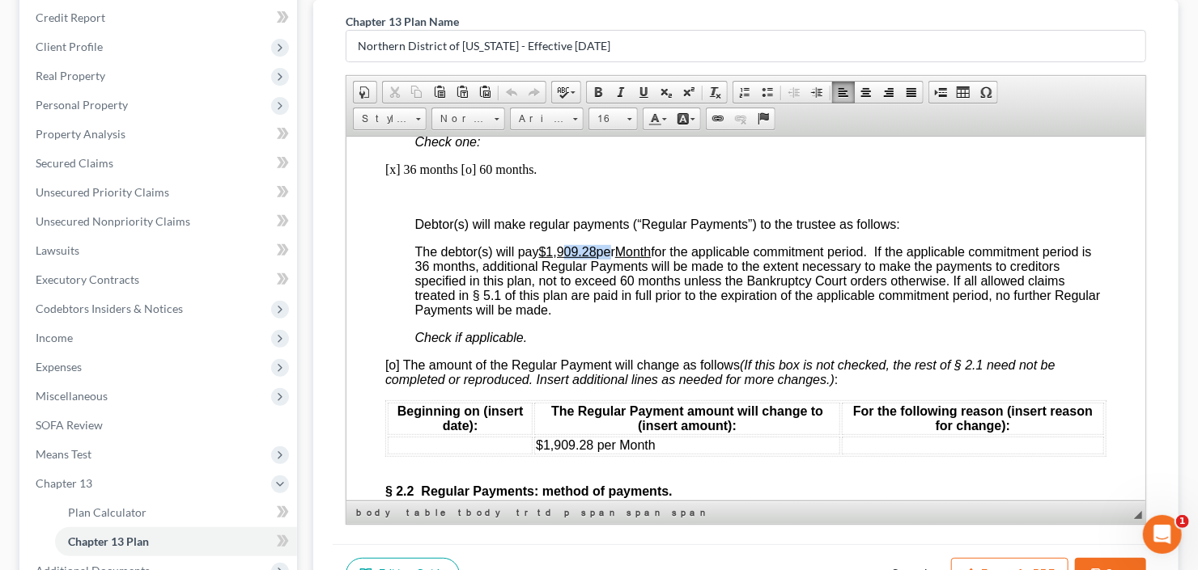
drag, startPoint x: 566, startPoint y: 255, endPoint x: 604, endPoint y: 253, distance: 38.9
click at [604, 253] on span "The debtor(s) will pay $1,909.28 per Month for the applicable commitment period…" at bounding box center [756, 280] width 685 height 72
drag, startPoint x: 676, startPoint y: 446, endPoint x: 534, endPoint y: 454, distance: 141.8
click at [534, 454] on td "$1,909.28 per Month" at bounding box center [686, 445] width 306 height 18
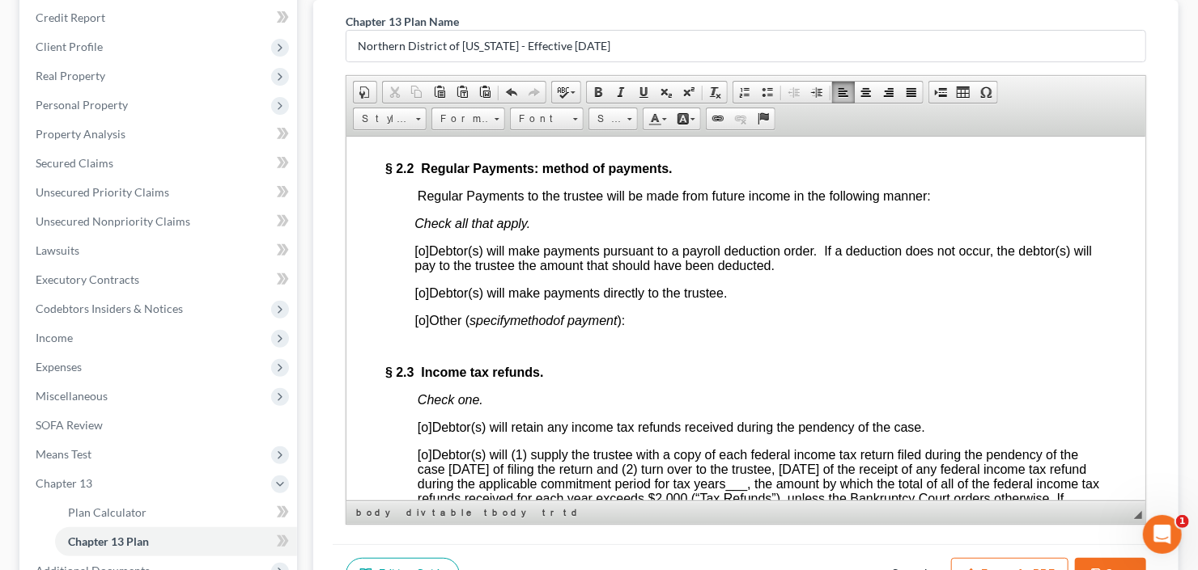
scroll to position [1489, 0]
click at [422, 299] on span "[o]" at bounding box center [421, 292] width 15 height 14
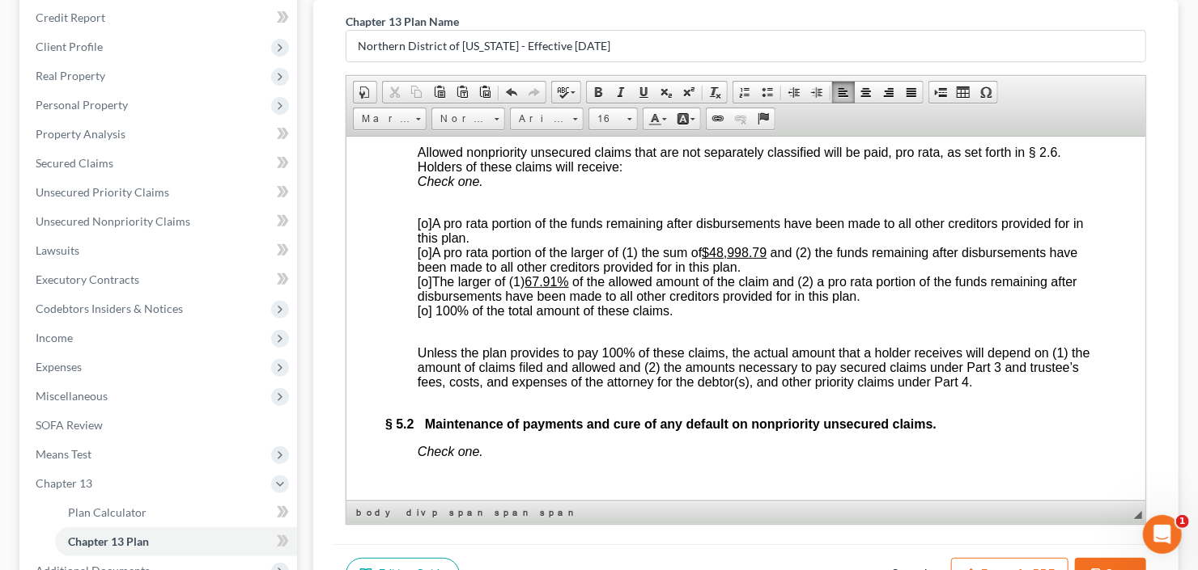
scroll to position [4855, 0]
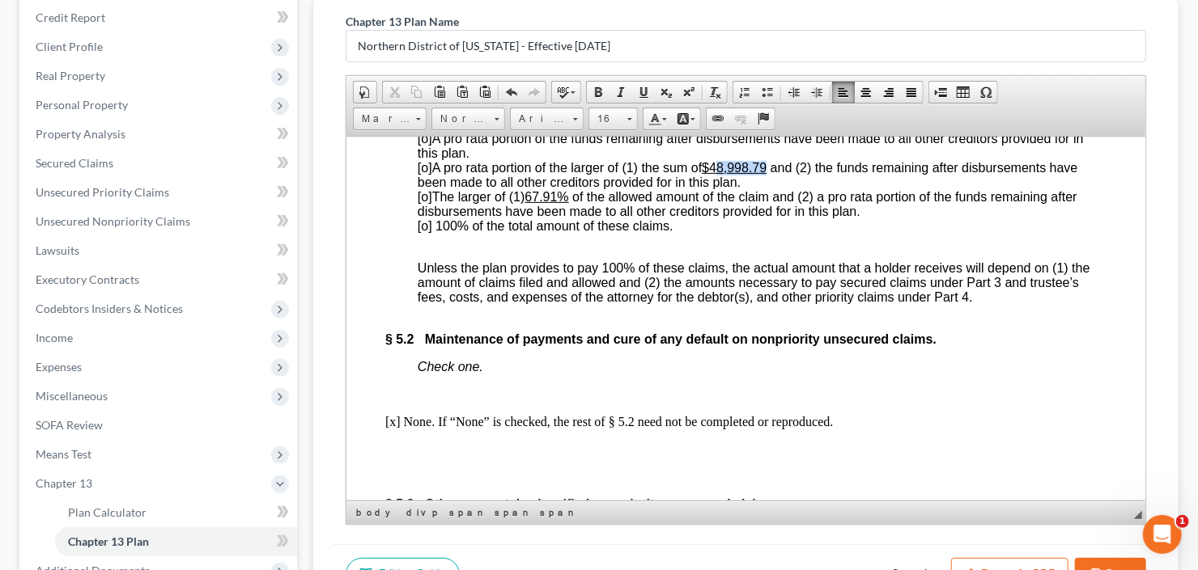
drag, startPoint x: 770, startPoint y: 332, endPoint x: 724, endPoint y: 336, distance: 45.5
click at [724, 174] on u "$48,998.79" at bounding box center [733, 167] width 65 height 14
click at [423, 174] on span "[o]" at bounding box center [424, 167] width 15 height 14
click at [534, 203] on u "67.91%" at bounding box center [546, 196] width 44 height 14
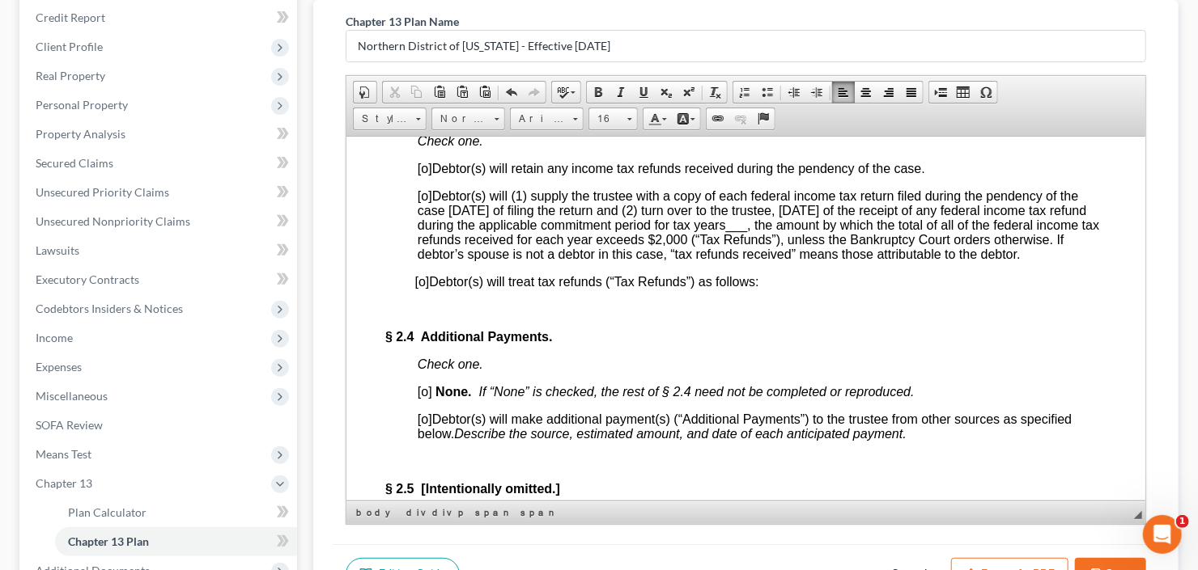
scroll to position [1748, 0]
click at [423, 174] on span "[o]" at bounding box center [424, 167] width 15 height 14
click at [422, 201] on span "[o]" at bounding box center [424, 195] width 15 height 14
click at [747, 231] on span "___" at bounding box center [736, 224] width 22 height 14
click at [420, 397] on span "[o]" at bounding box center [424, 391] width 15 height 14
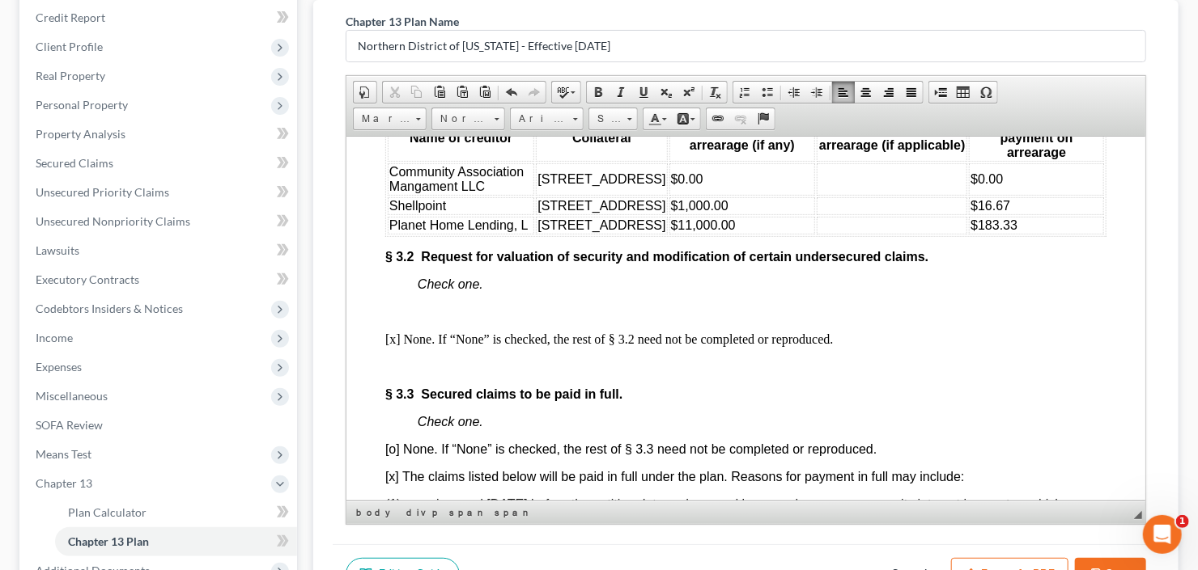
scroll to position [2719, 0]
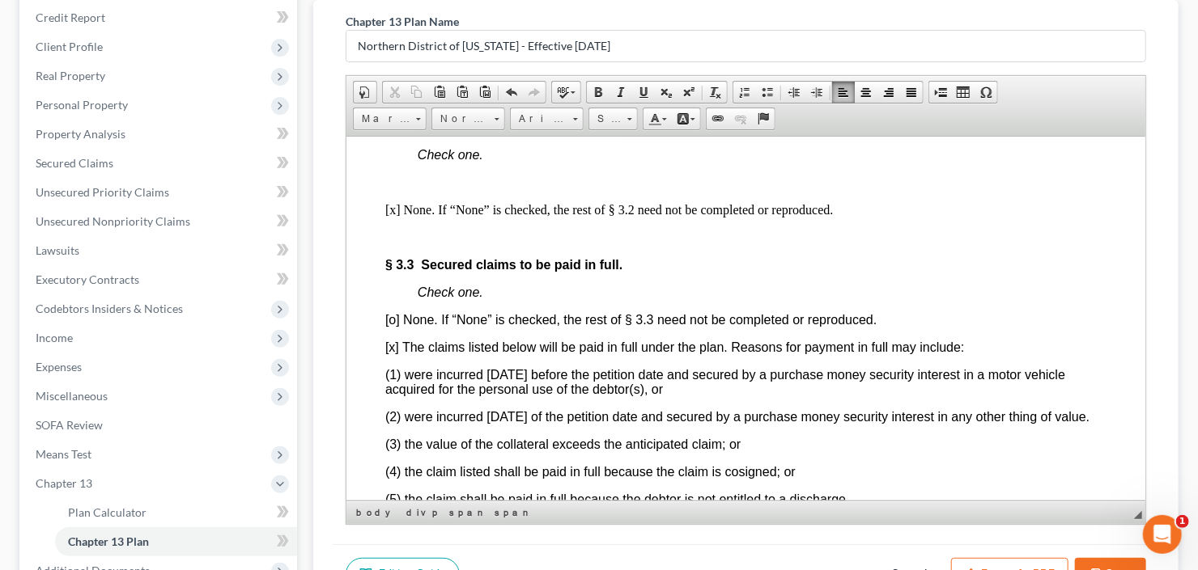
drag, startPoint x: 973, startPoint y: 154, endPoint x: 1029, endPoint y: 151, distance: 55.9
click at [1029, 85] on td "$16.67" at bounding box center [1035, 76] width 135 height 18
drag, startPoint x: 972, startPoint y: 190, endPoint x: 1035, endPoint y: 183, distance: 63.5
click at [1035, 104] on td "$183.33" at bounding box center [1035, 96] width 135 height 18
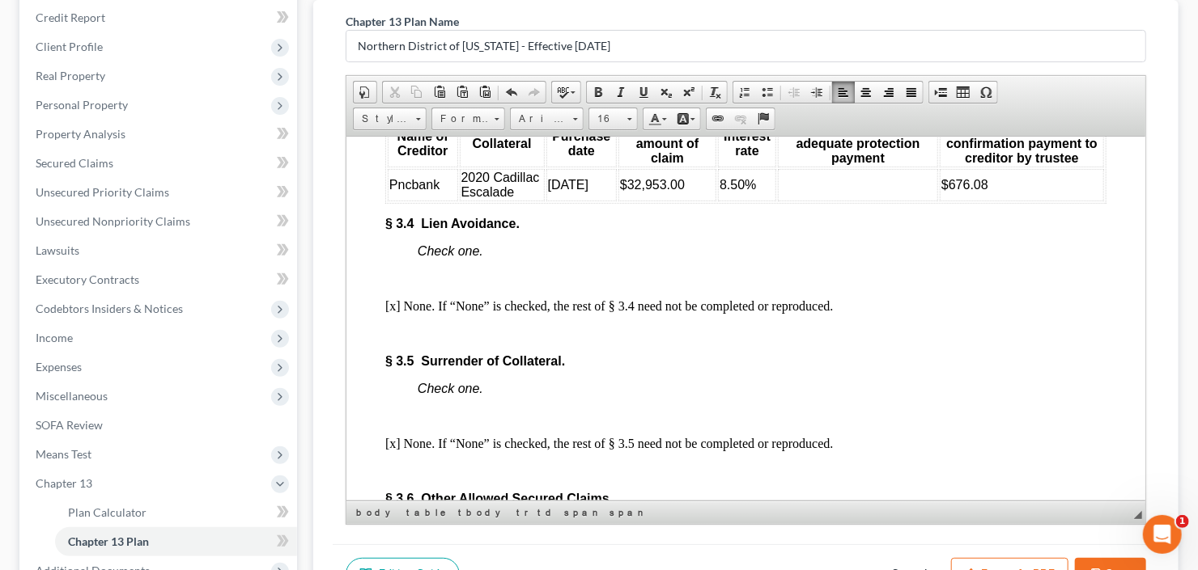
scroll to position [3431, 0]
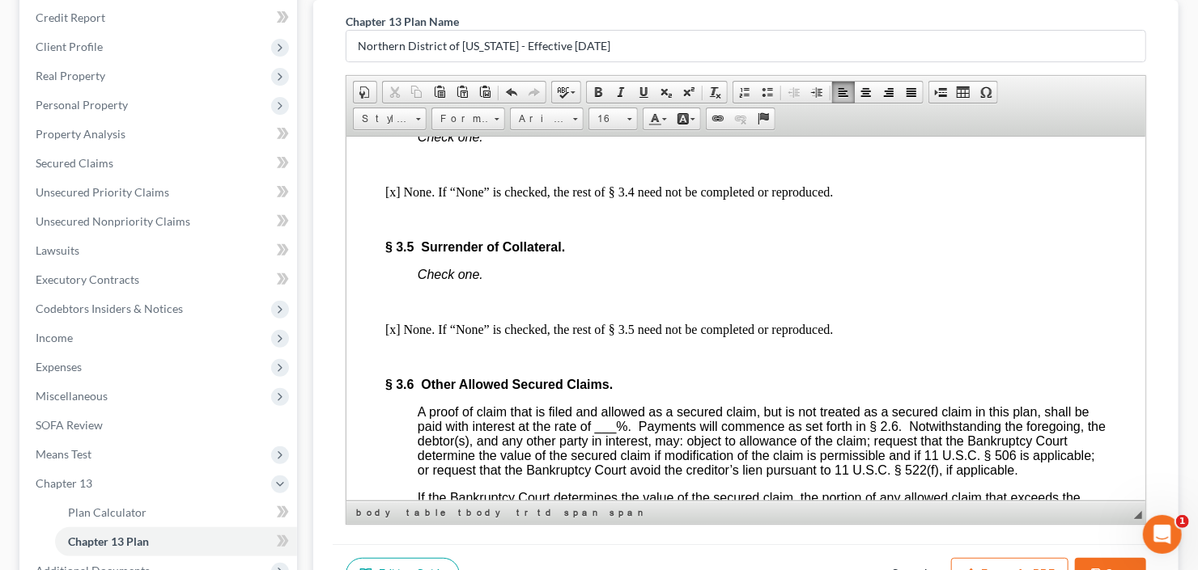
click at [832, 87] on td at bounding box center [857, 70] width 160 height 32
drag, startPoint x: 943, startPoint y: 202, endPoint x: 984, endPoint y: 197, distance: 41.7
click at [984, 87] on td "$676.08" at bounding box center [1021, 70] width 164 height 32
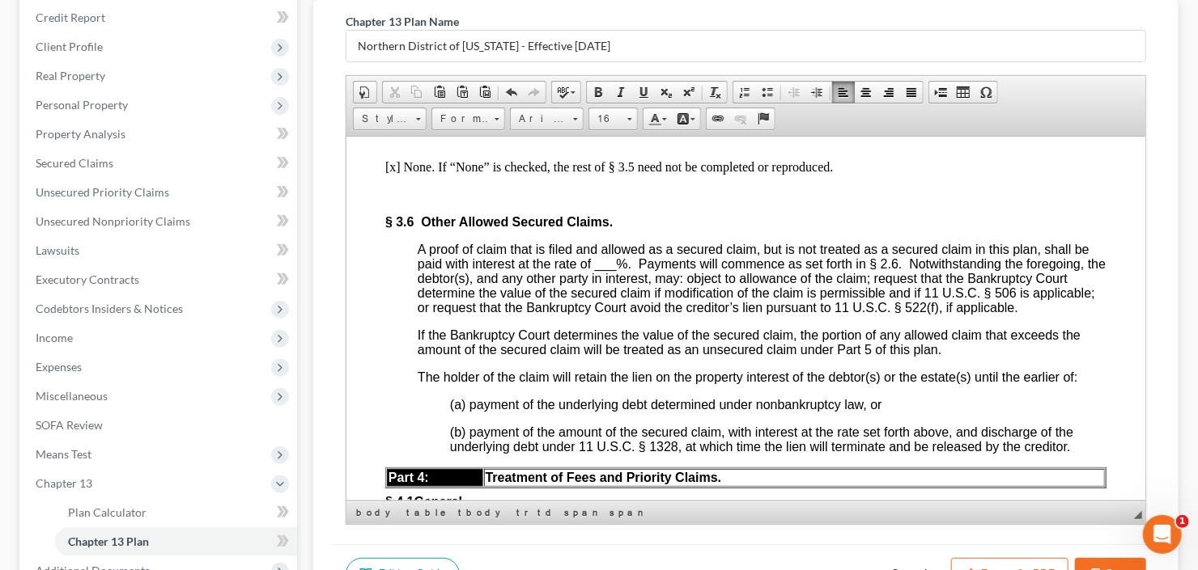
scroll to position [3625, 0]
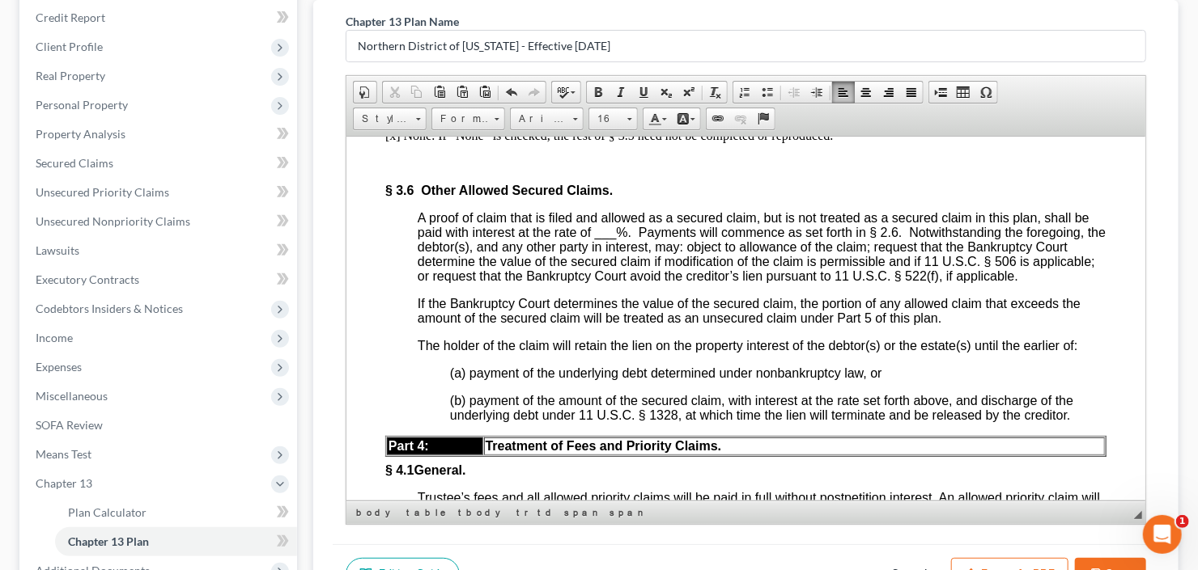
click at [615, 239] on span "___" at bounding box center [605, 232] width 22 height 14
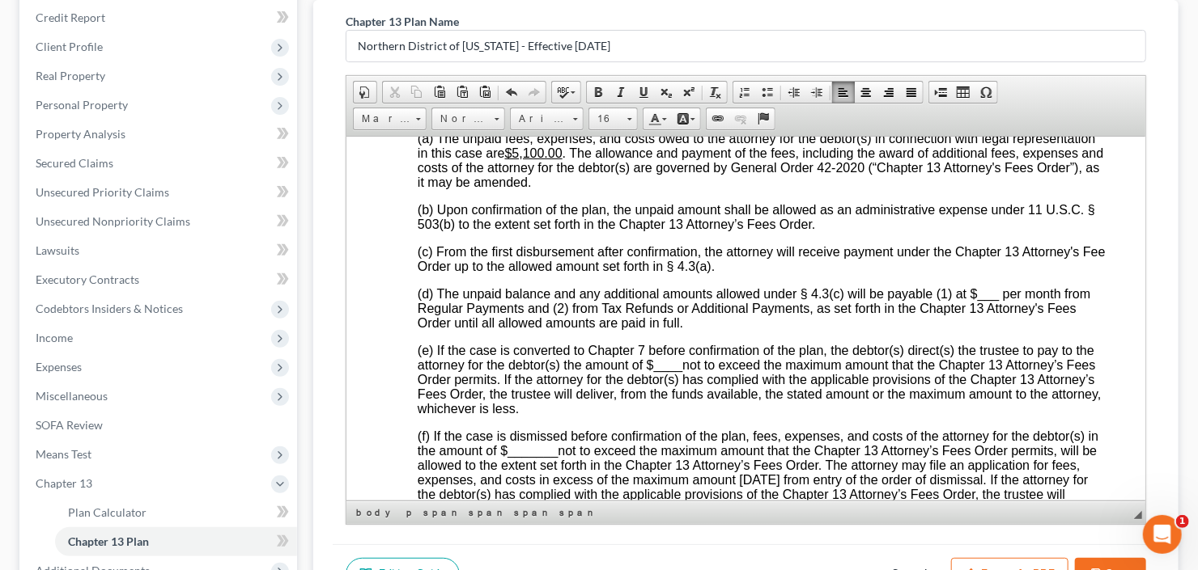
scroll to position [4208, 0]
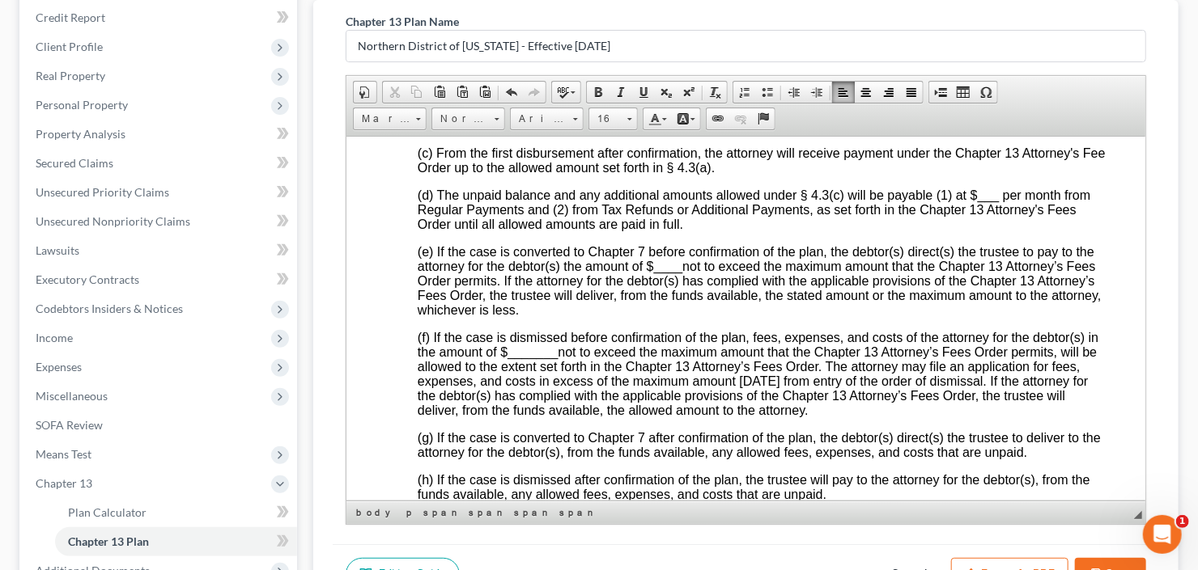
click at [980, 201] on span "___" at bounding box center [988, 195] width 22 height 14
click at [654, 273] on span "____" at bounding box center [667, 266] width 29 height 14
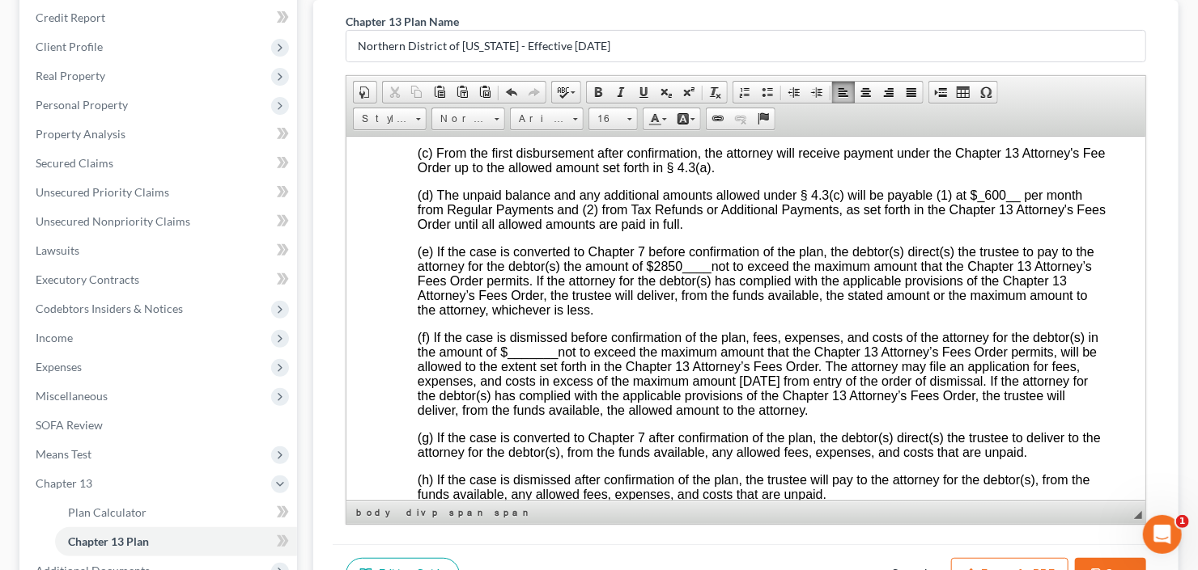
scroll to position [4467, 0]
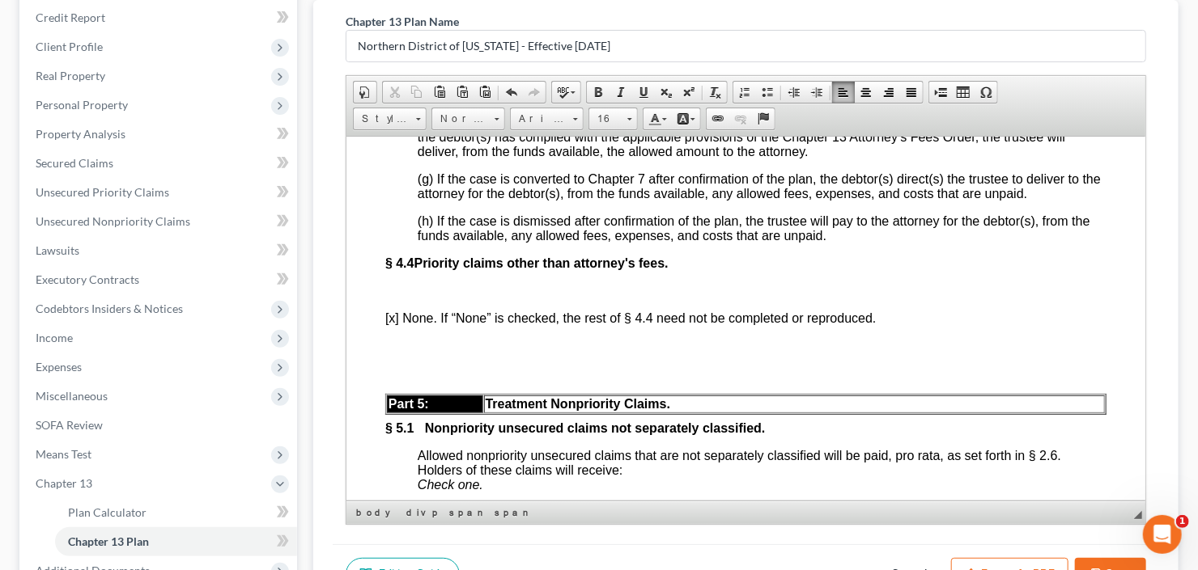
click at [536, 100] on span "_______" at bounding box center [532, 93] width 50 height 14
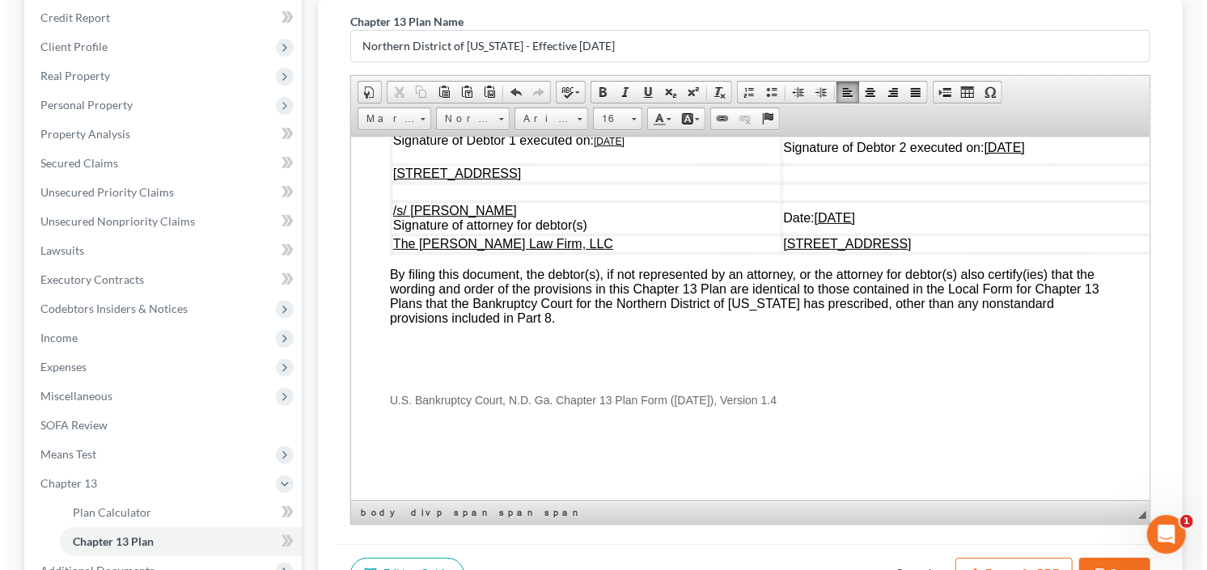
scroll to position [6259, 0]
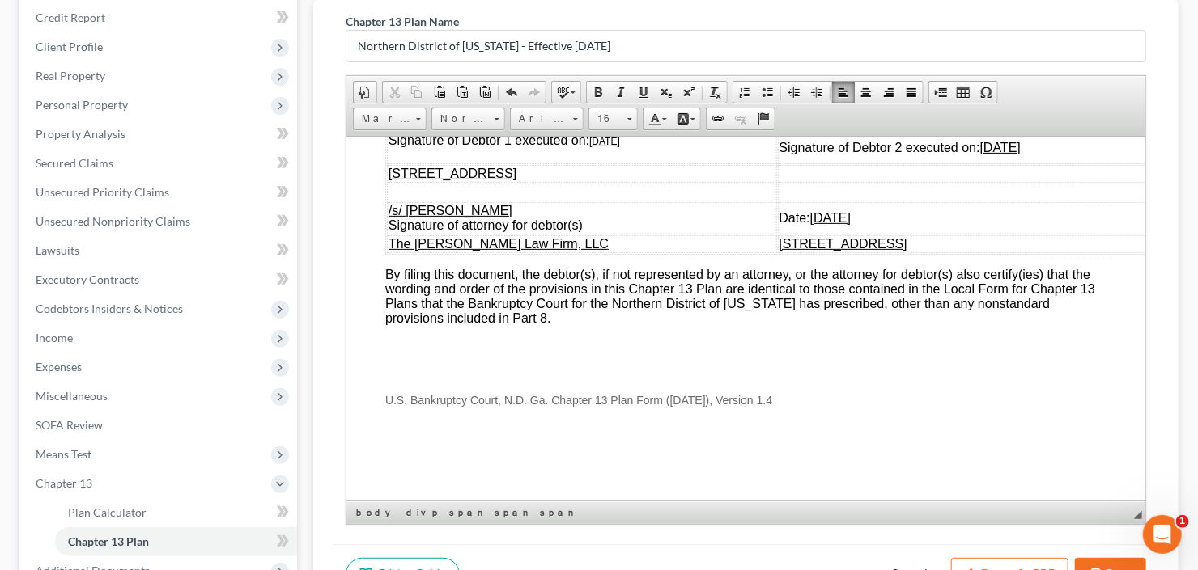
click at [999, 558] on button "Export as PDF" at bounding box center [1009, 575] width 117 height 34
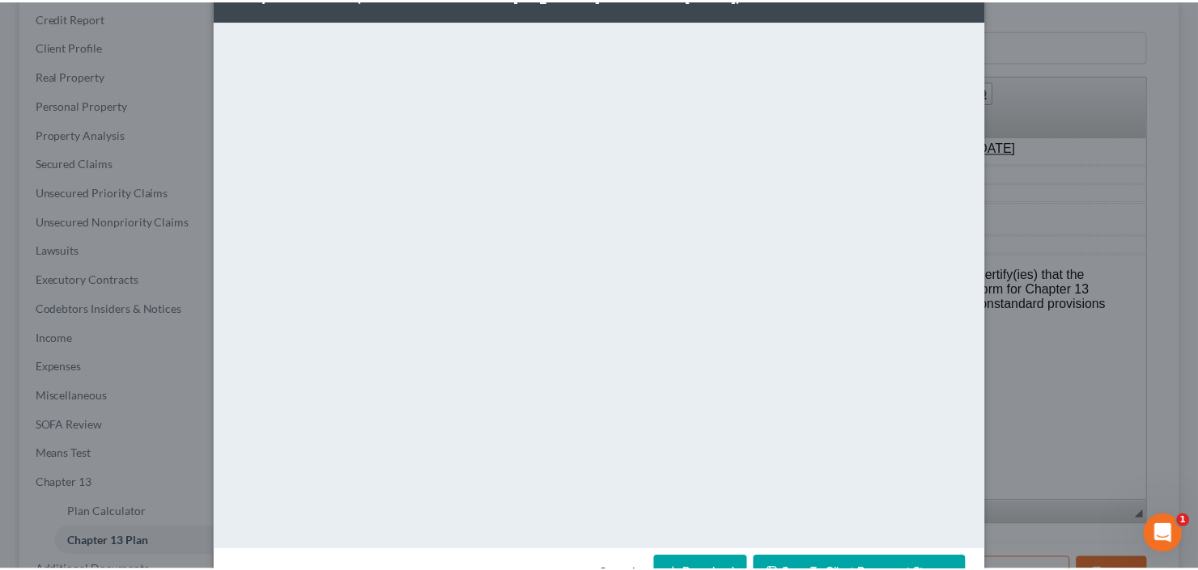
scroll to position [106, 0]
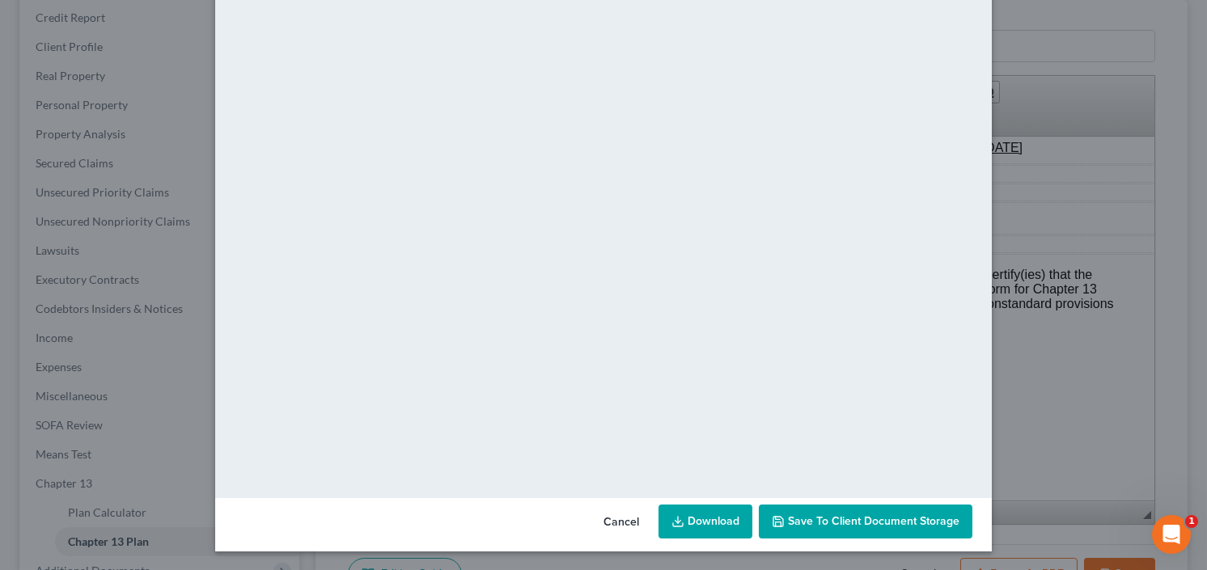
click at [696, 524] on link "Download" at bounding box center [706, 522] width 94 height 34
click at [826, 506] on button "Save to Client Document Storage" at bounding box center [866, 522] width 214 height 34
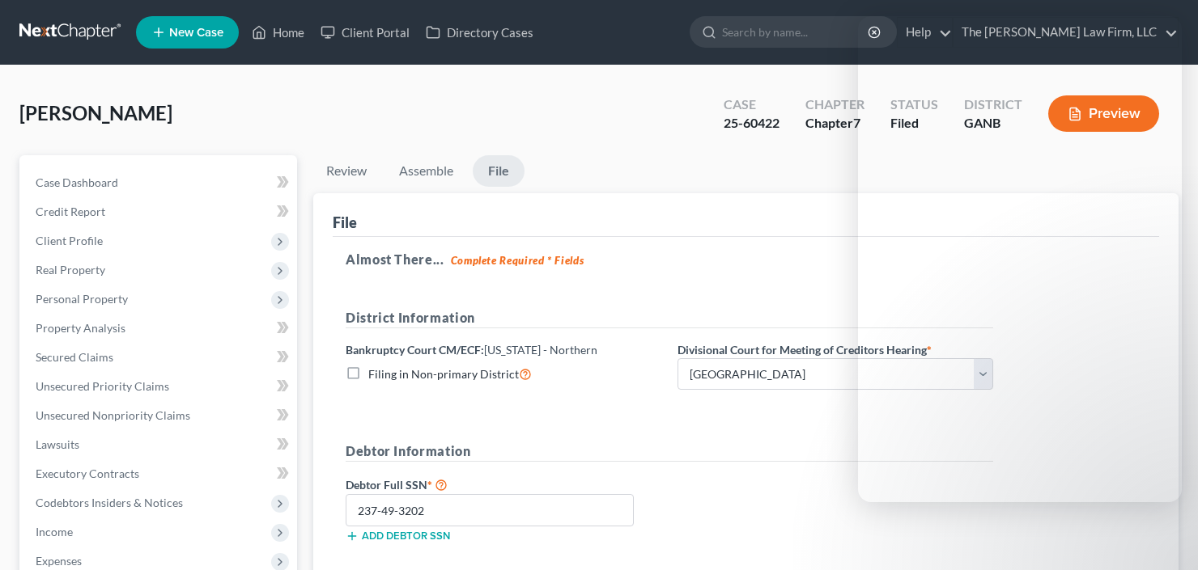
select select "0"
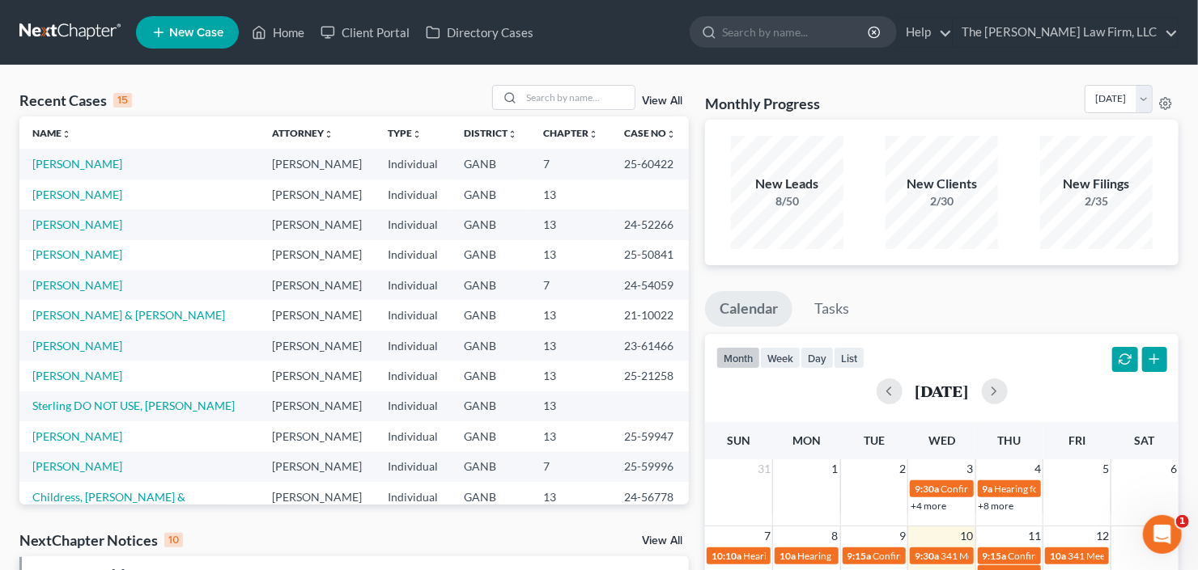
click at [188, 27] on span "New Case" at bounding box center [196, 33] width 54 height 12
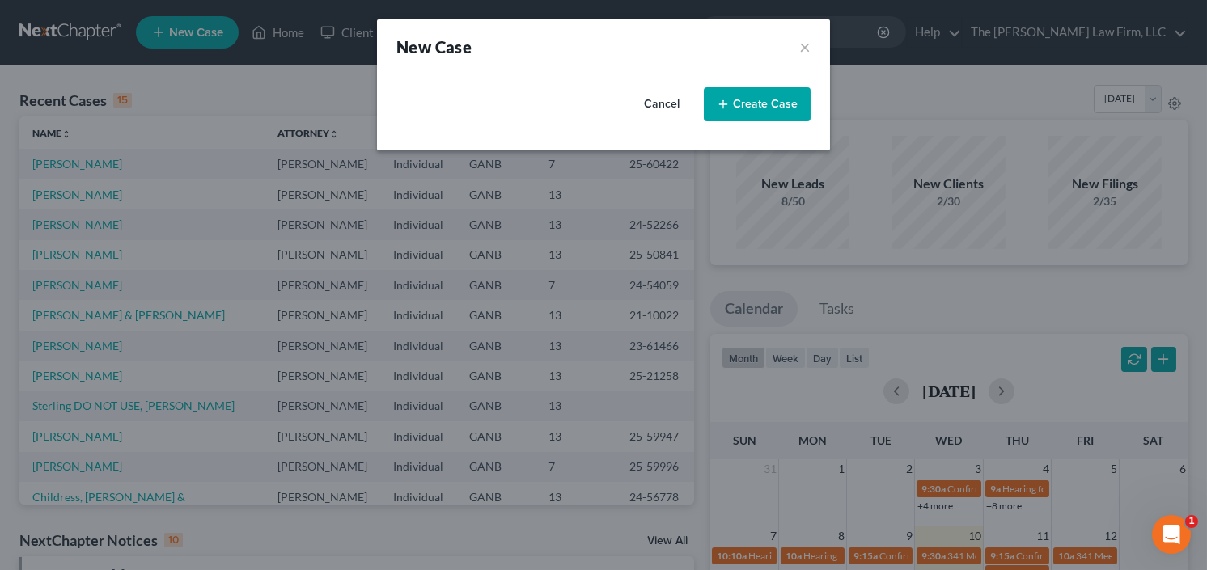
select select "19"
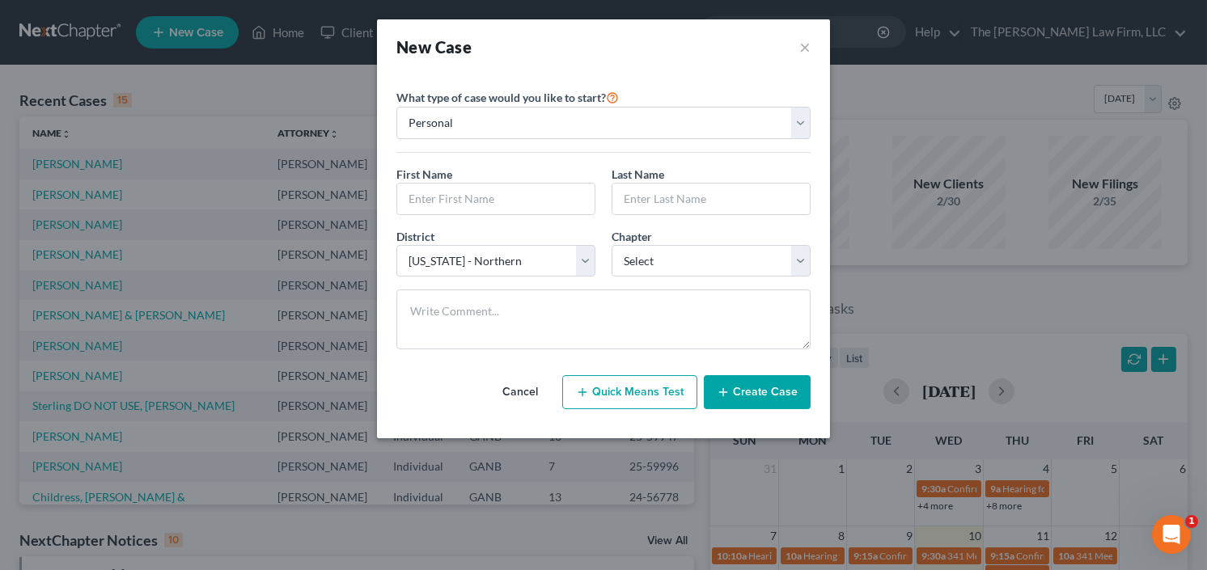
click at [444, 180] on span "First Name" at bounding box center [424, 174] width 56 height 14
click at [465, 194] on input "text" at bounding box center [495, 199] width 197 height 31
type input "[PERSON_NAME]"
click at [610, 264] on div "Chapter * Select 7 11 12 13" at bounding box center [711, 252] width 215 height 49
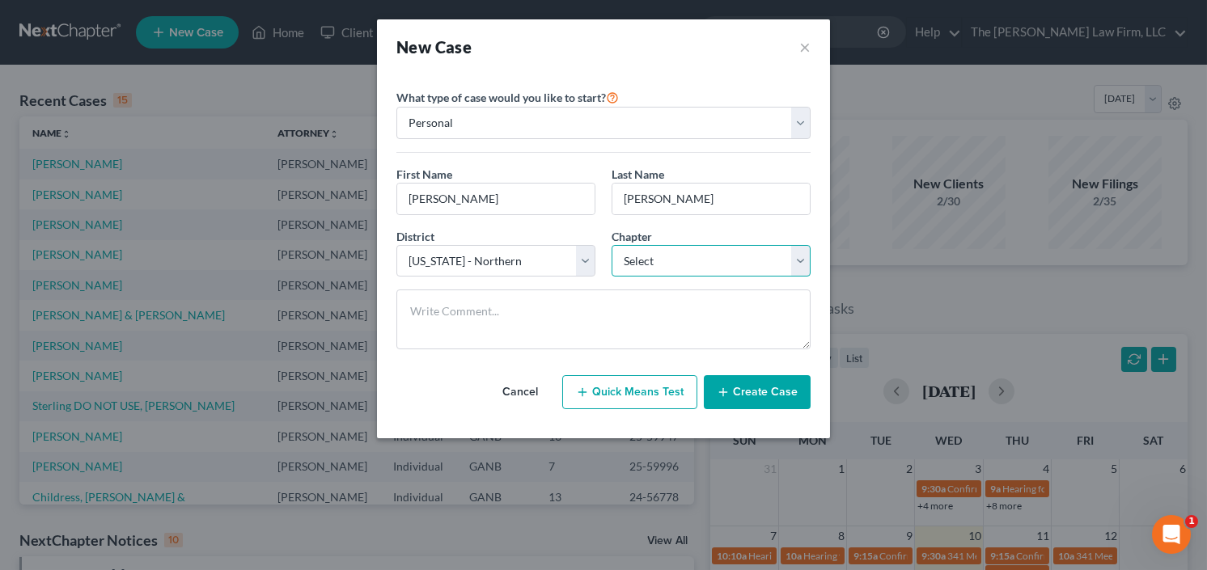
click at [641, 261] on select "Select 7 11 12 13" at bounding box center [711, 261] width 199 height 32
select select "0"
click at [612, 245] on select "Select 7 11 12 13" at bounding box center [711, 261] width 199 height 32
click at [756, 392] on button "Create Case" at bounding box center [757, 392] width 107 height 34
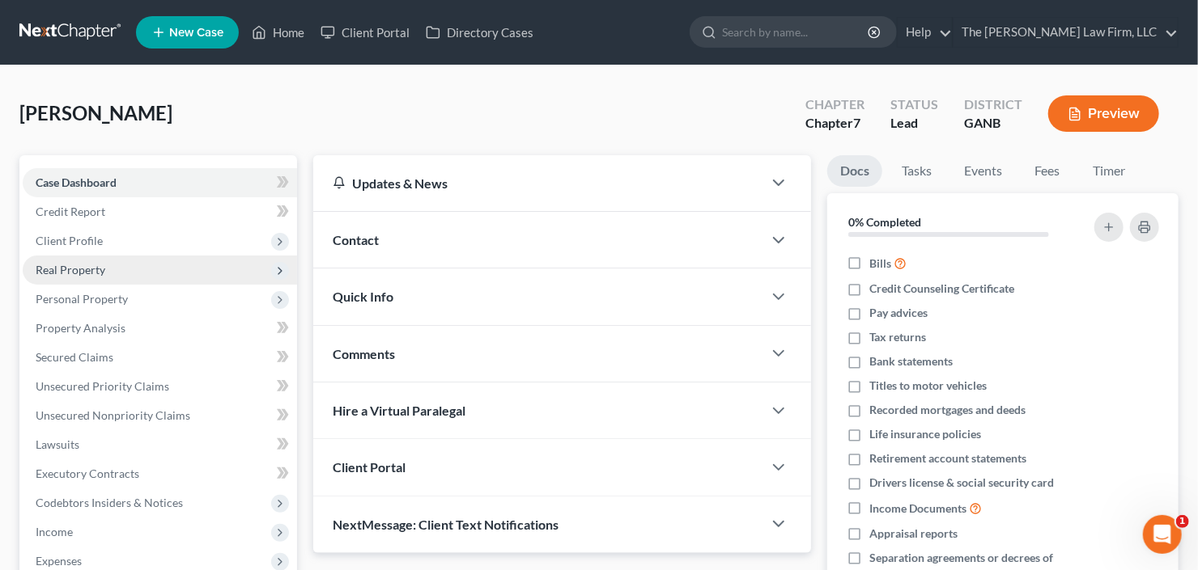
click at [90, 257] on span "Real Property" at bounding box center [160, 270] width 274 height 29
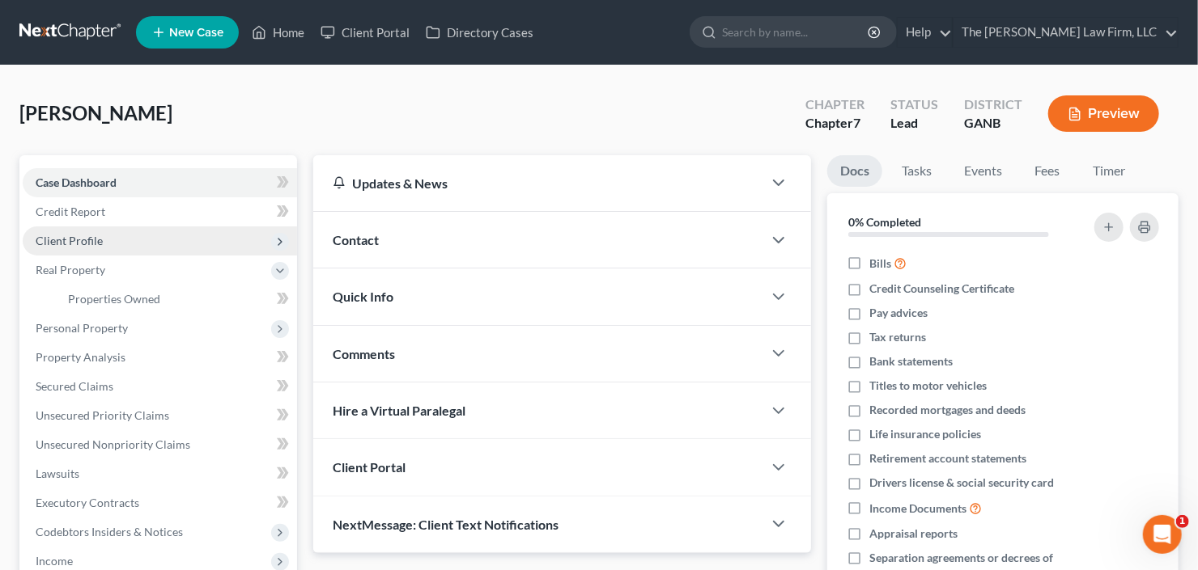
click at [104, 245] on span "Client Profile" at bounding box center [160, 241] width 274 height 29
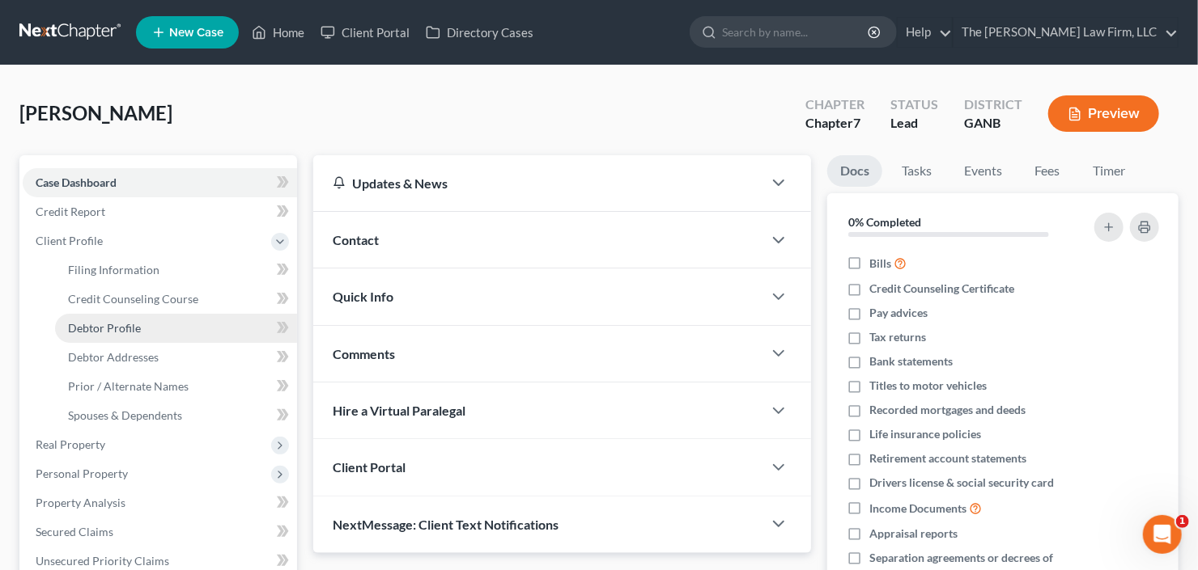
click at [111, 327] on span "Debtor Profile" at bounding box center [104, 328] width 73 height 14
select select "0"
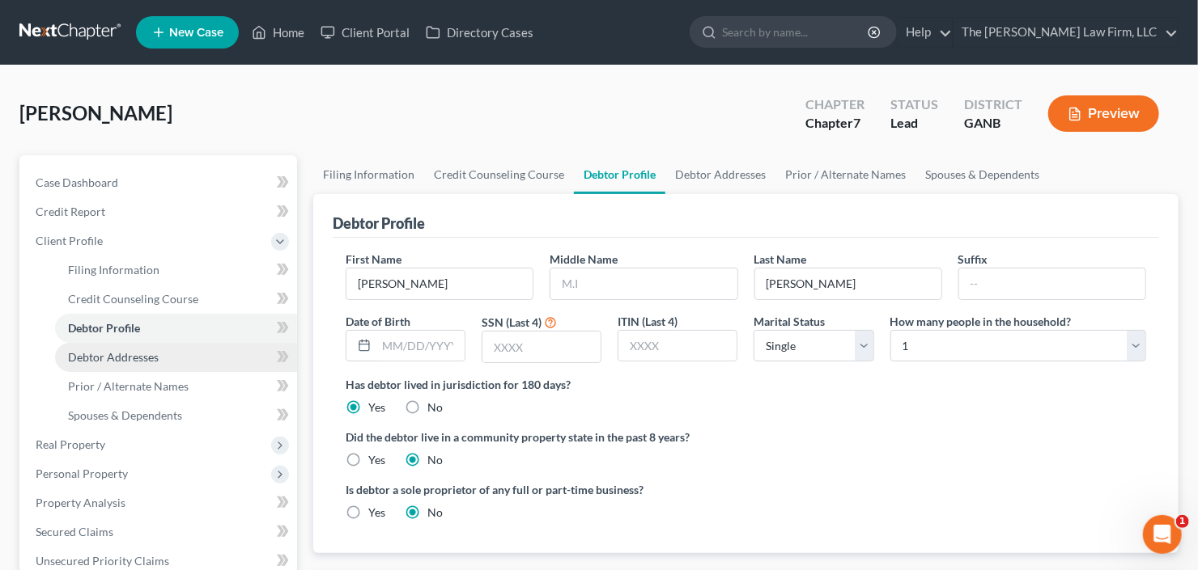
click at [123, 357] on span "Debtor Addresses" at bounding box center [113, 357] width 91 height 14
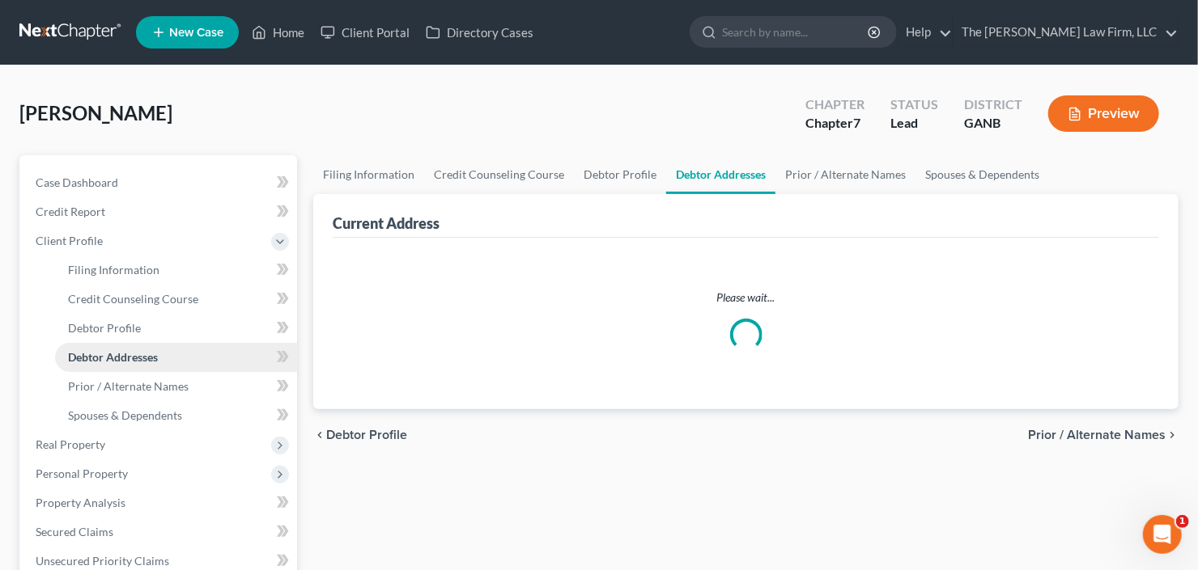
select select "0"
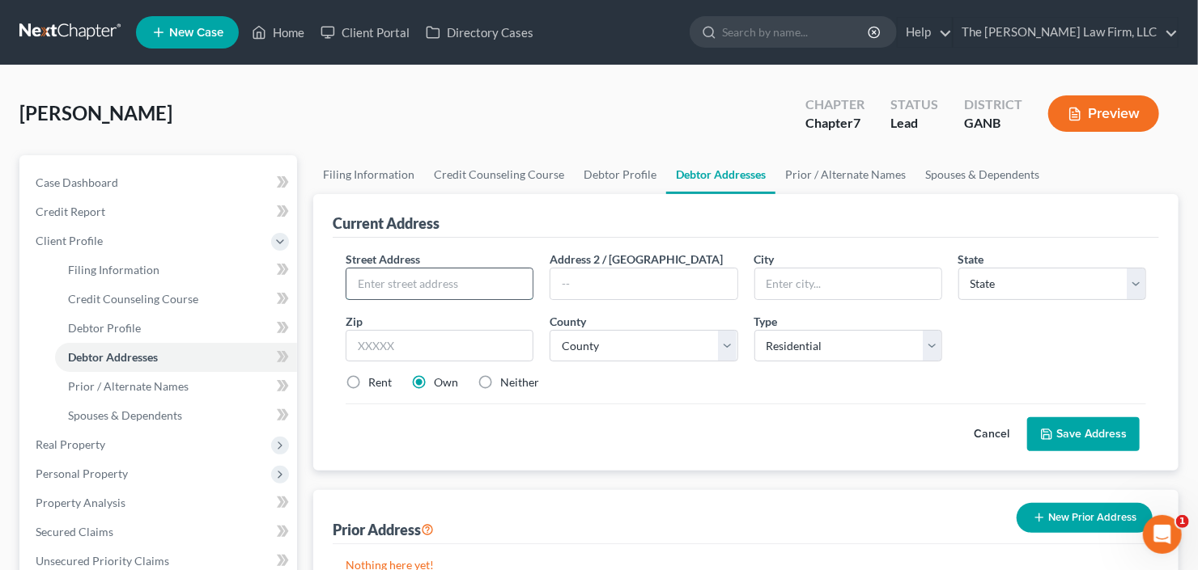
click at [467, 288] on input "text" at bounding box center [439, 284] width 186 height 31
type input "[STREET_ADDRESS][PERSON_NAME]"
type input "30038"
type input "Lithonia"
select select "10"
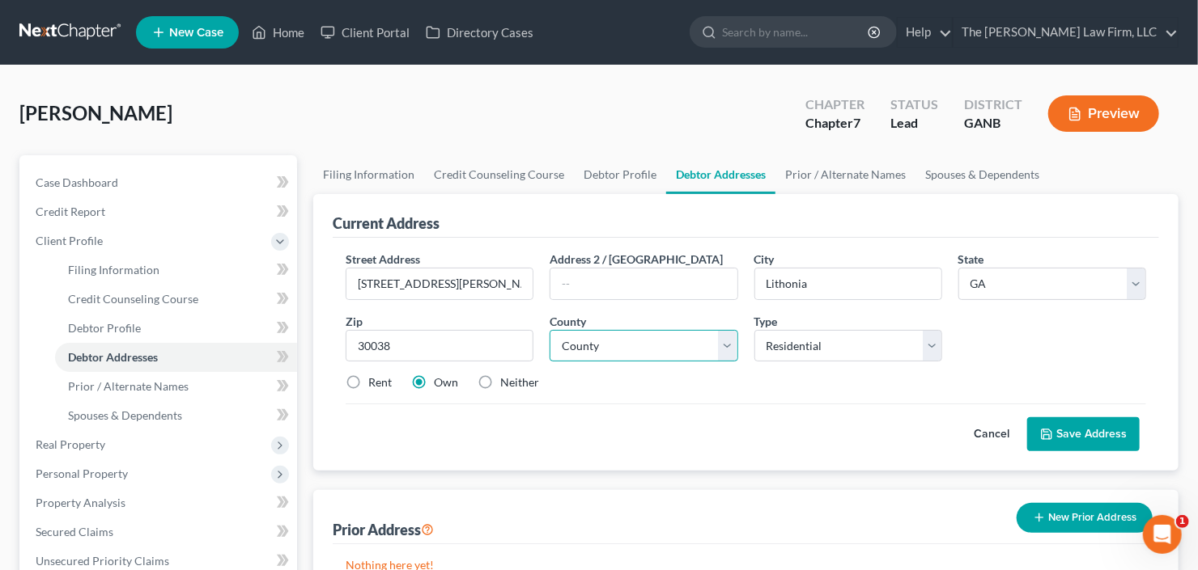
click at [638, 345] on select "County [GEOGRAPHIC_DATA] [GEOGRAPHIC_DATA] [GEOGRAPHIC_DATA] [GEOGRAPHIC_DATA] …" at bounding box center [643, 346] width 188 height 32
click at [549, 330] on select "County [GEOGRAPHIC_DATA] [GEOGRAPHIC_DATA] [GEOGRAPHIC_DATA] [GEOGRAPHIC_DATA] …" at bounding box center [643, 346] width 188 height 32
click at [647, 342] on select "County [GEOGRAPHIC_DATA] [GEOGRAPHIC_DATA] [GEOGRAPHIC_DATA] [GEOGRAPHIC_DATA] …" at bounding box center [643, 346] width 188 height 32
select select "42"
click at [549, 330] on select "County [GEOGRAPHIC_DATA] [GEOGRAPHIC_DATA] [GEOGRAPHIC_DATA] [GEOGRAPHIC_DATA] …" at bounding box center [643, 346] width 188 height 32
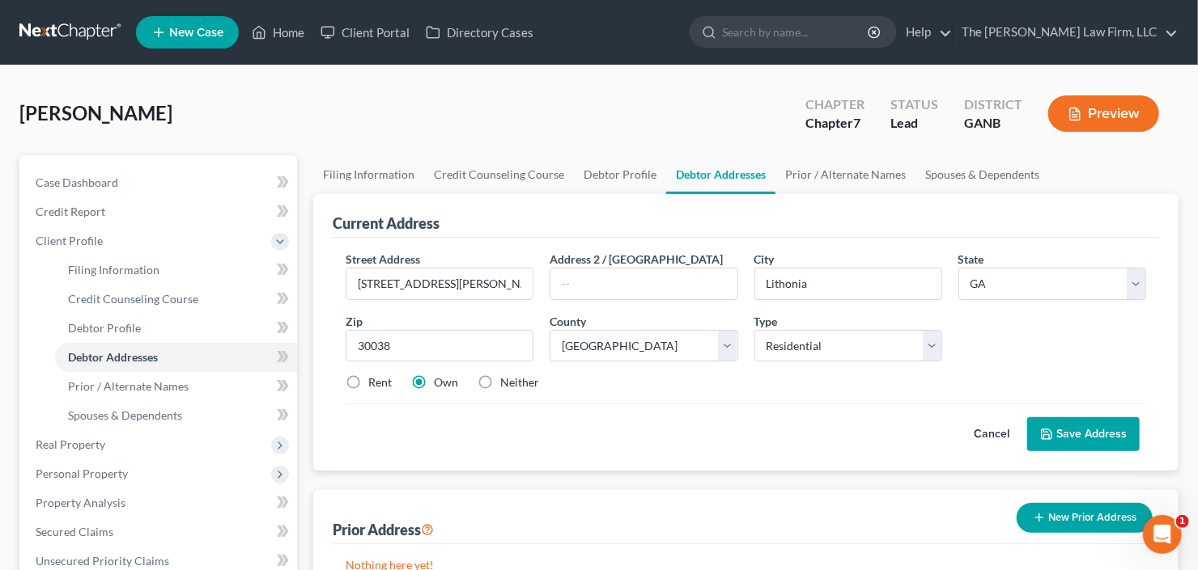
click at [368, 379] on label "Rent" at bounding box center [379, 383] width 23 height 16
click at [375, 379] on input "Rent" at bounding box center [380, 380] width 11 height 11
radio input "true"
click at [1109, 418] on button "Save Address" at bounding box center [1083, 435] width 112 height 34
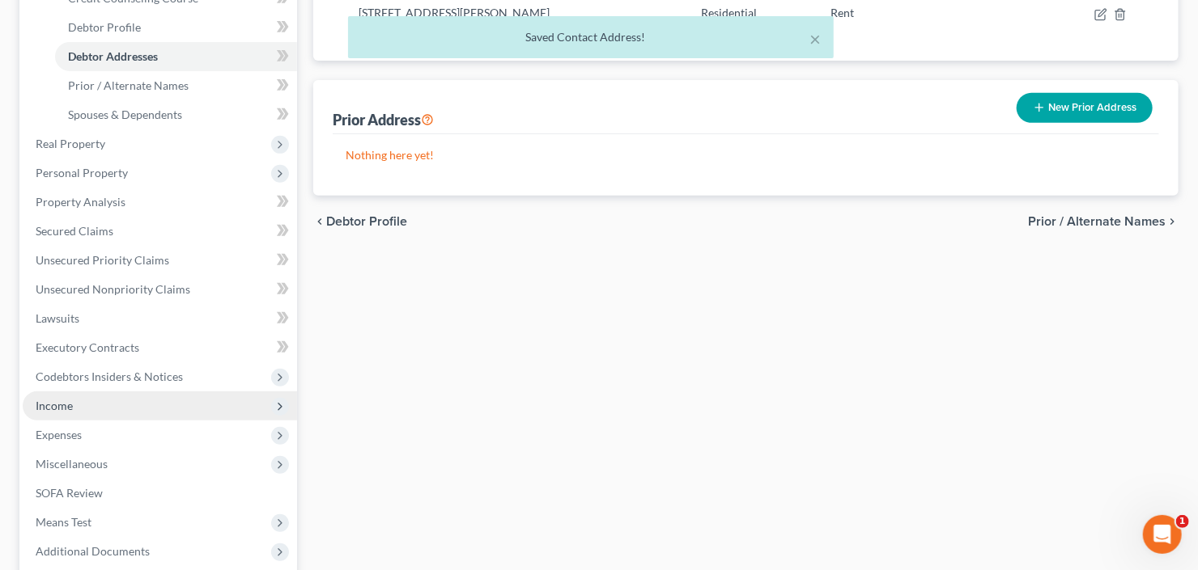
scroll to position [324, 0]
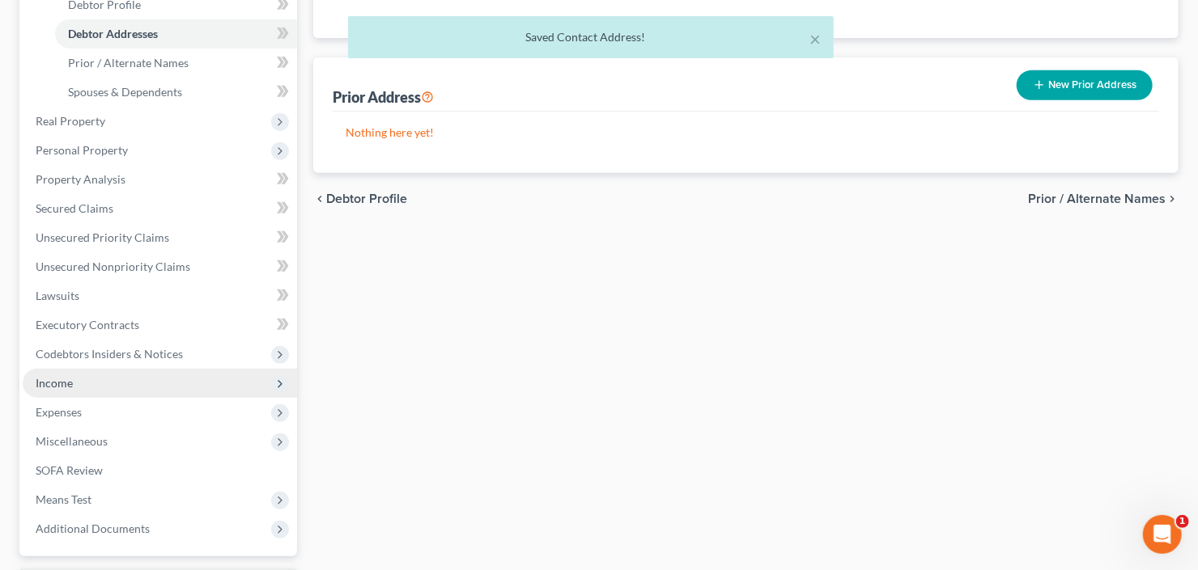
click at [108, 379] on span "Income" at bounding box center [160, 383] width 274 height 29
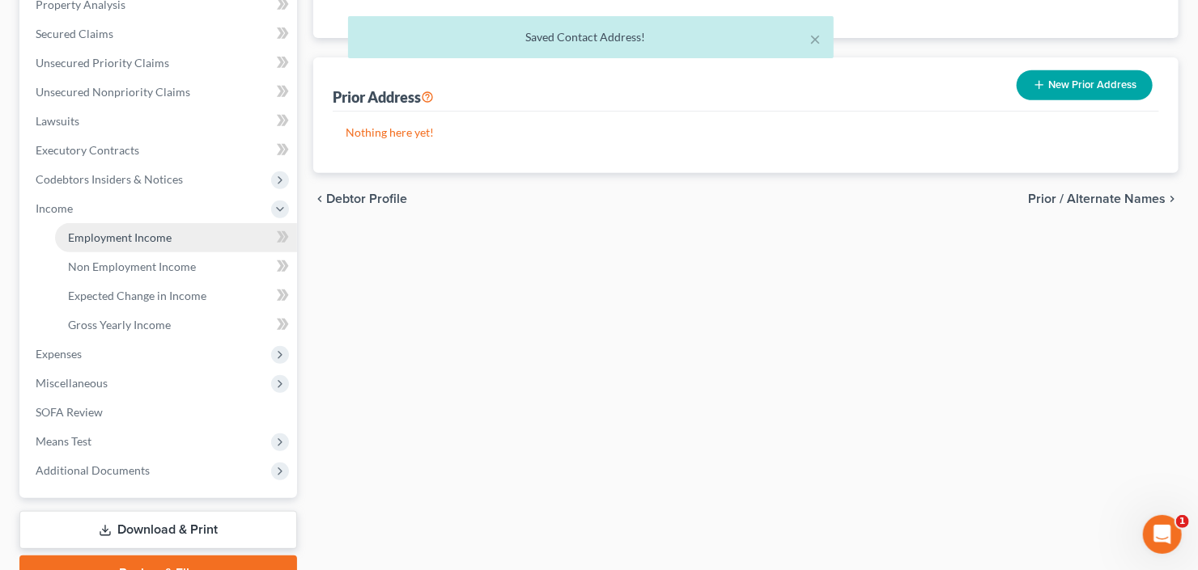
click at [148, 241] on span "Employment Income" at bounding box center [120, 238] width 104 height 14
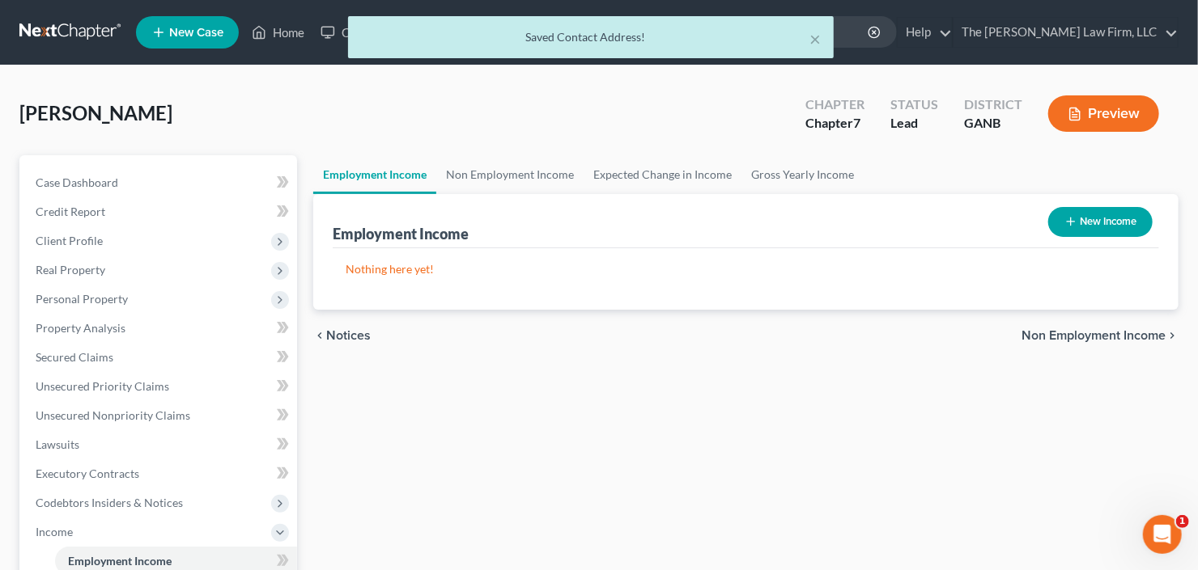
click at [1069, 228] on button "New Income" at bounding box center [1100, 222] width 104 height 30
select select "0"
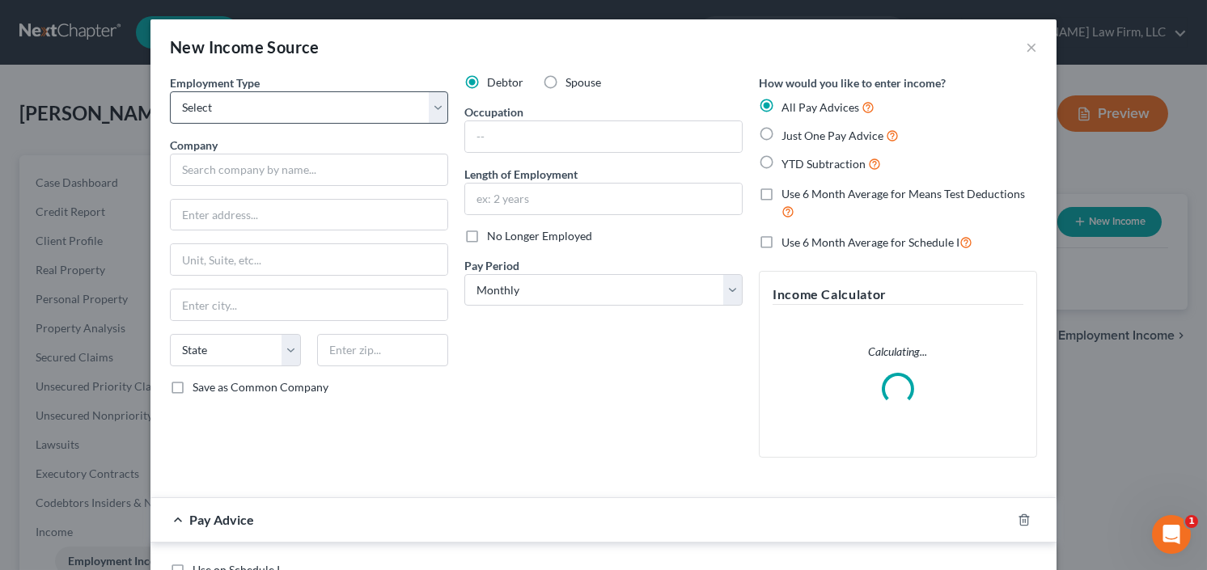
click at [199, 87] on span "Employment Type" at bounding box center [215, 83] width 90 height 14
drag, startPoint x: 208, startPoint y: 100, endPoint x: 216, endPoint y: 119, distance: 21.0
click at [208, 100] on select "Select Full or [DEMOGRAPHIC_DATA] Employment Self Employment" at bounding box center [309, 107] width 278 height 32
click at [170, 91] on select "Select Full or [DEMOGRAPHIC_DATA] Employment Self Employment" at bounding box center [309, 107] width 278 height 32
click at [280, 102] on select "Select Full or [DEMOGRAPHIC_DATA] Employment Self Employment" at bounding box center [309, 107] width 278 height 32
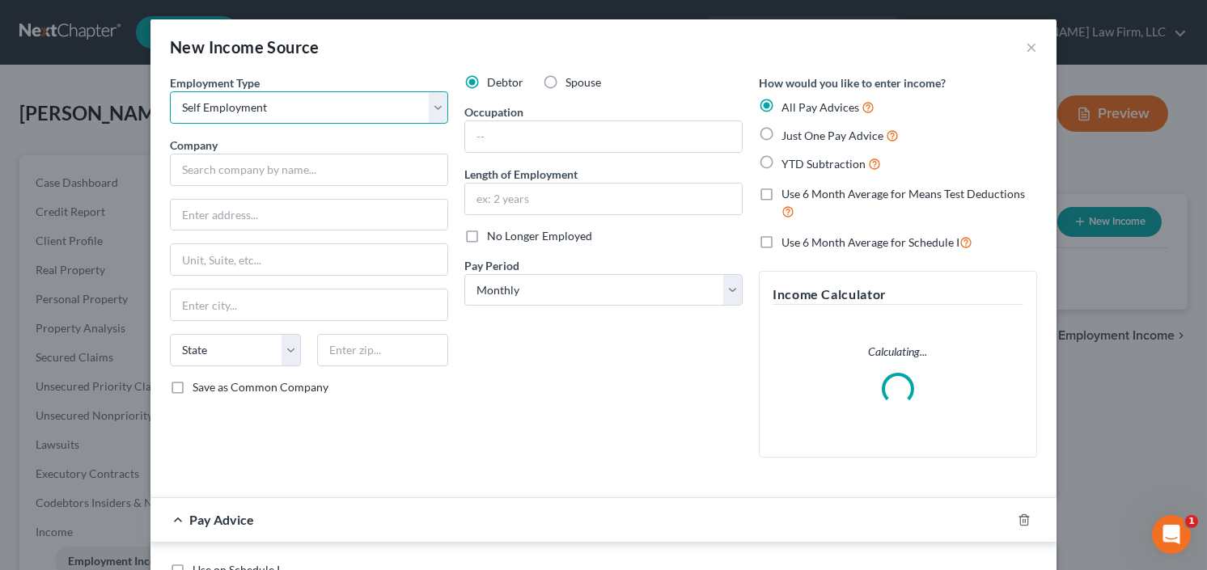
select select "0"
click at [170, 91] on select "Select Full or [DEMOGRAPHIC_DATA] Employment Self Employment" at bounding box center [309, 107] width 278 height 32
click at [782, 159] on label "YTD Subtraction" at bounding box center [832, 164] width 100 height 19
click at [788, 159] on input "YTD Subtraction" at bounding box center [793, 160] width 11 height 11
radio input "true"
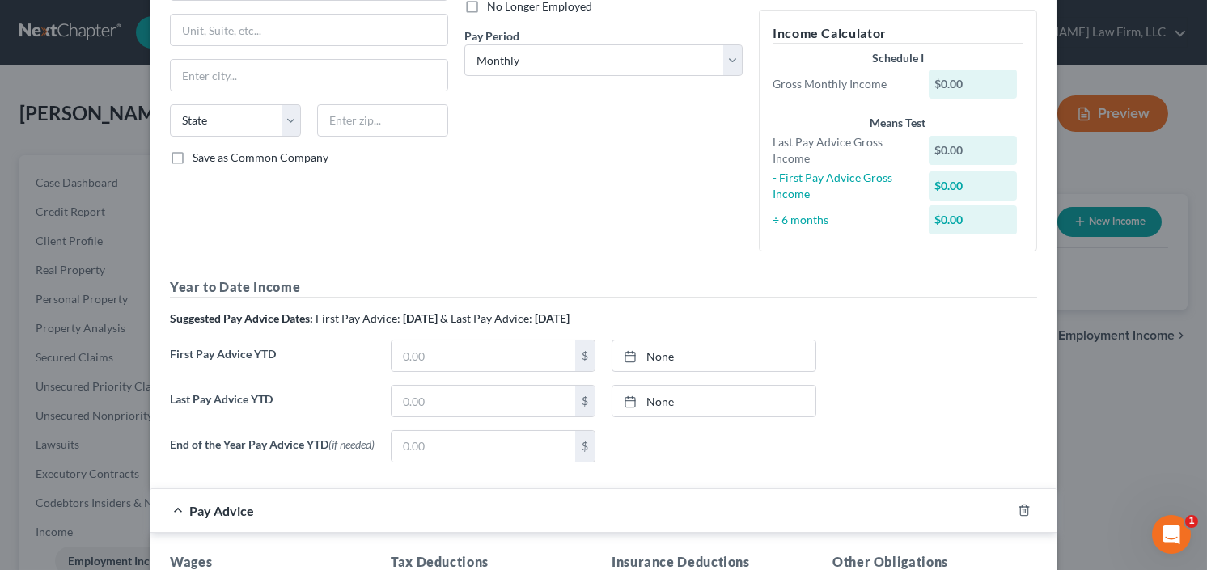
scroll to position [259, 0]
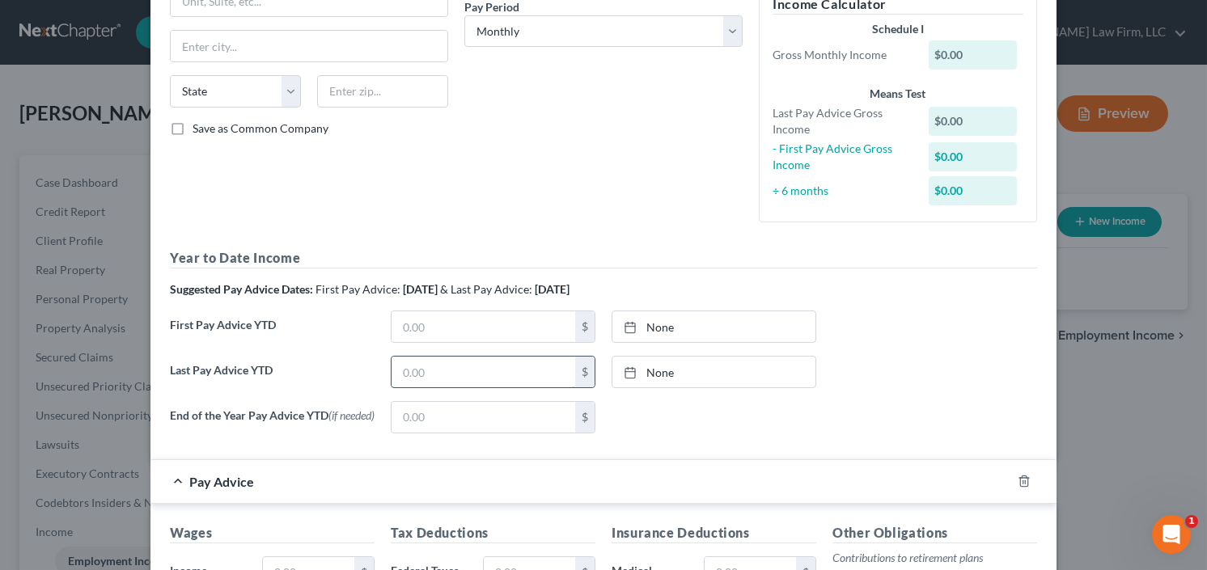
click at [440, 372] on input "text" at bounding box center [484, 372] width 184 height 31
type input "30,873.10"
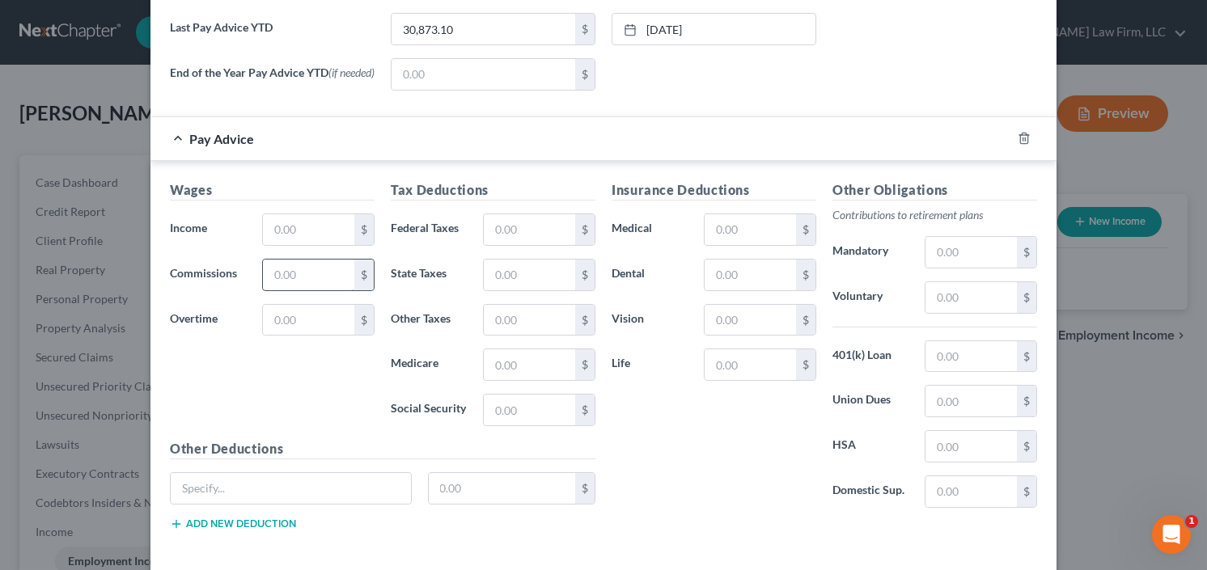
scroll to position [610, 0]
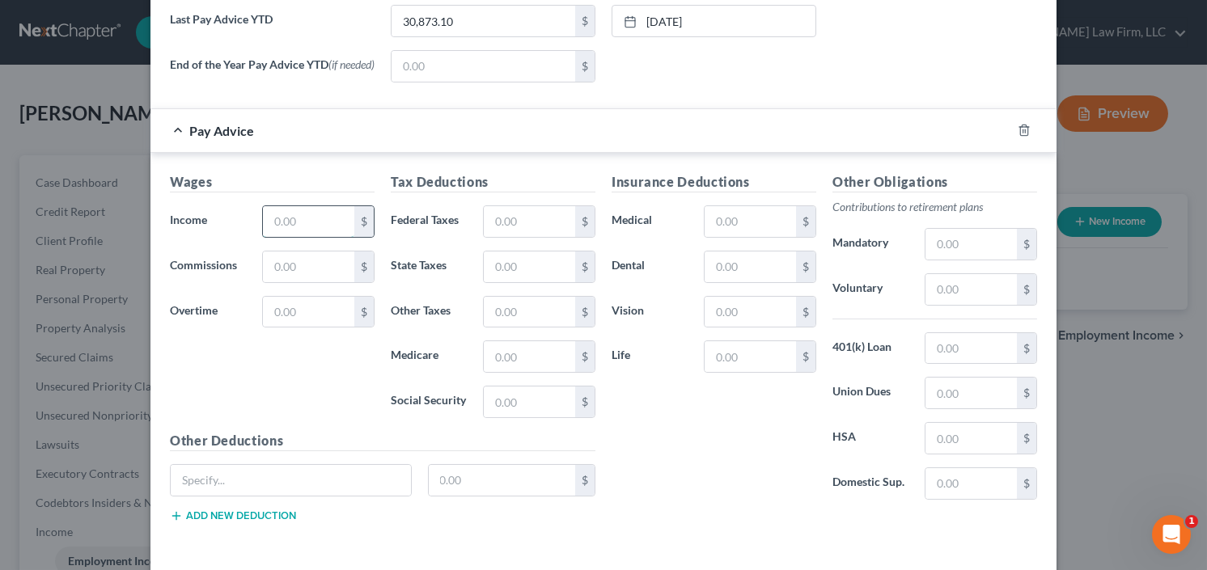
click at [284, 219] on input "text" at bounding box center [308, 221] width 91 height 31
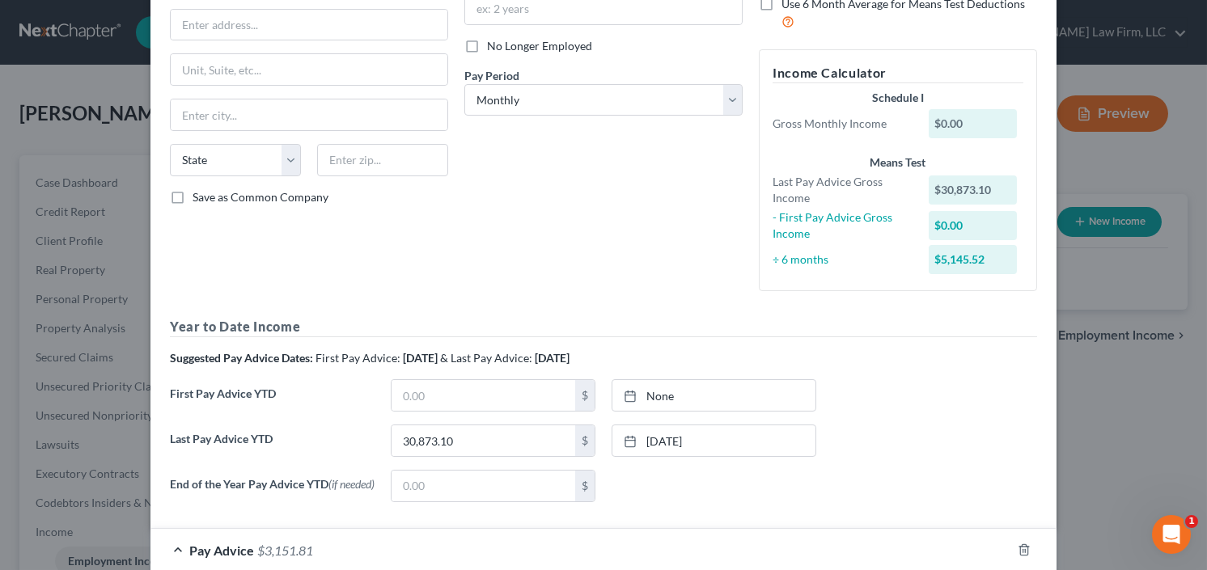
scroll to position [92, 0]
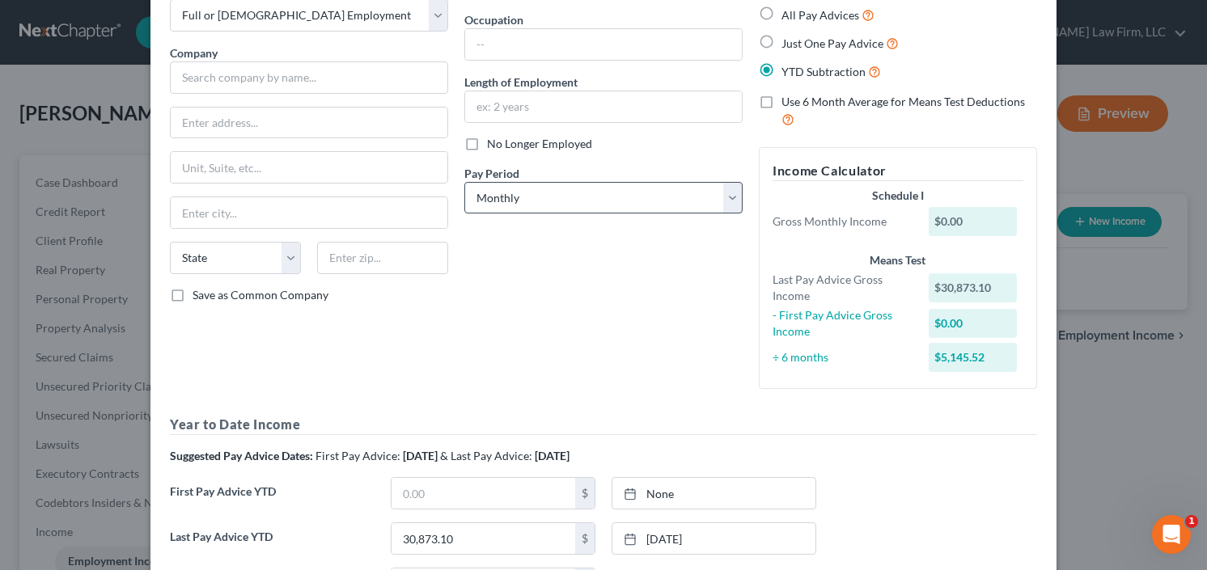
type input "3,151.81"
click at [552, 210] on select "Select Monthly Twice Monthly Every Other Week Weekly" at bounding box center [603, 198] width 278 height 32
select select "2"
click at [464, 182] on select "Select Monthly Twice Monthly Every Other Week Weekly" at bounding box center [603, 198] width 278 height 32
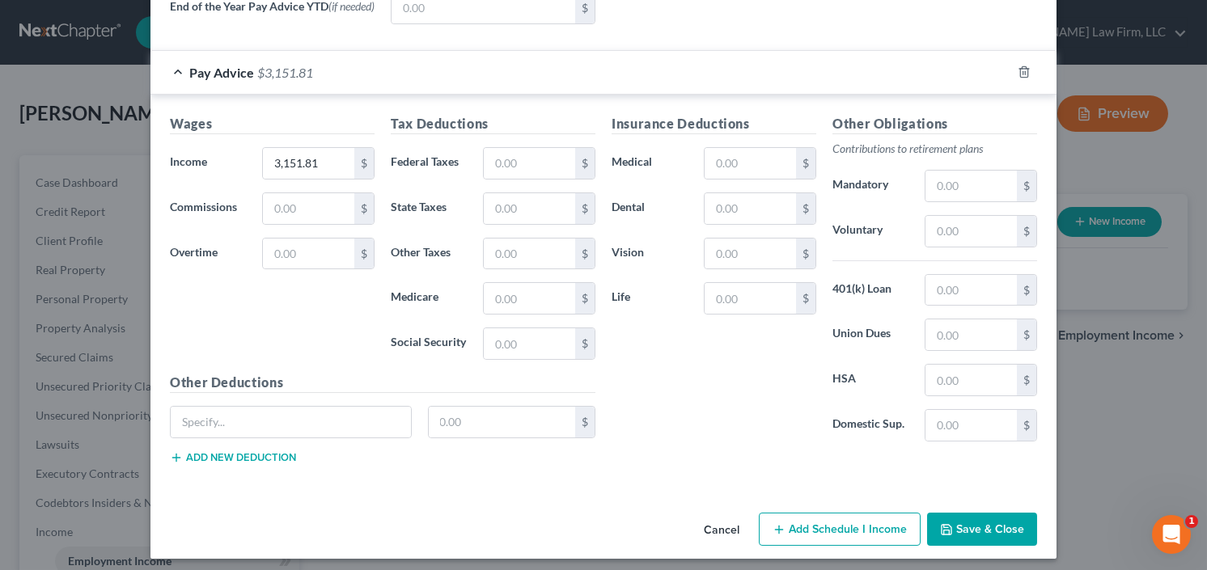
scroll to position [675, 0]
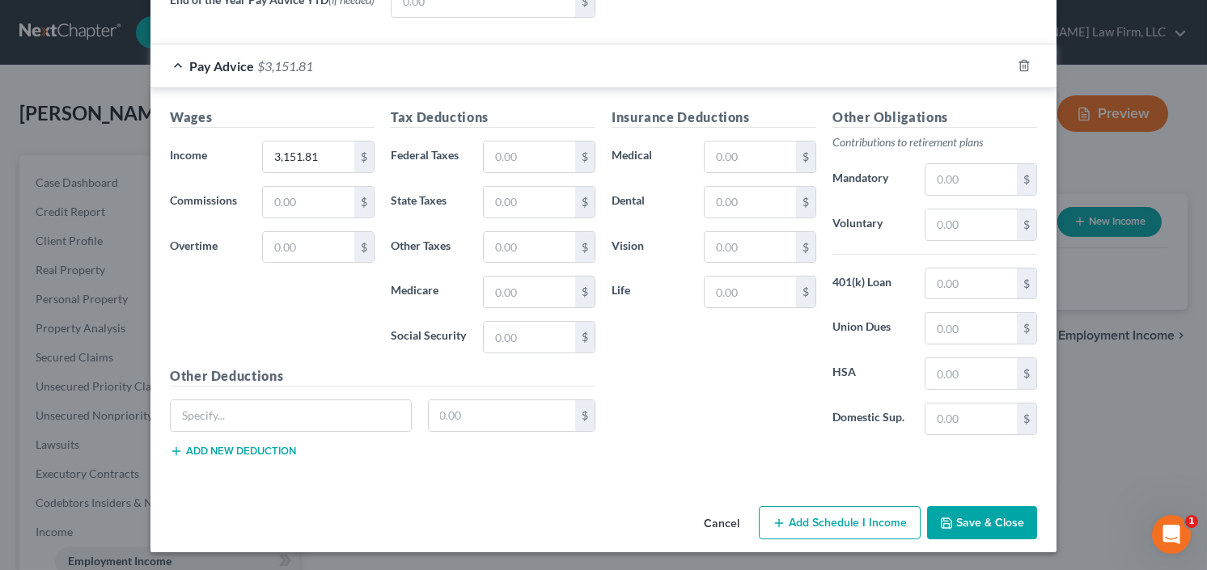
click at [991, 515] on button "Save & Close" at bounding box center [982, 524] width 110 height 34
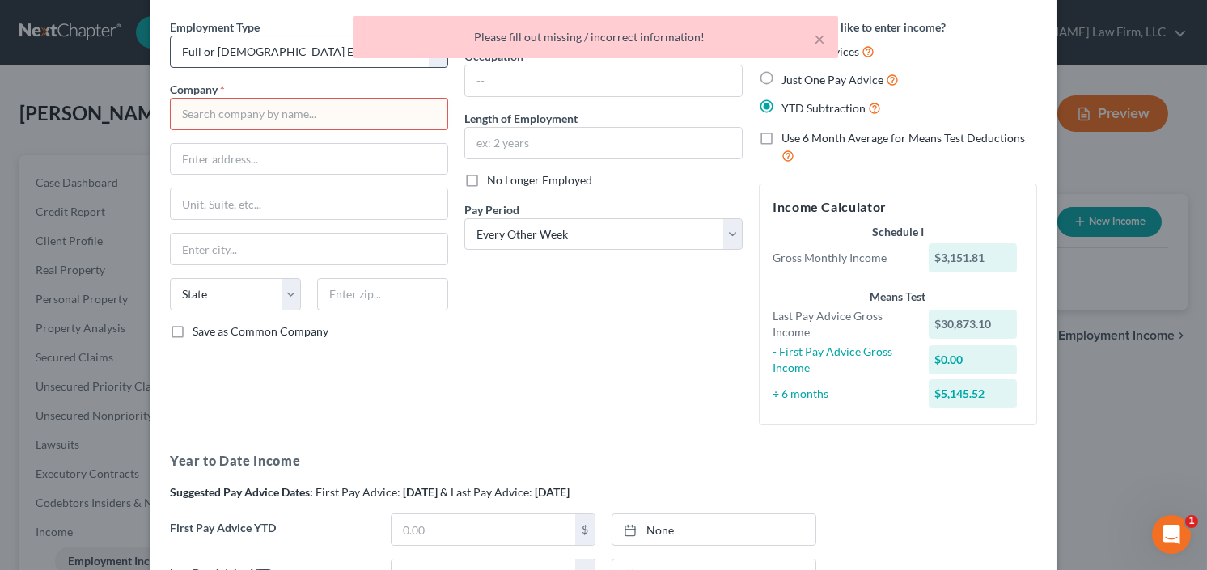
scroll to position [0, 0]
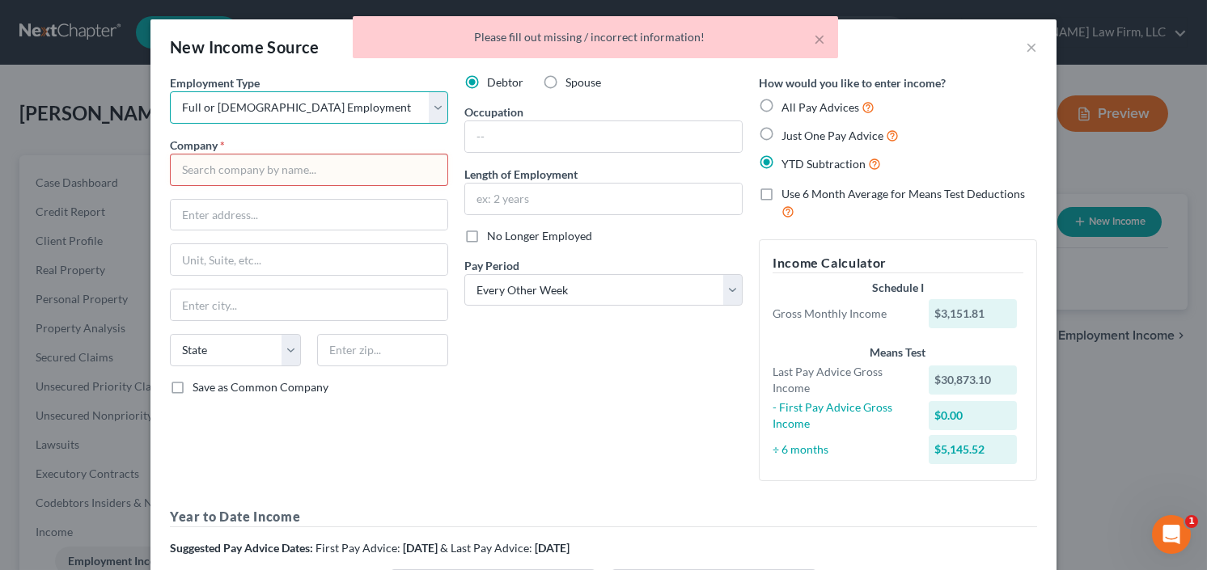
click at [300, 107] on select "Select Full or [DEMOGRAPHIC_DATA] Employment Self Employment" at bounding box center [309, 107] width 278 height 32
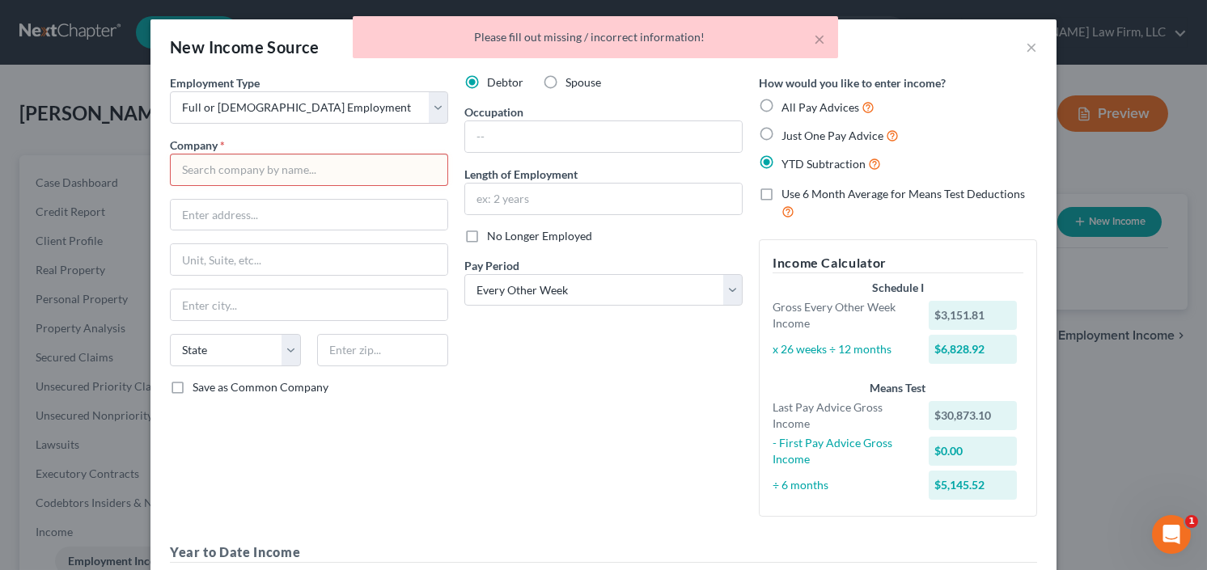
click at [345, 234] on div "Employment Type * Select Full or [DEMOGRAPHIC_DATA] Employment Self Employment …" at bounding box center [309, 302] width 295 height 456
drag, startPoint x: 251, startPoint y: 146, endPoint x: 244, endPoint y: 165, distance: 20.5
click at [245, 156] on div "Company *" at bounding box center [309, 161] width 278 height 49
click at [244, 165] on input "text" at bounding box center [309, 170] width 278 height 32
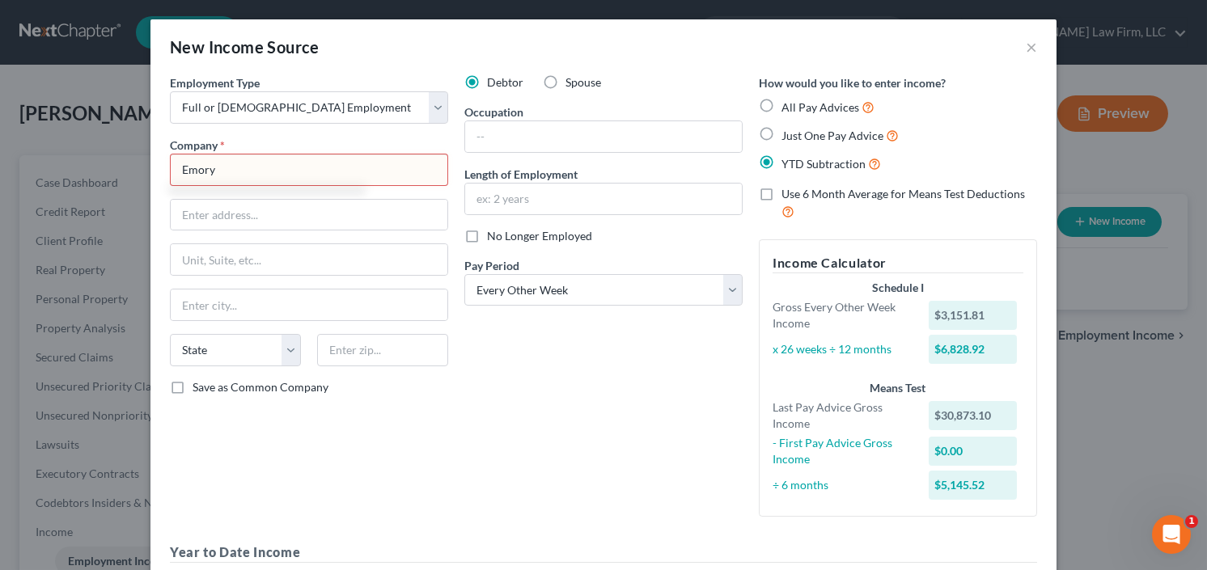
click at [360, 157] on input "Emory" at bounding box center [309, 170] width 278 height 32
click at [348, 172] on input "Emory" at bounding box center [309, 170] width 278 height 32
type input "Emory"
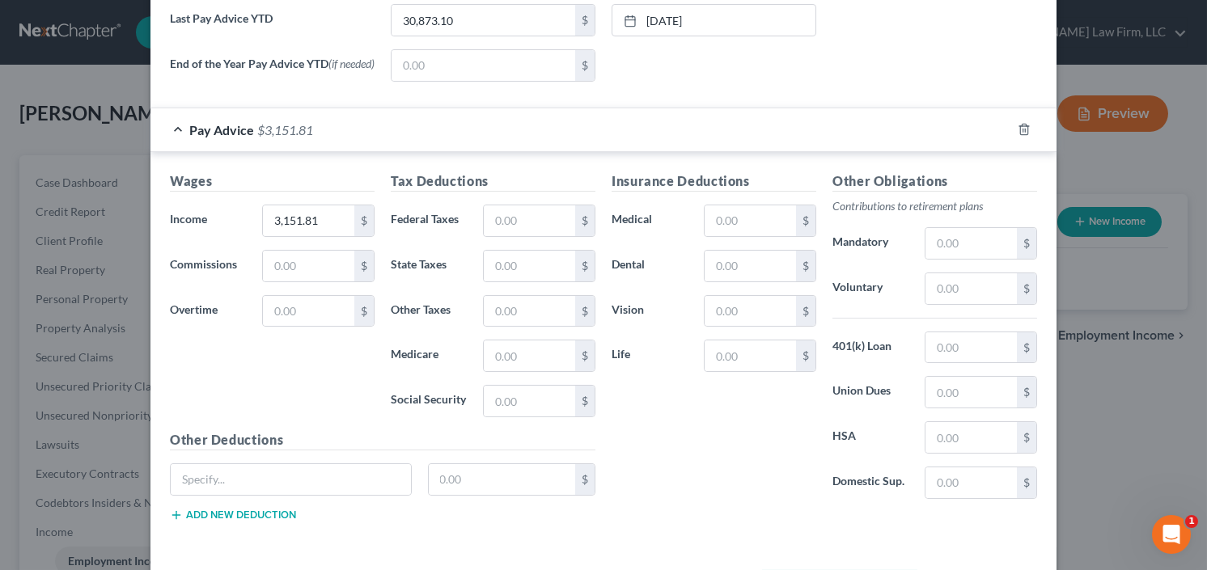
scroll to position [710, 0]
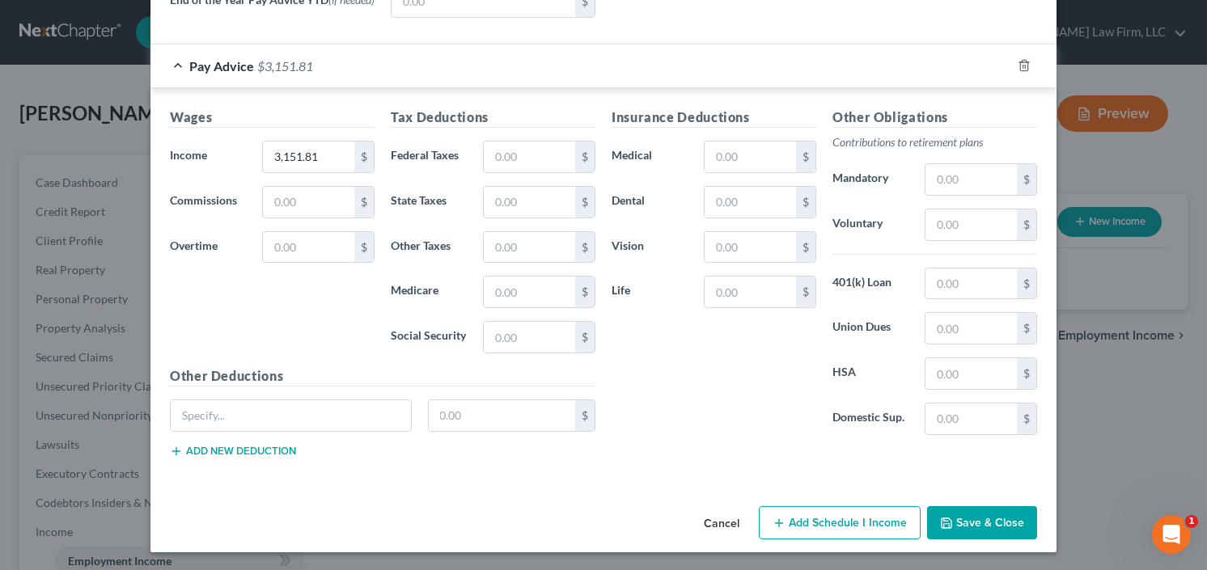
click at [987, 536] on button "Save & Close" at bounding box center [982, 524] width 110 height 34
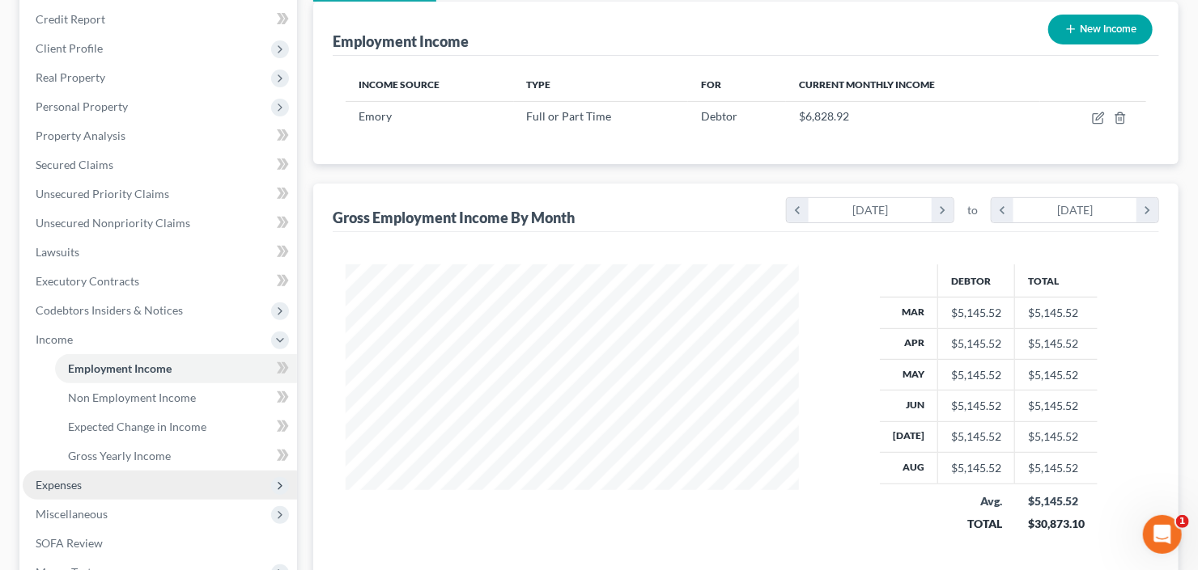
scroll to position [324, 0]
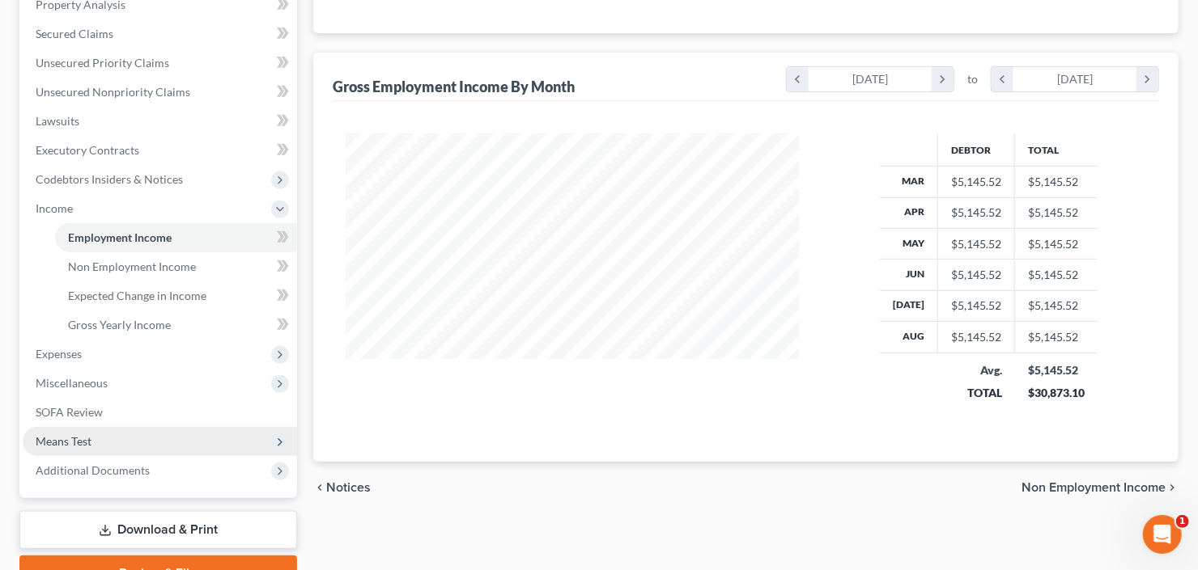
click at [116, 443] on span "Means Test" at bounding box center [160, 441] width 274 height 29
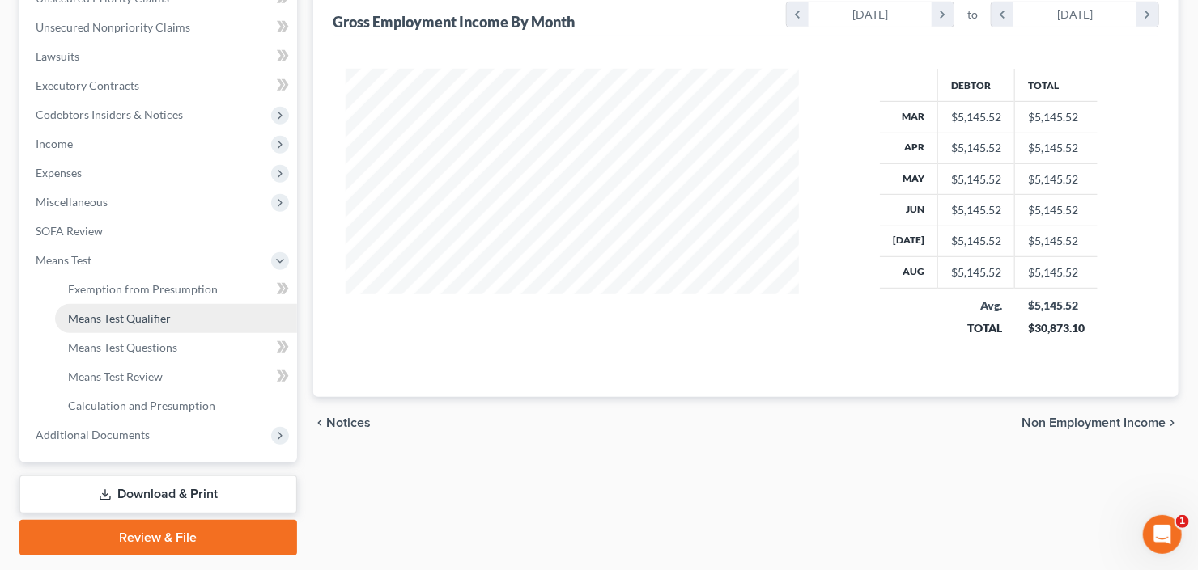
click at [151, 313] on span "Means Test Qualifier" at bounding box center [119, 319] width 103 height 14
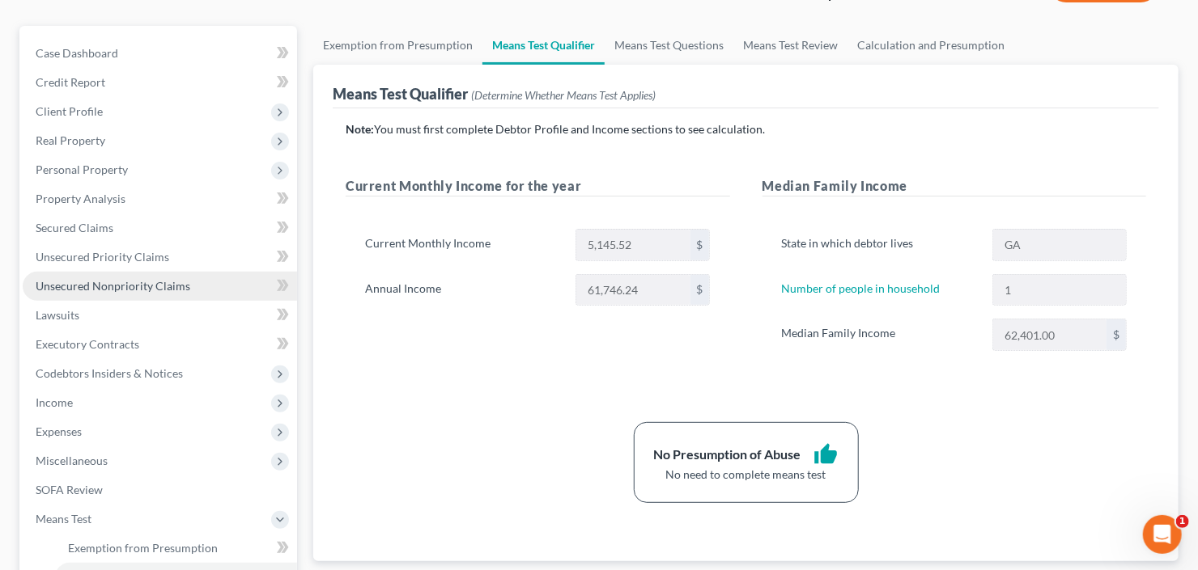
scroll to position [324, 0]
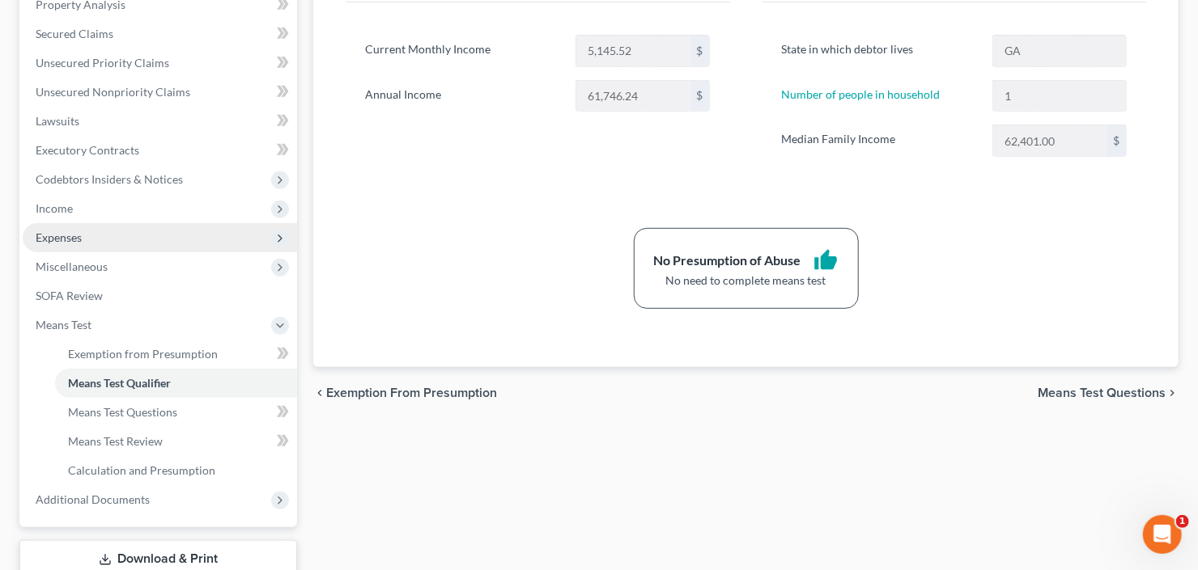
click at [72, 223] on span "Expenses" at bounding box center [160, 237] width 274 height 29
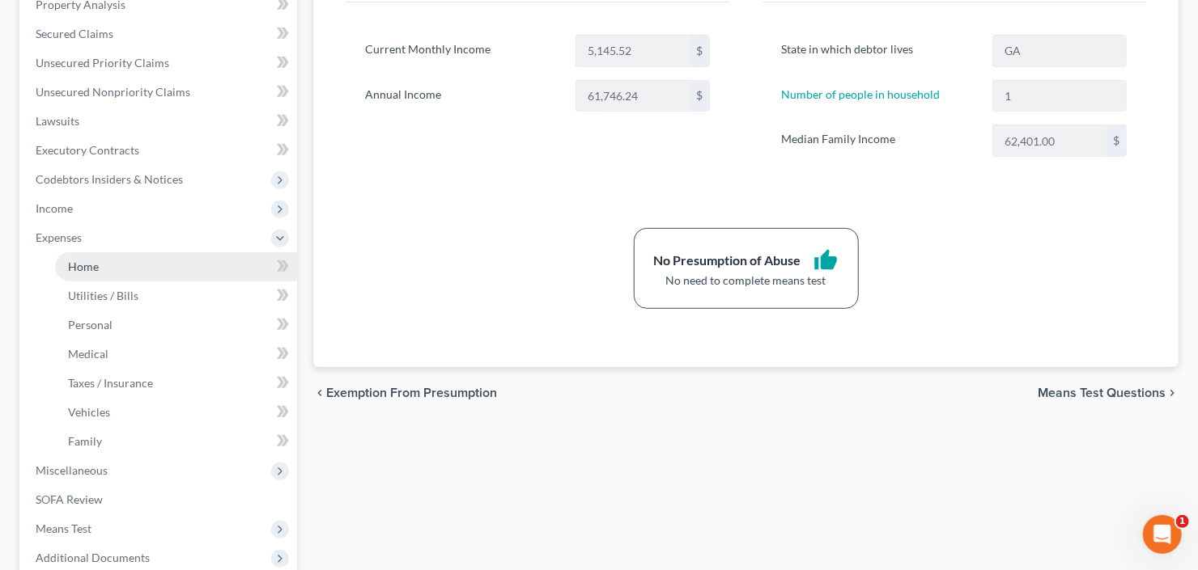
click at [83, 265] on span "Home" at bounding box center [83, 267] width 31 height 14
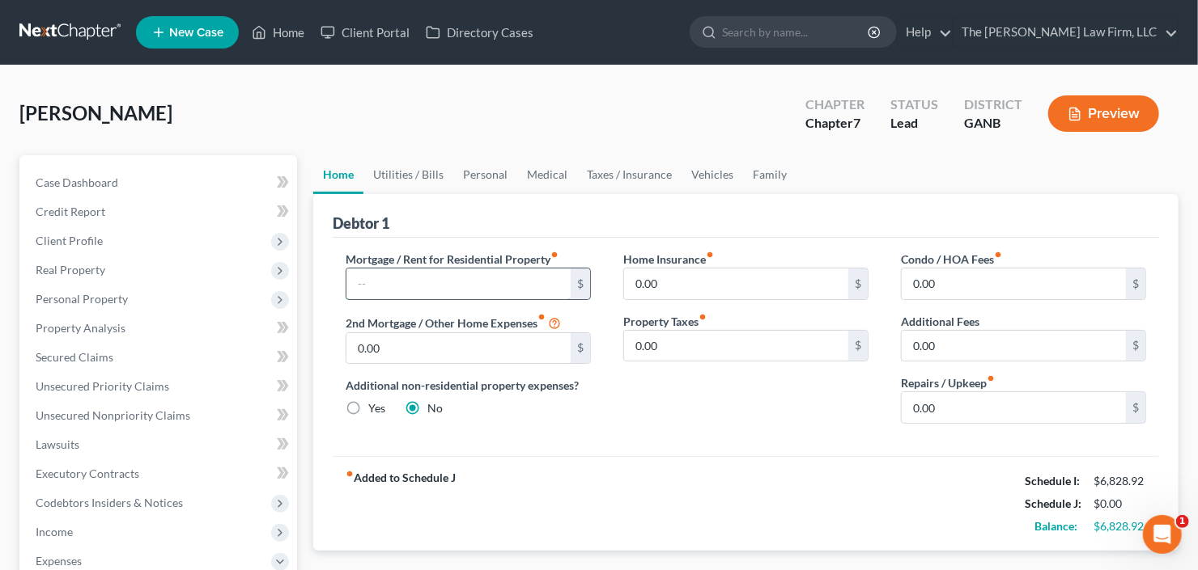
click at [466, 295] on input "text" at bounding box center [458, 284] width 224 height 31
type input "1,500.00"
